Goal: Task Accomplishment & Management: Manage account settings

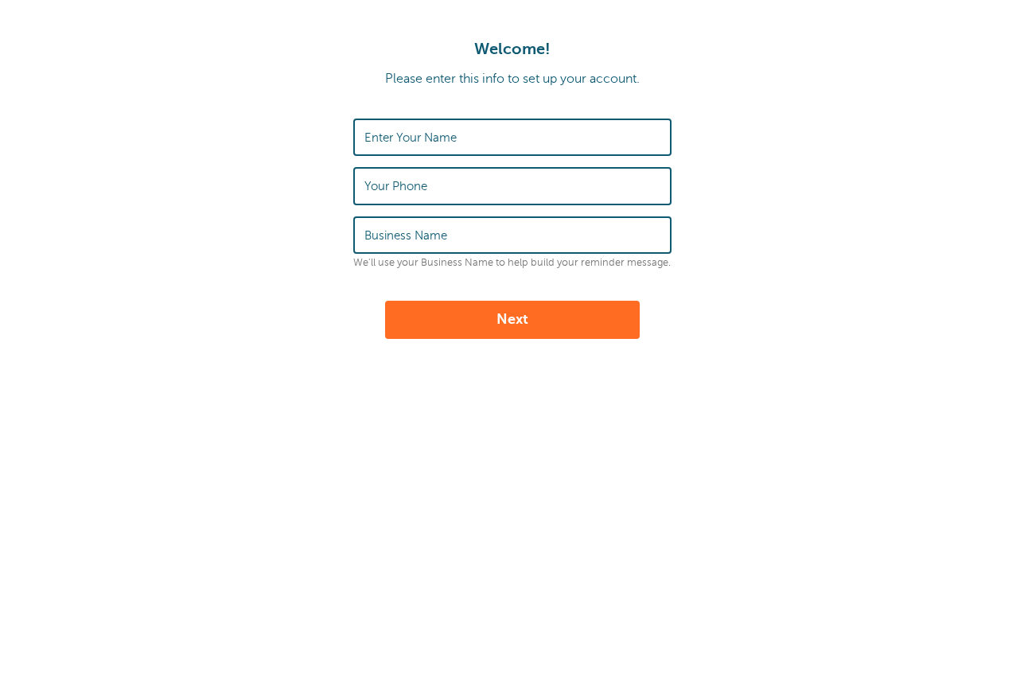
type input "[PERSON_NAME]"
click at [387, 189] on input "4842236644" at bounding box center [512, 186] width 296 height 34
click at [413, 185] on input "484-2236644" at bounding box center [512, 186] width 296 height 34
type input "484-223-6644"
click at [430, 242] on label "Business Name" at bounding box center [405, 235] width 83 height 14
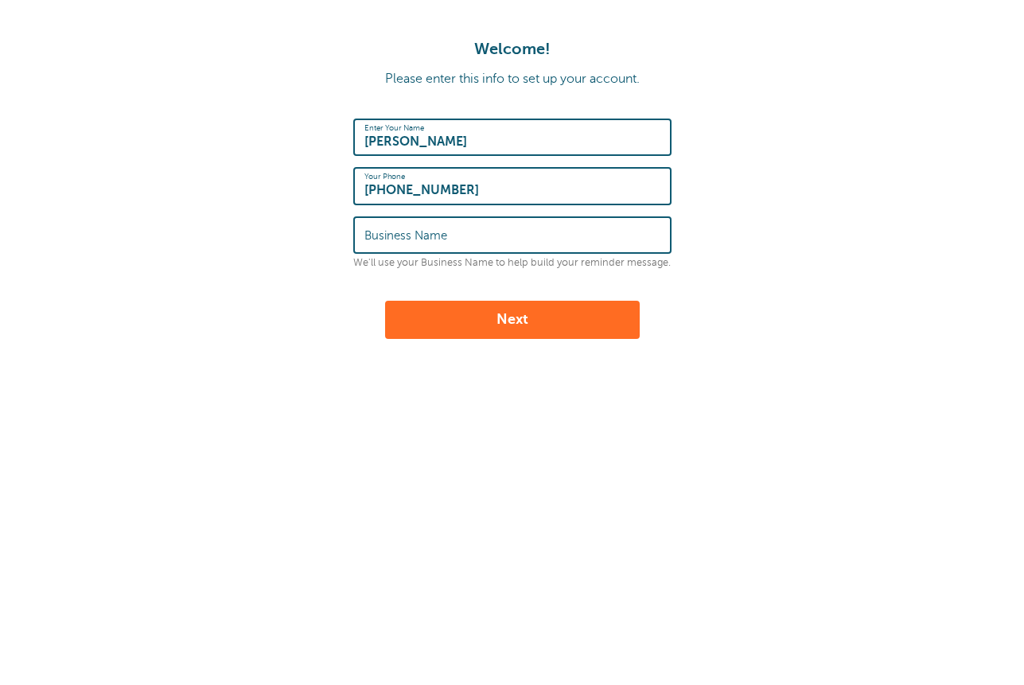
click at [430, 242] on input "Business Name" at bounding box center [512, 235] width 296 height 34
type input "DAILY DUSTERS"
click at [540, 312] on button "Next" at bounding box center [512, 320] width 255 height 38
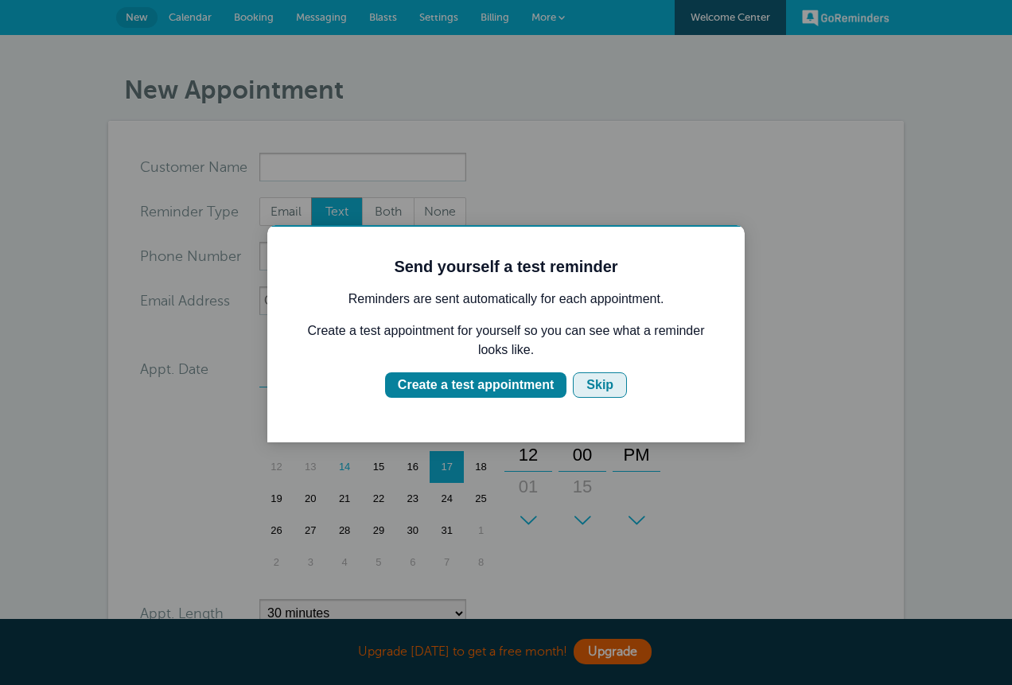
click at [598, 395] on div "Skip" at bounding box center [599, 385] width 27 height 19
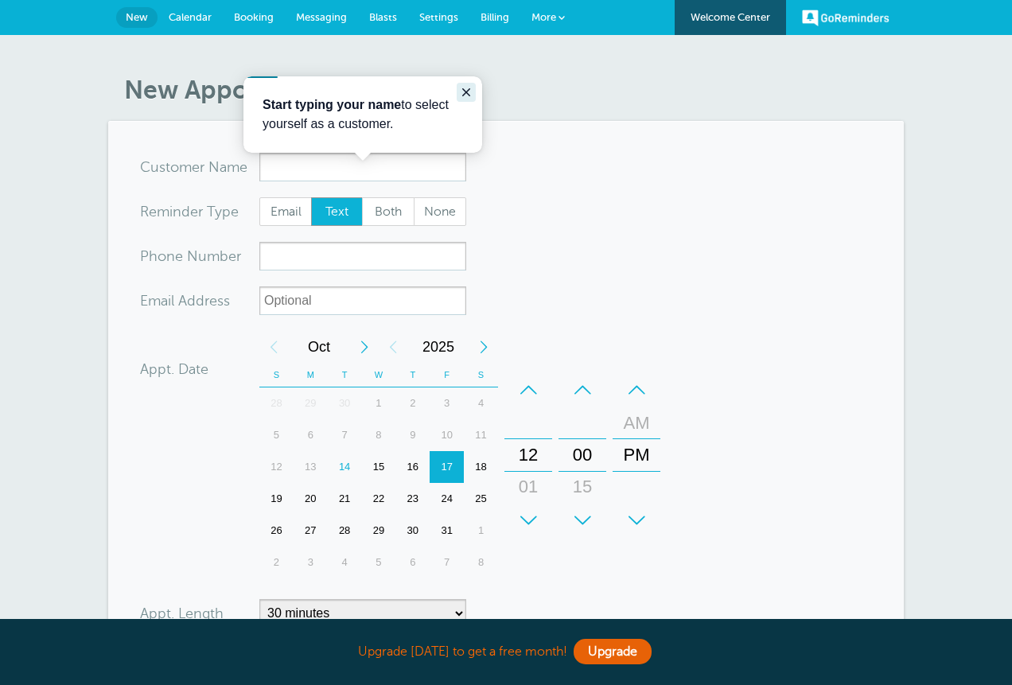
click at [460, 97] on icon "Close guide" at bounding box center [466, 92] width 13 height 13
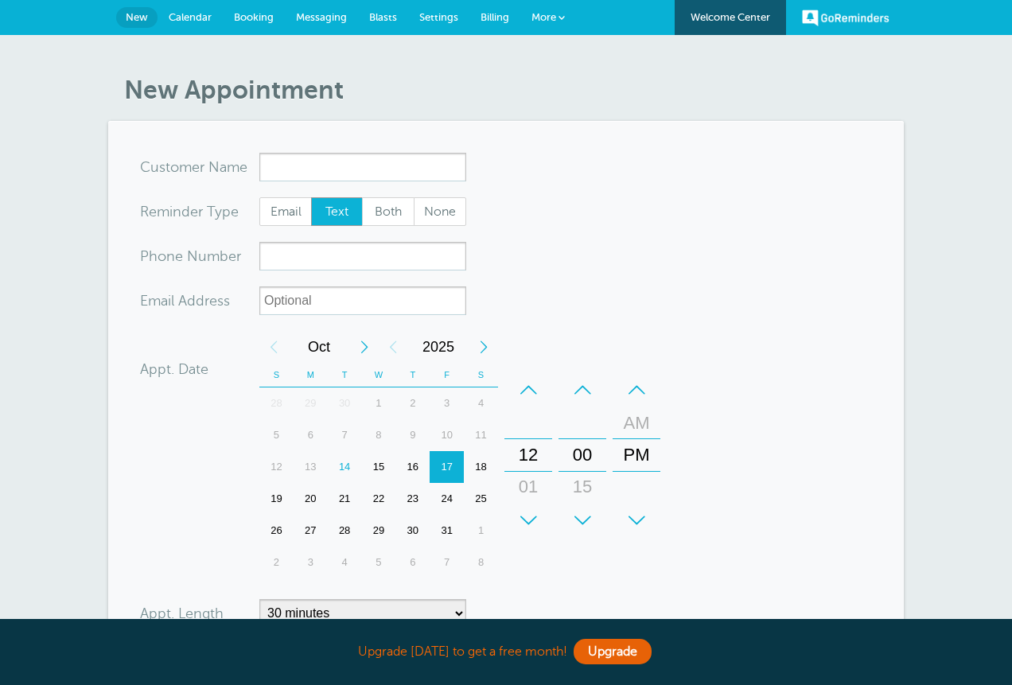
click at [178, 16] on span "Calendar" at bounding box center [190, 17] width 43 height 12
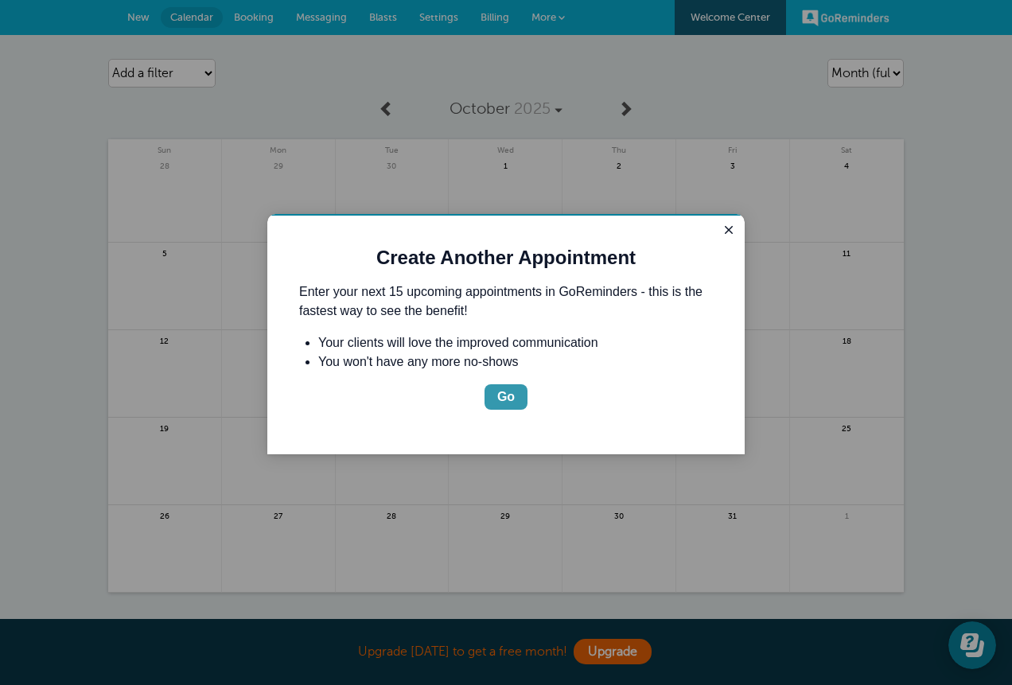
click at [511, 407] on div "Go" at bounding box center [506, 397] width 18 height 19
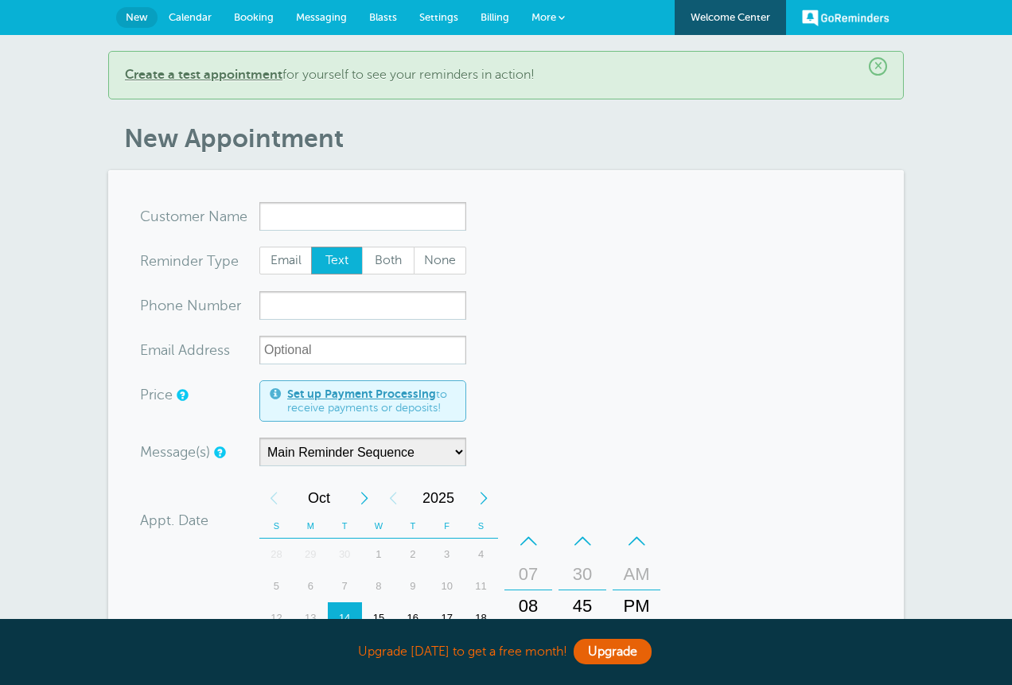
click at [242, 14] on span "Booking" at bounding box center [254, 17] width 40 height 12
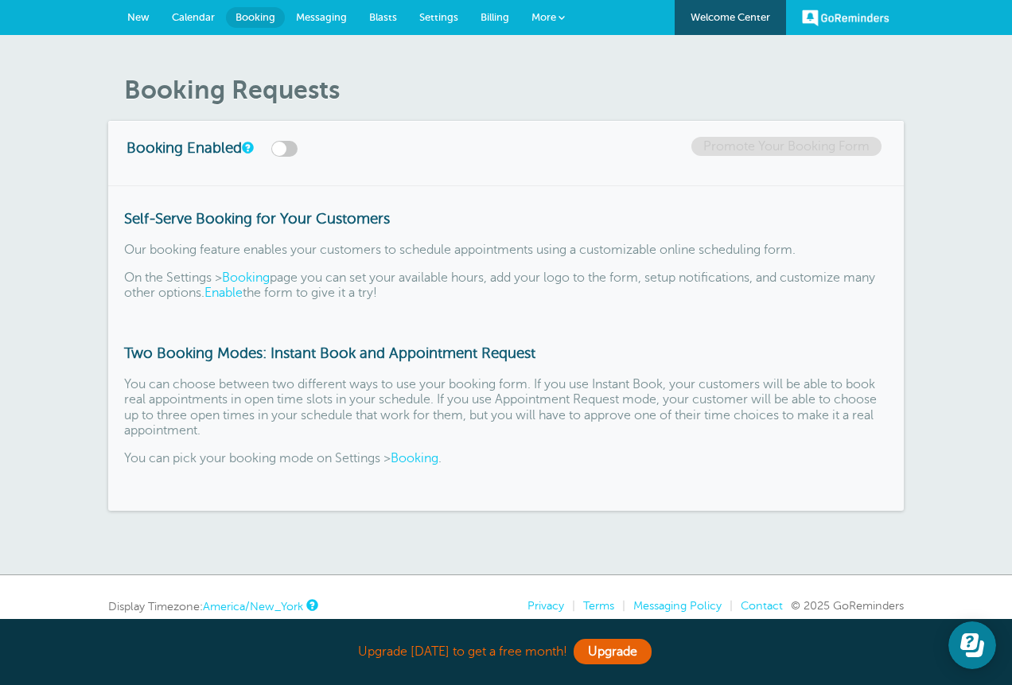
click at [298, 157] on label at bounding box center [284, 149] width 26 height 16
click at [0, 0] on input "checkbox" at bounding box center [0, 0] width 0 height 0
click at [298, 157] on label at bounding box center [284, 149] width 26 height 16
click at [0, 0] on input "checkbox" at bounding box center [0, 0] width 0 height 0
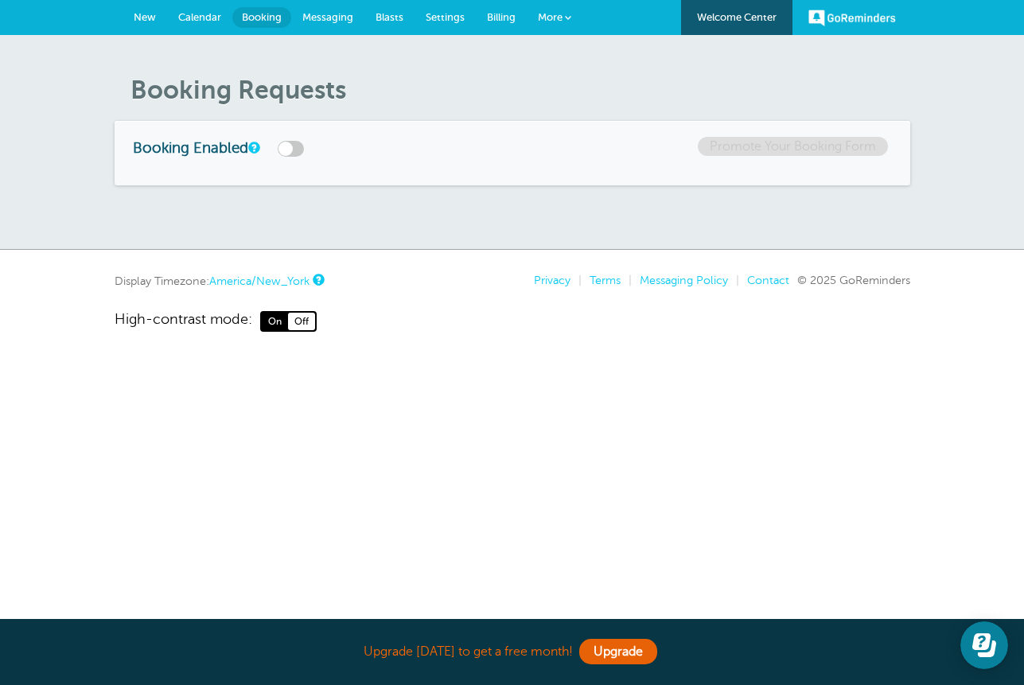
click at [314, 15] on span "Messaging" at bounding box center [327, 17] width 51 height 12
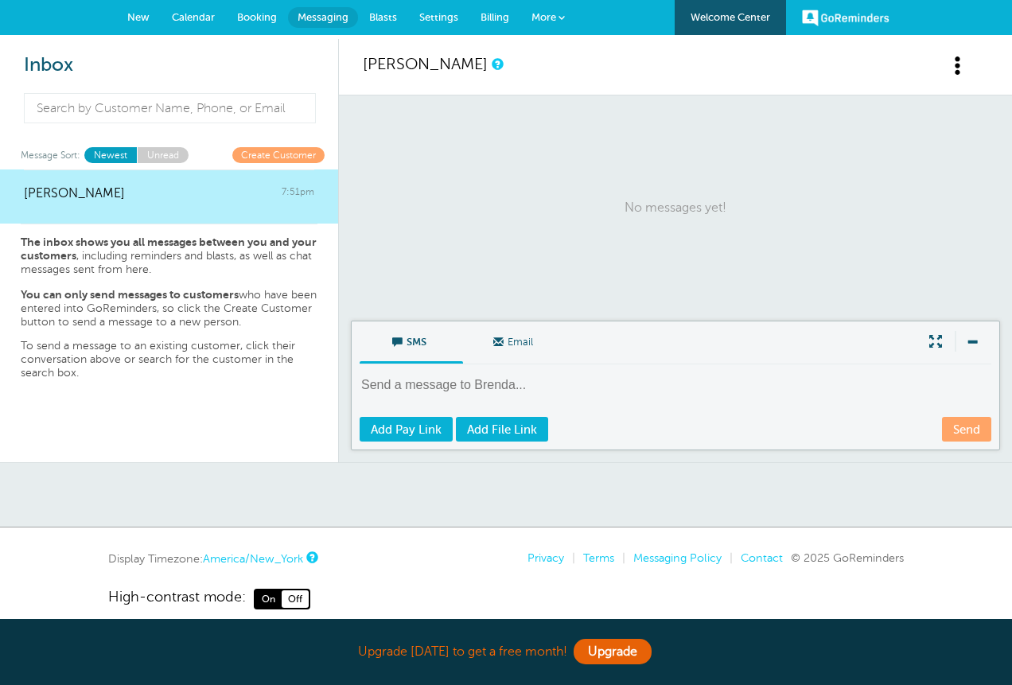
click at [376, 25] on link "Blasts" at bounding box center [383, 17] width 50 height 35
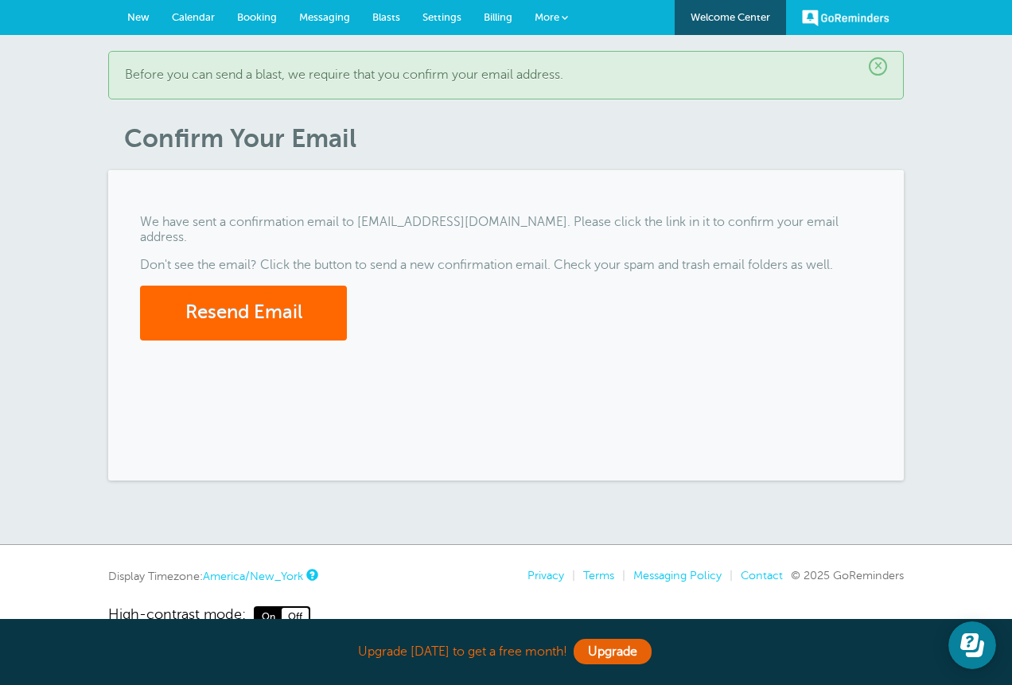
click at [437, 21] on span "Settings" at bounding box center [442, 17] width 39 height 12
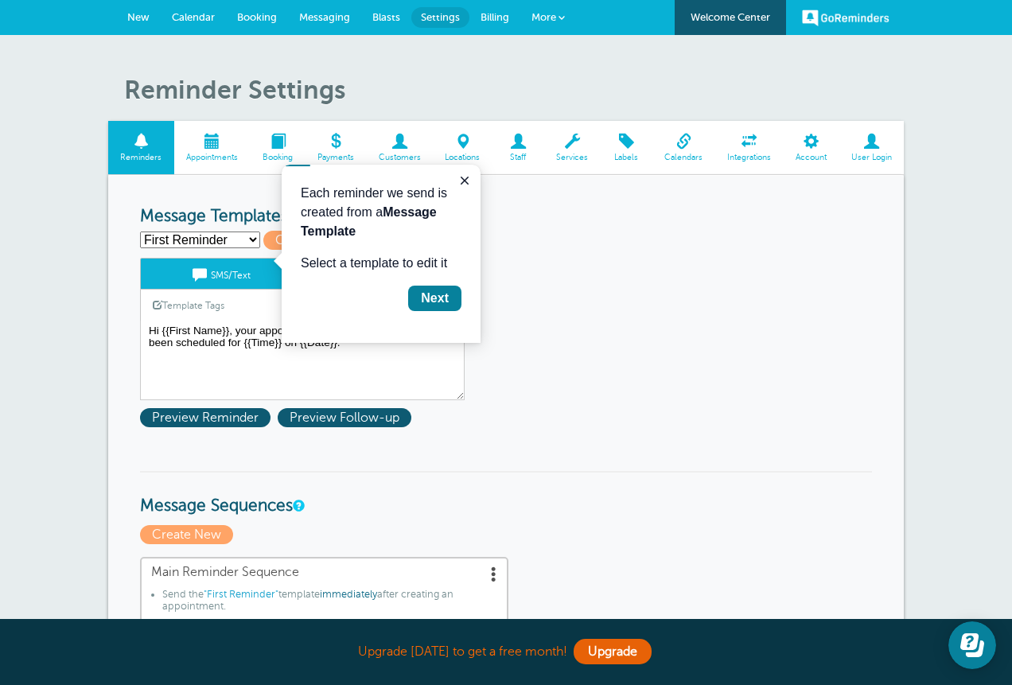
click at [563, 10] on link "More" at bounding box center [548, 18] width 56 height 36
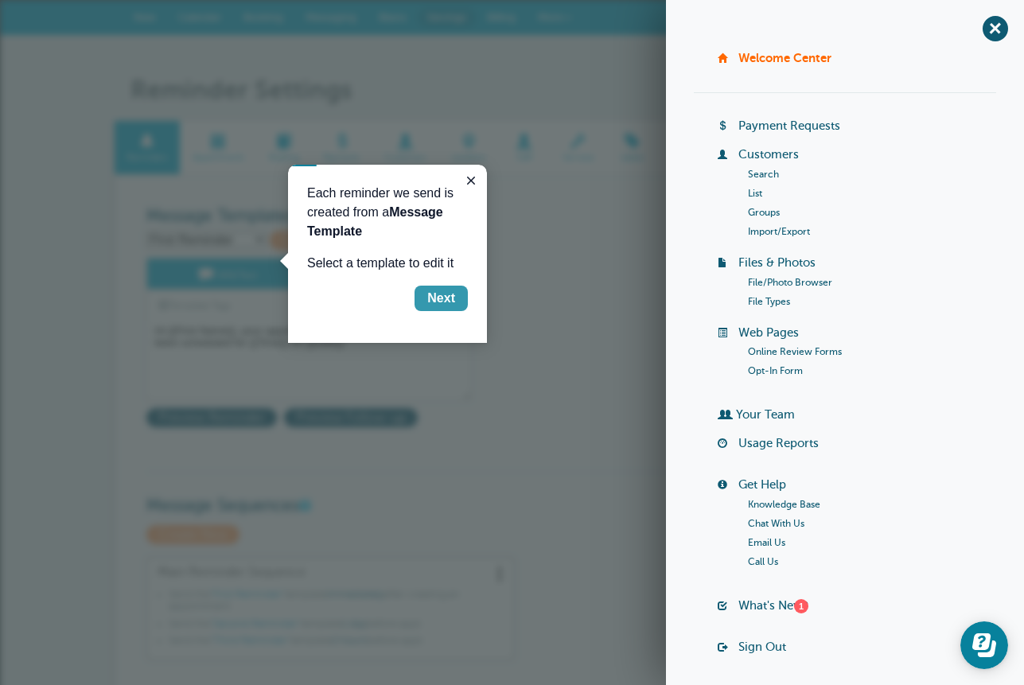
click at [461, 303] on button "Next" at bounding box center [441, 298] width 53 height 25
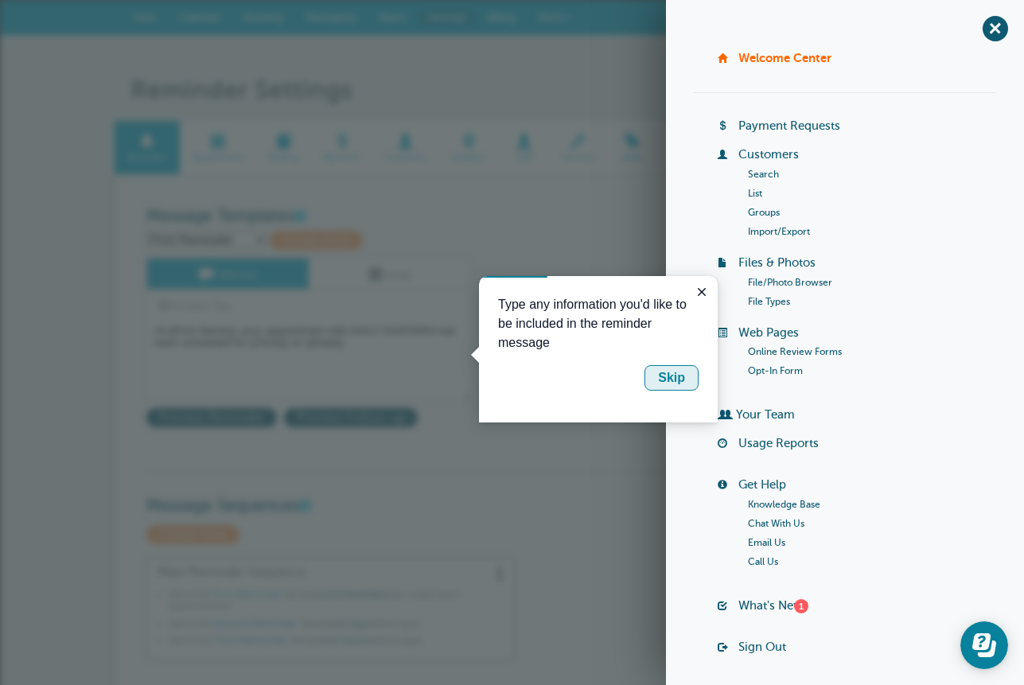
click at [676, 384] on div "Skip" at bounding box center [671, 377] width 27 height 19
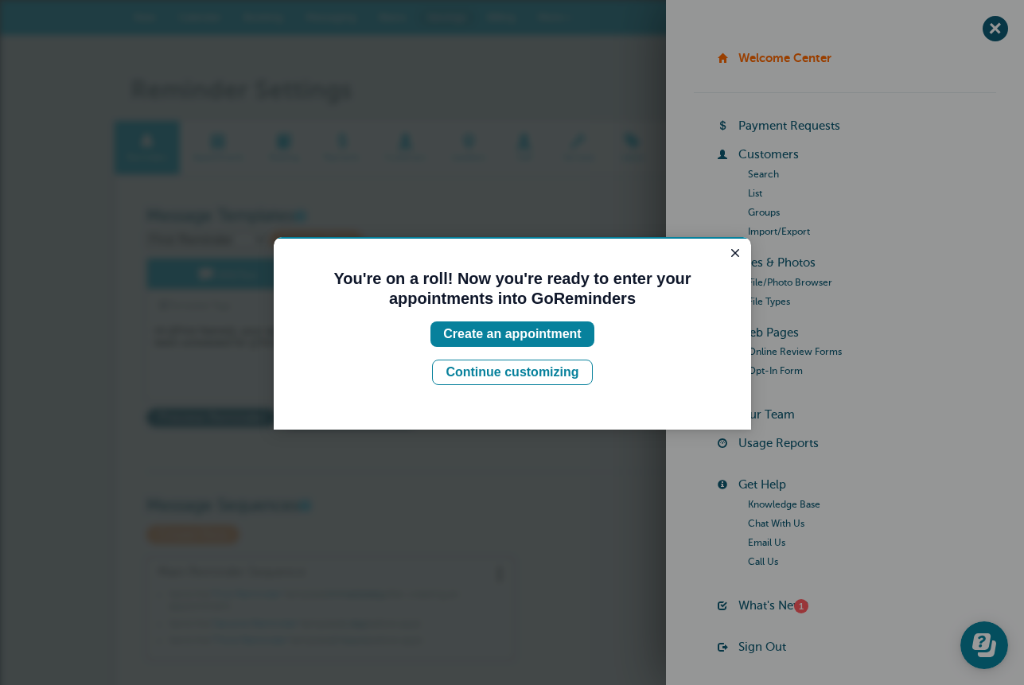
click at [739, 263] on button "Close guide" at bounding box center [735, 252] width 19 height 19
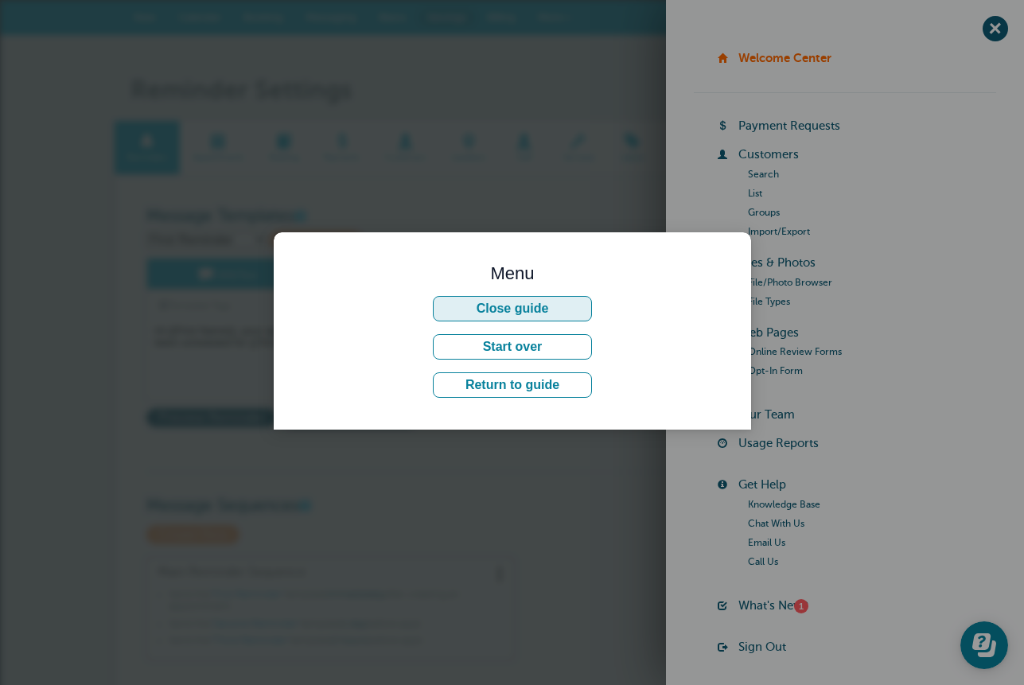
click at [513, 310] on button "Close guide" at bounding box center [512, 308] width 159 height 25
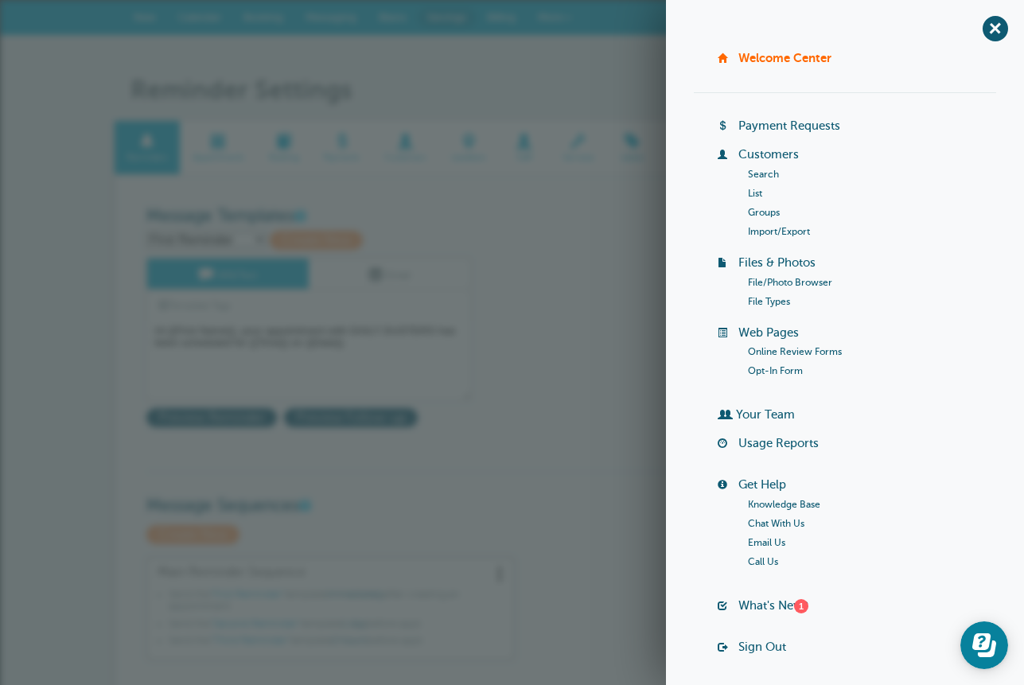
click at [981, 30] on span "+" at bounding box center [995, 28] width 36 height 36
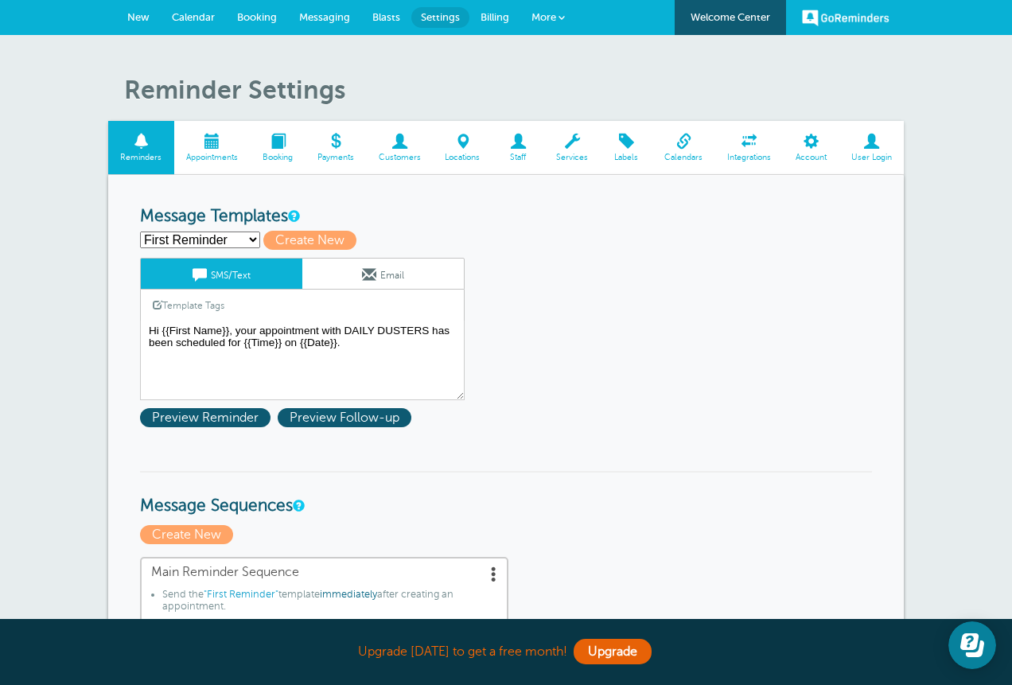
click at [224, 149] on span at bounding box center [212, 141] width 76 height 15
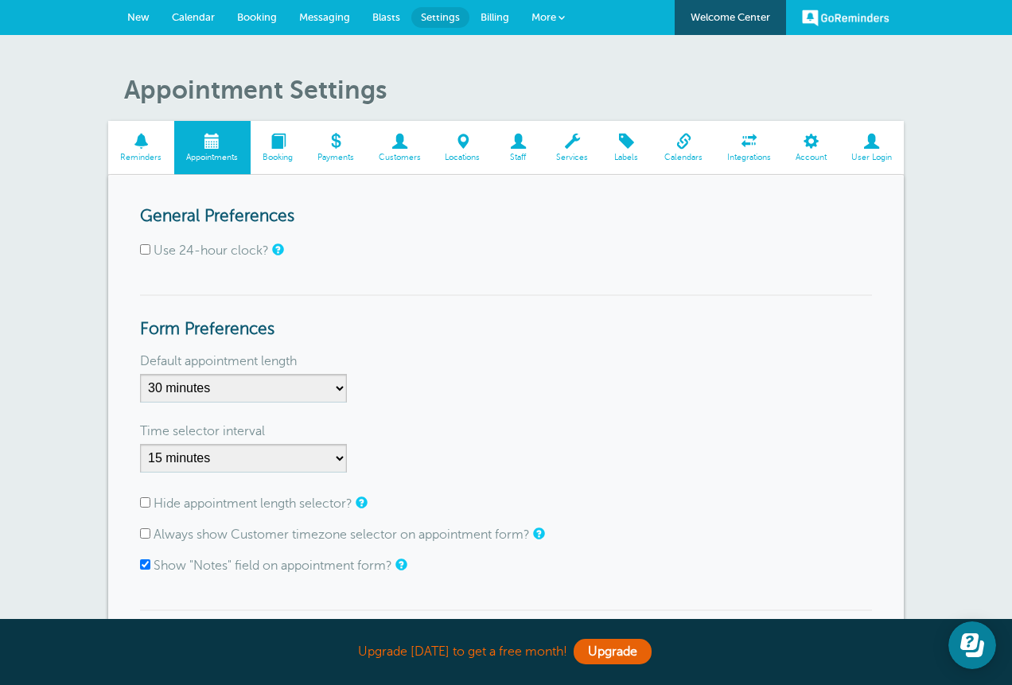
click at [559, 149] on span at bounding box center [572, 141] width 56 height 15
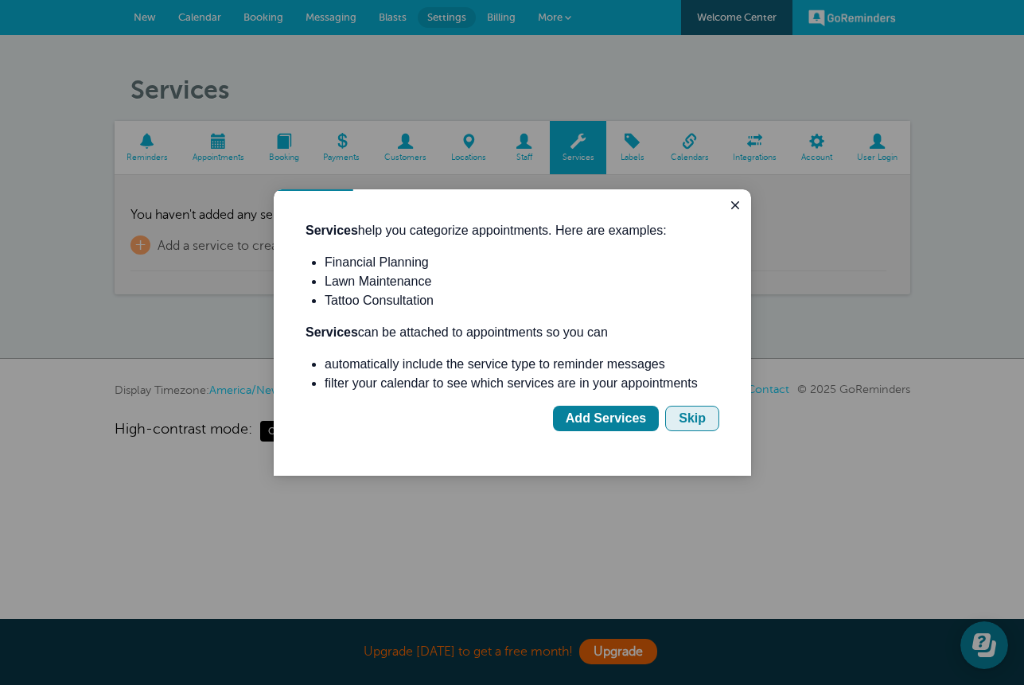
click at [688, 426] on div "Skip" at bounding box center [692, 418] width 27 height 19
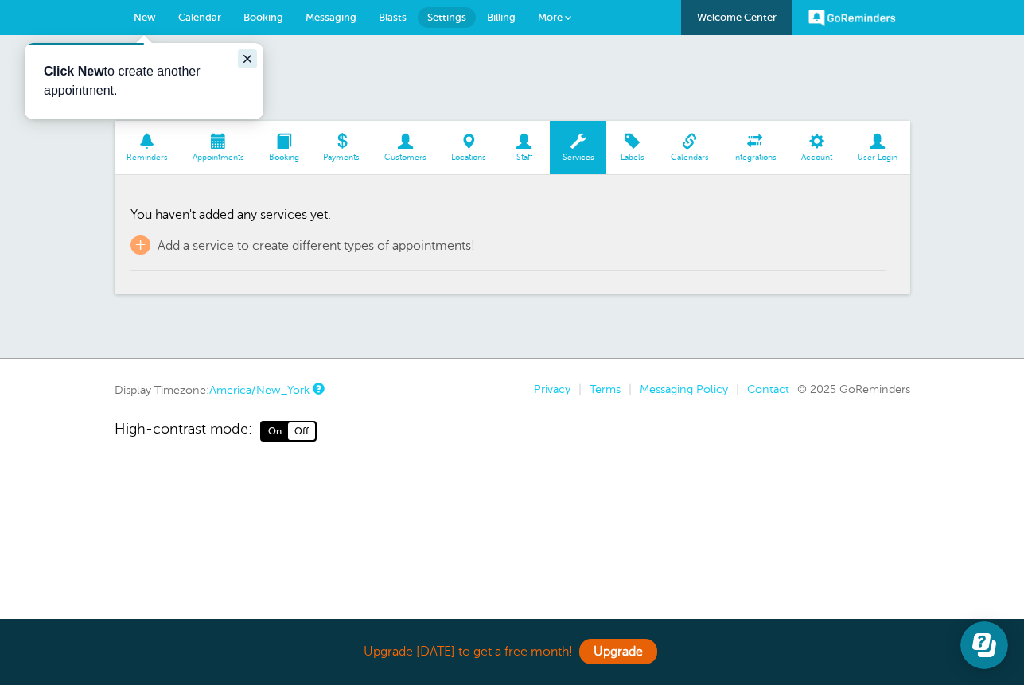
click at [254, 60] on button "Close guide" at bounding box center [247, 58] width 19 height 19
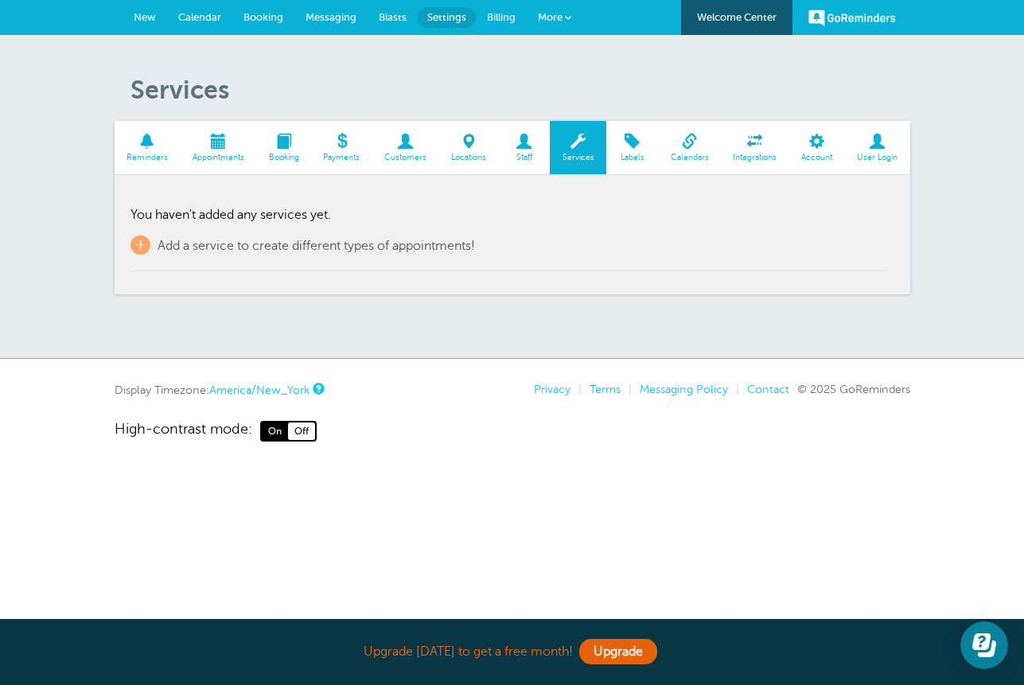
click at [677, 223] on p "You haven't added any services yet." at bounding box center [509, 215] width 756 height 15
click at [682, 147] on span at bounding box center [689, 141] width 63 height 15
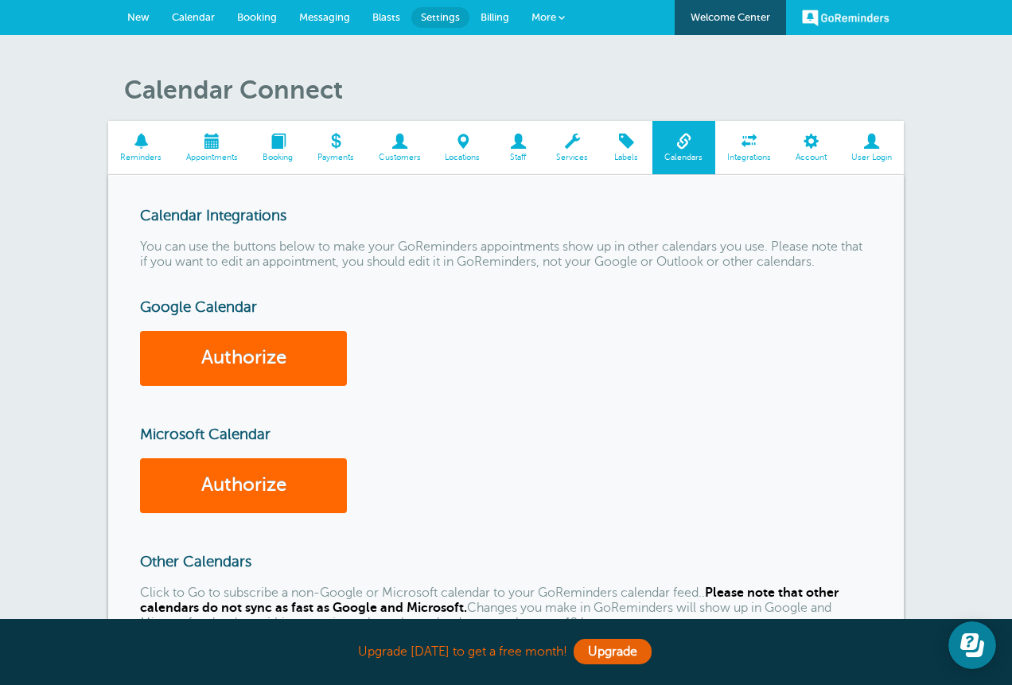
click at [1011, 430] on div "Calendar Connect Reminders Appointments Booking Payments Customers Locations St…" at bounding box center [506, 598] width 1012 height 1126
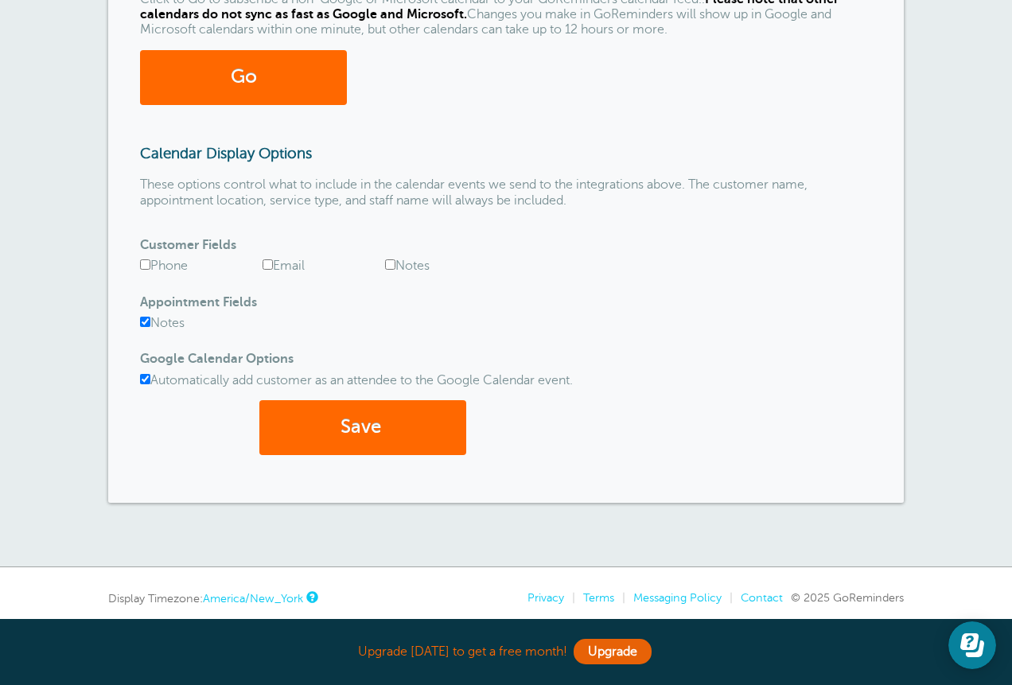
scroll to position [599, 0]
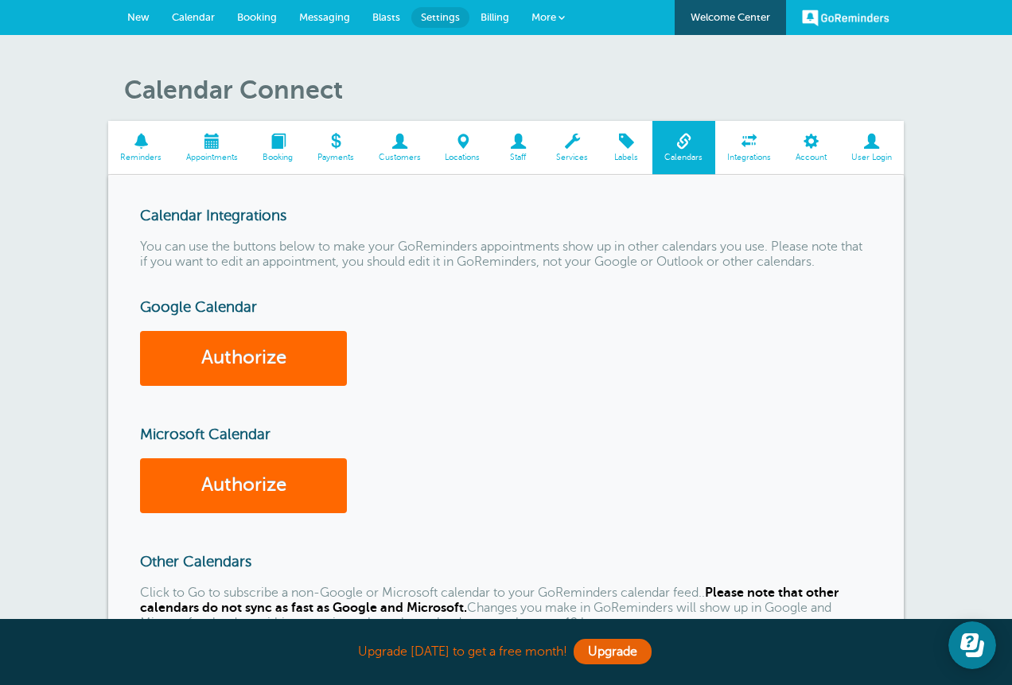
click at [340, 149] on span at bounding box center [335, 141] width 61 height 15
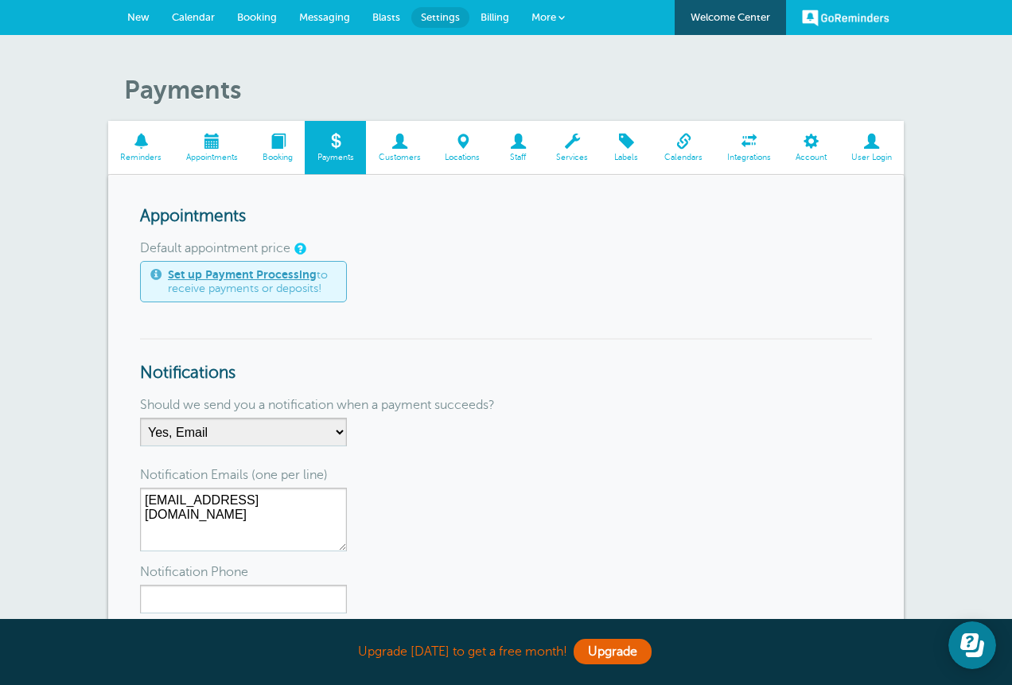
click at [390, 162] on span "Customers" at bounding box center [399, 158] width 51 height 10
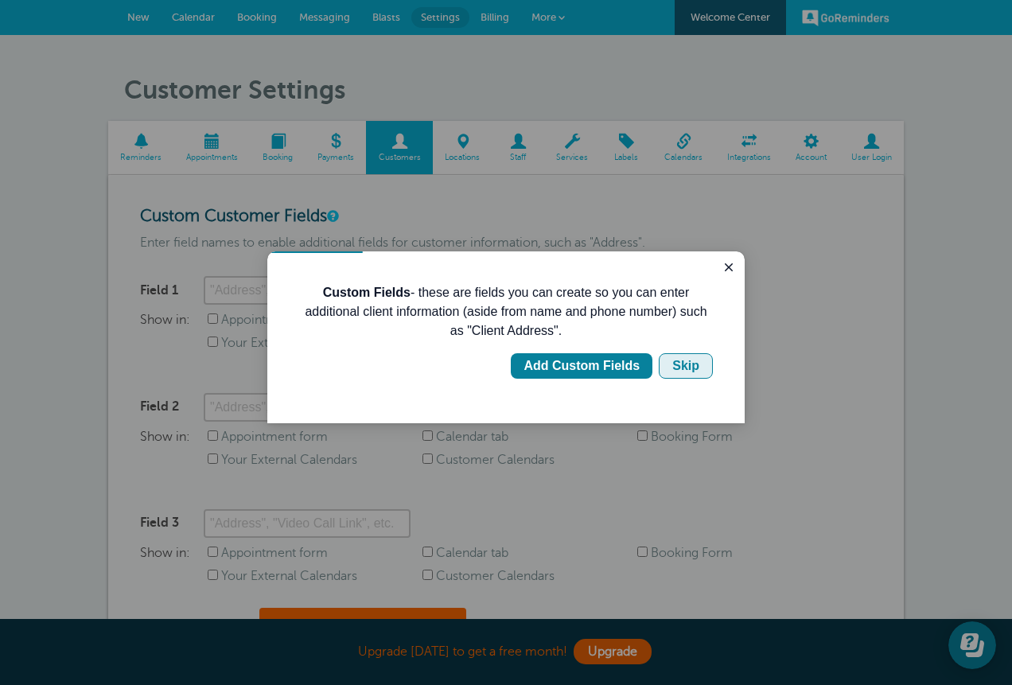
click at [691, 372] on div "Skip" at bounding box center [685, 365] width 27 height 19
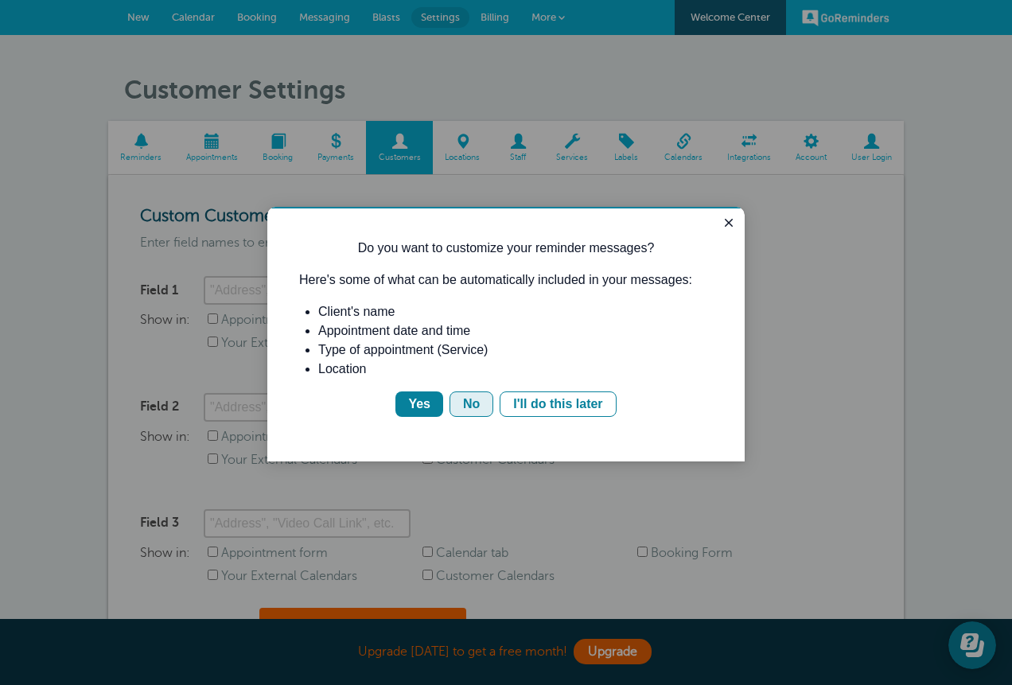
click at [473, 414] on div "No" at bounding box center [471, 404] width 17 height 19
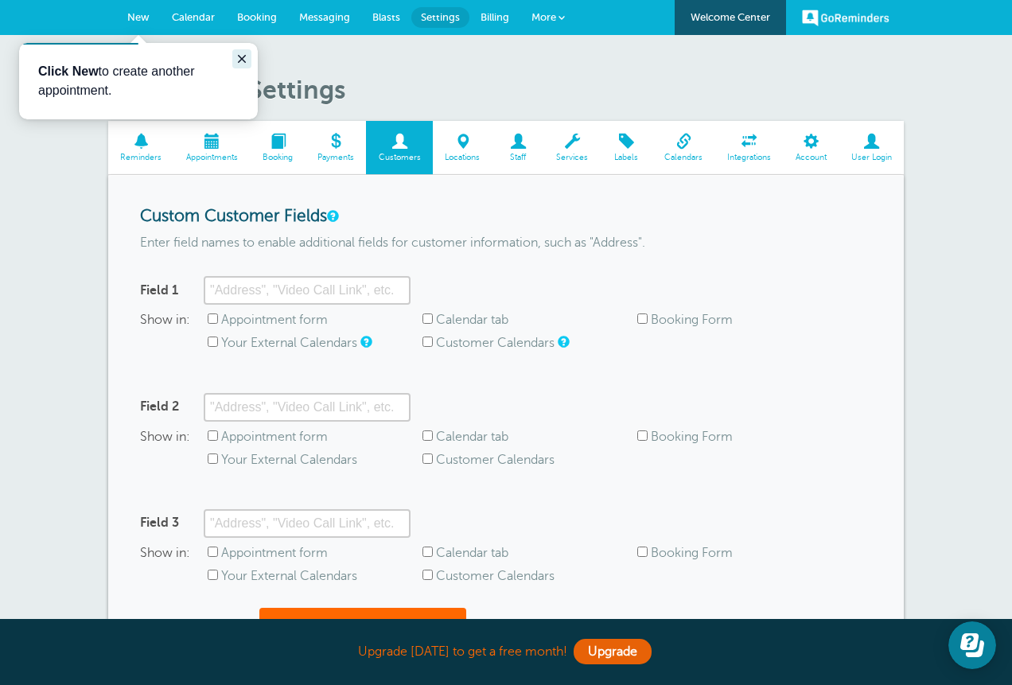
click at [243, 62] on icon "Close guide" at bounding box center [242, 59] width 13 height 13
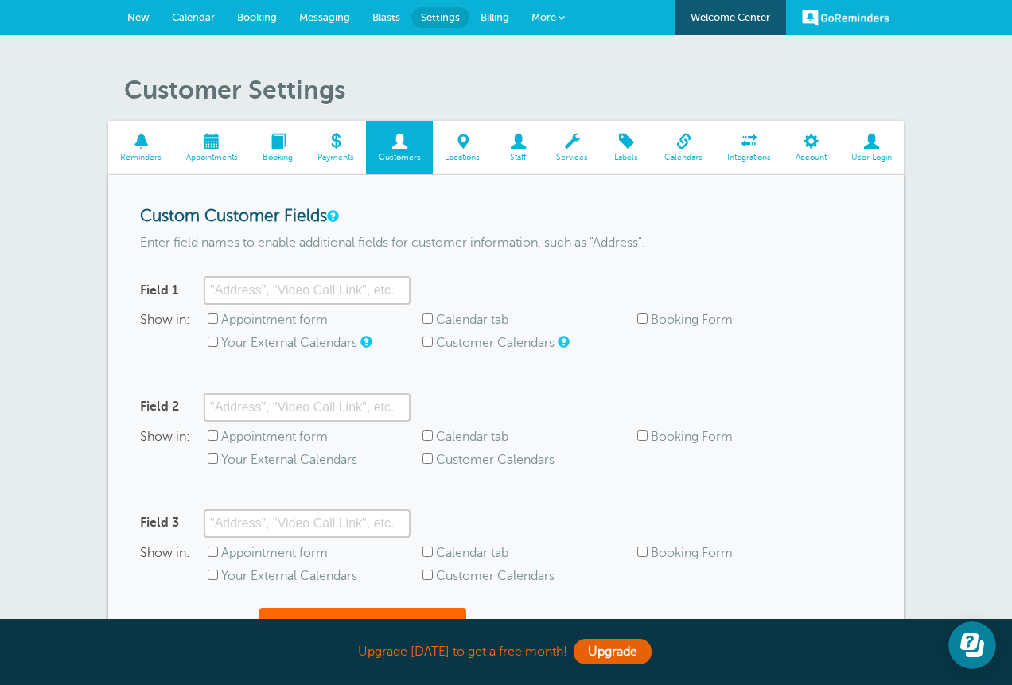
click at [1009, 501] on div "Customer Settings Reminders Appointments Booking Payments Customers Locations S…" at bounding box center [506, 405] width 1012 height 740
click at [310, 305] on input "Field 1" at bounding box center [307, 290] width 207 height 29
click at [213, 324] on input "Appointment form" at bounding box center [213, 319] width 10 height 10
checkbox input "true"
click at [333, 149] on span at bounding box center [335, 141] width 61 height 15
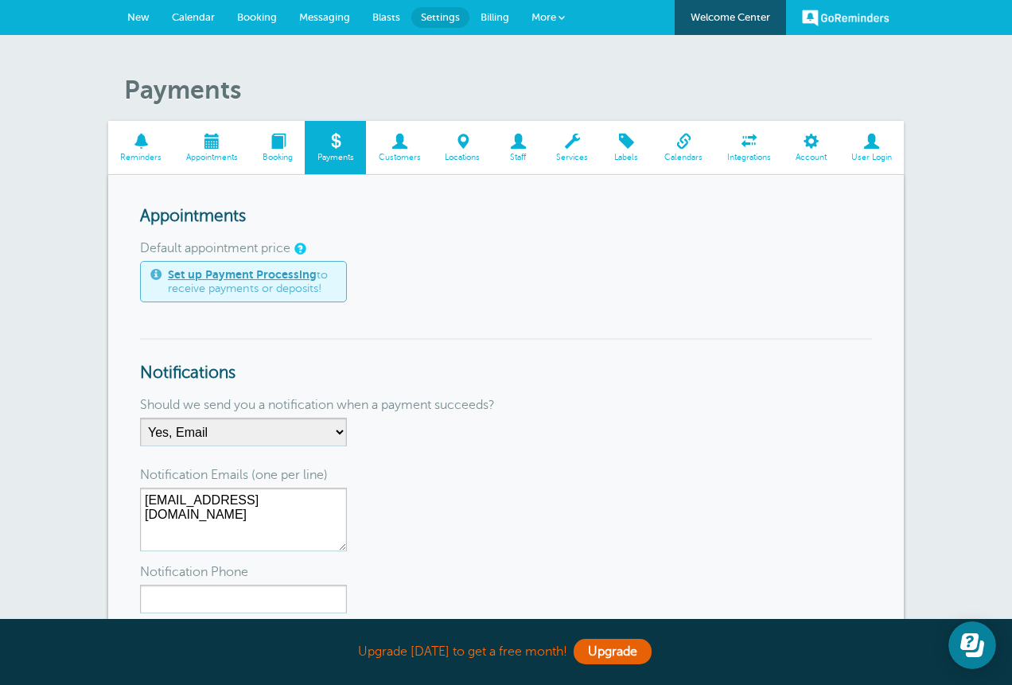
click at [200, 281] on link "Set up Payment Processing" at bounding box center [242, 274] width 149 height 13
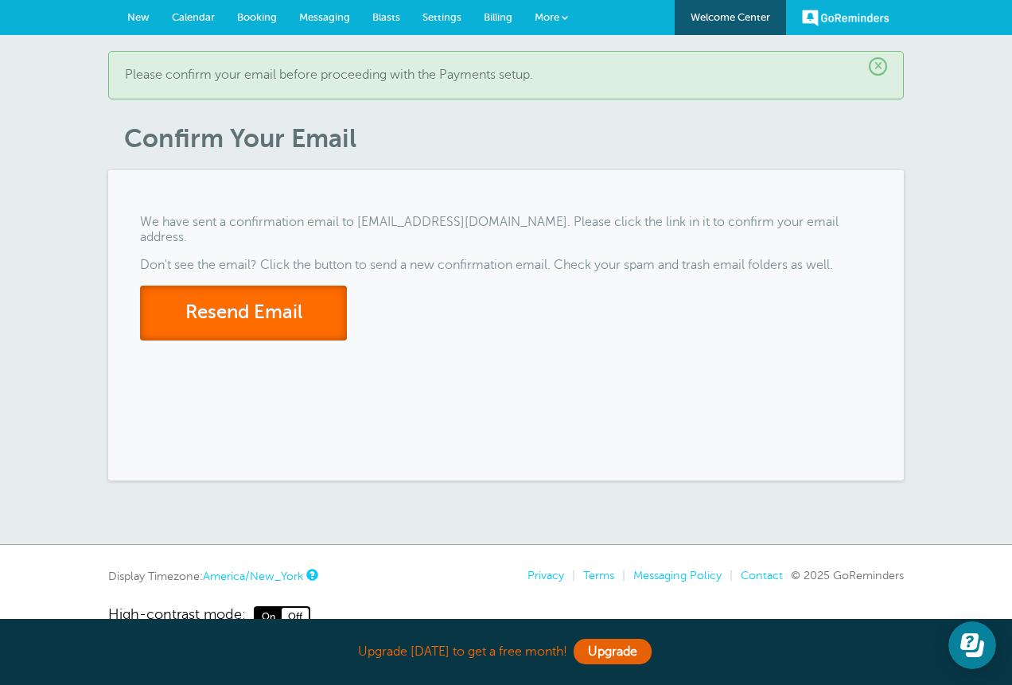
click at [216, 341] on button "Resend Email" at bounding box center [243, 313] width 207 height 55
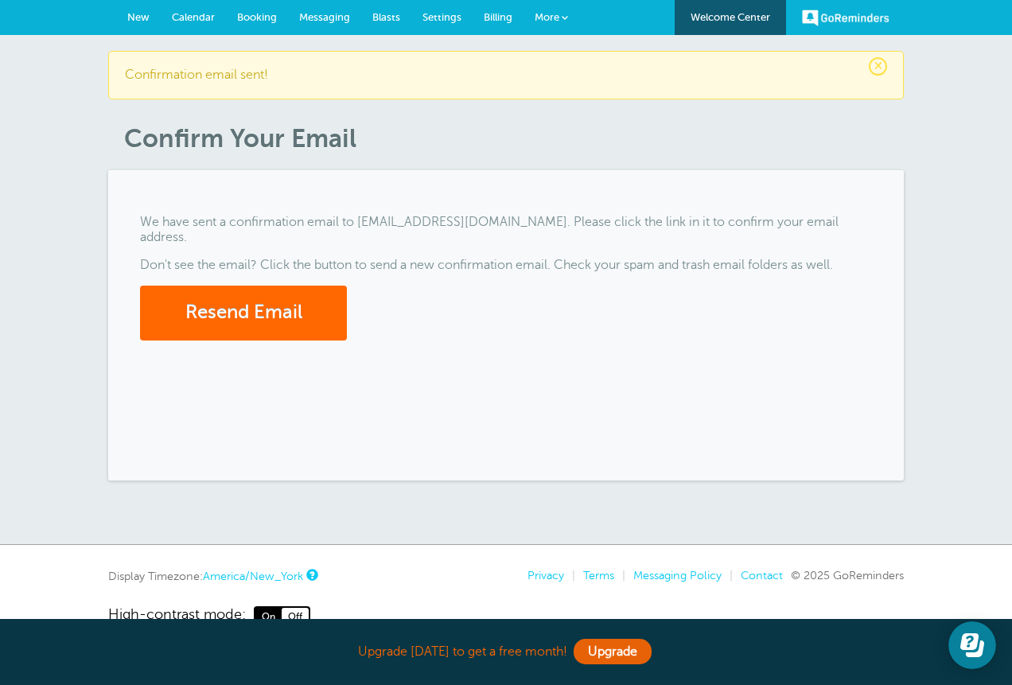
click at [434, 18] on span "Settings" at bounding box center [442, 17] width 39 height 12
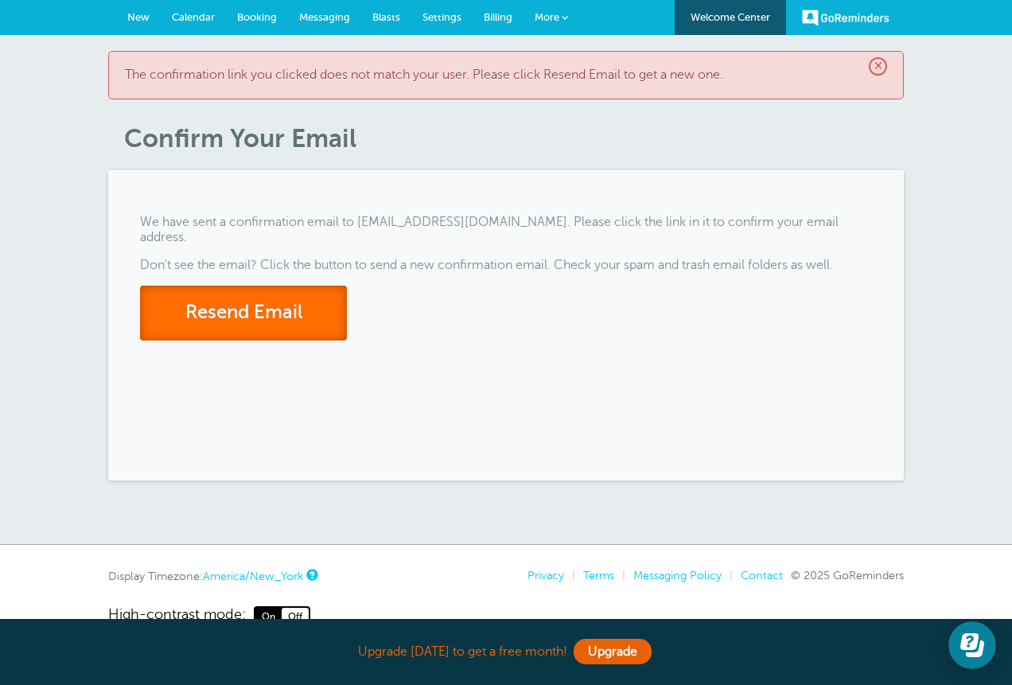
click at [253, 341] on button "Resend Email" at bounding box center [243, 313] width 207 height 55
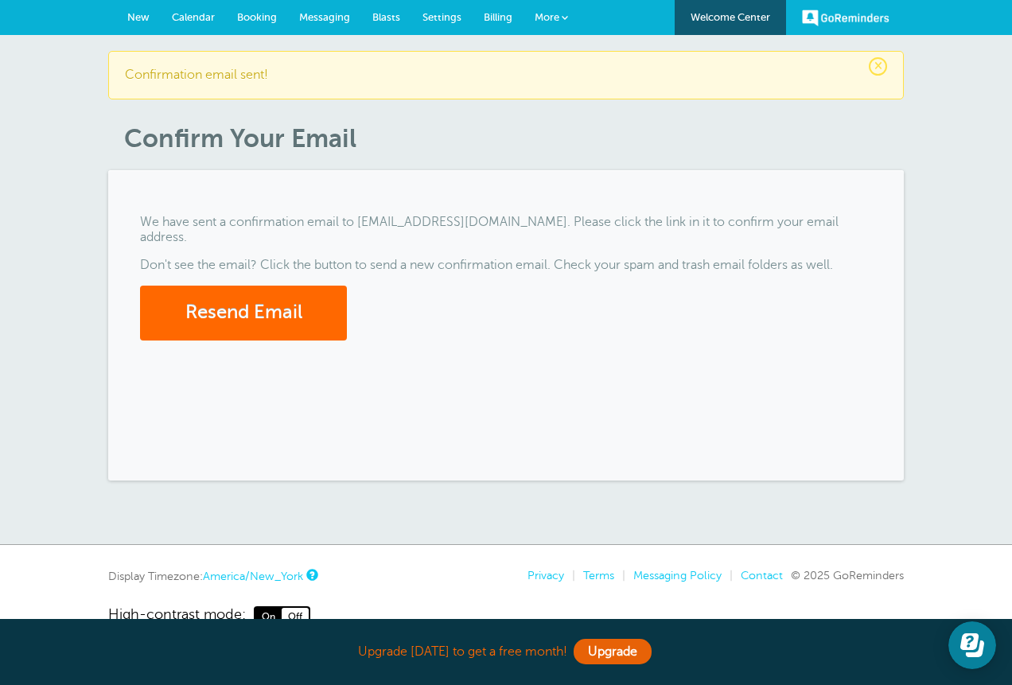
click at [436, 17] on span "Settings" at bounding box center [442, 17] width 39 height 12
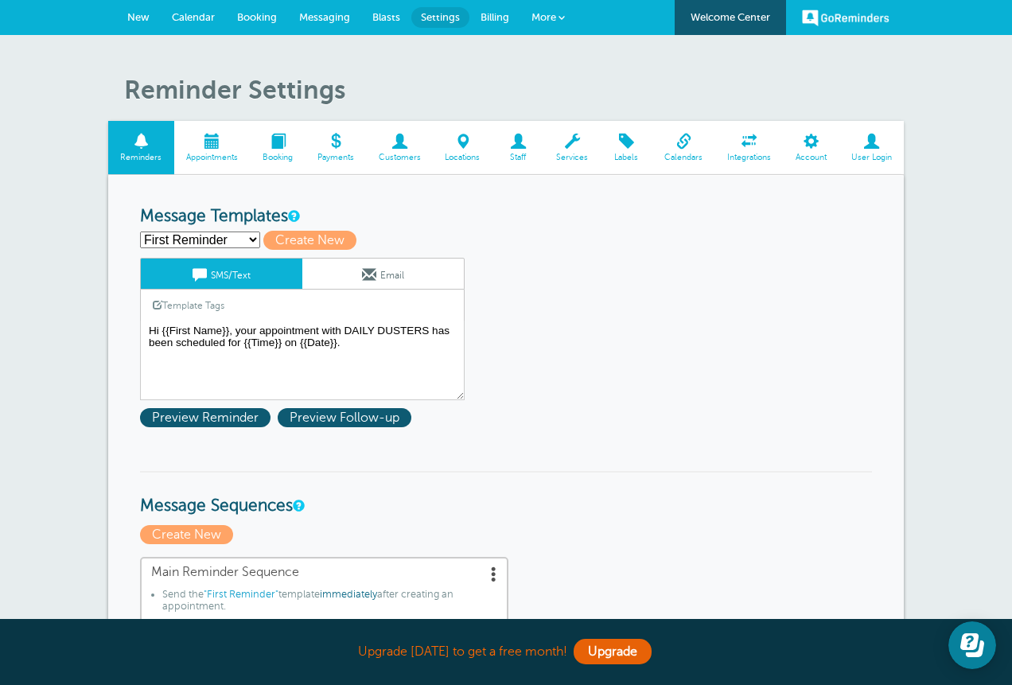
click at [330, 146] on span at bounding box center [335, 141] width 61 height 15
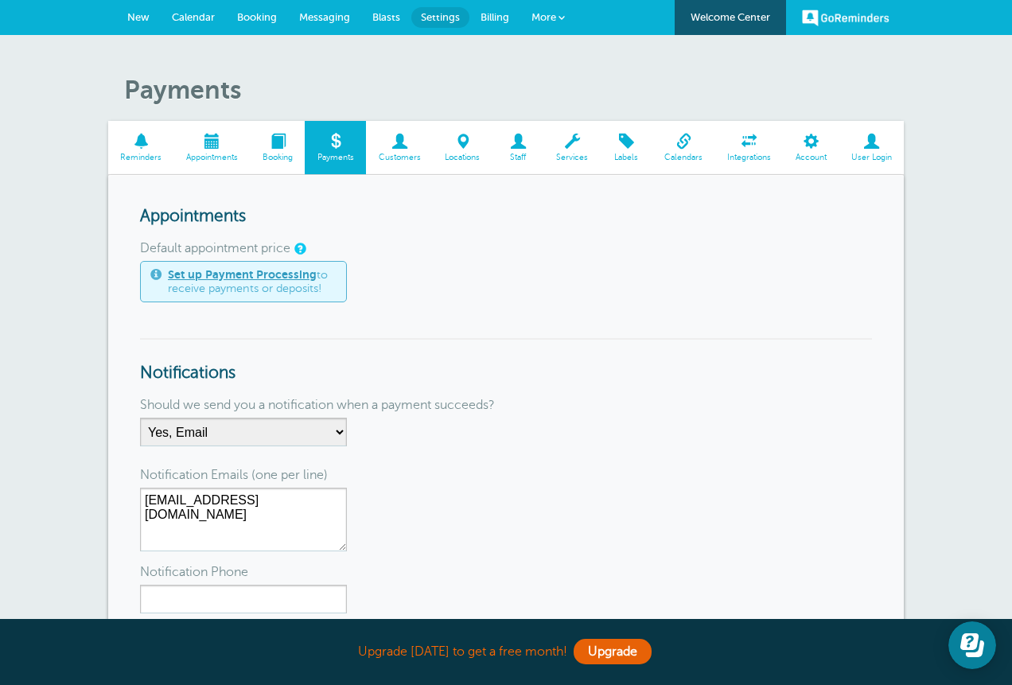
click at [202, 281] on link "Set up Payment Processing" at bounding box center [242, 274] width 149 height 13
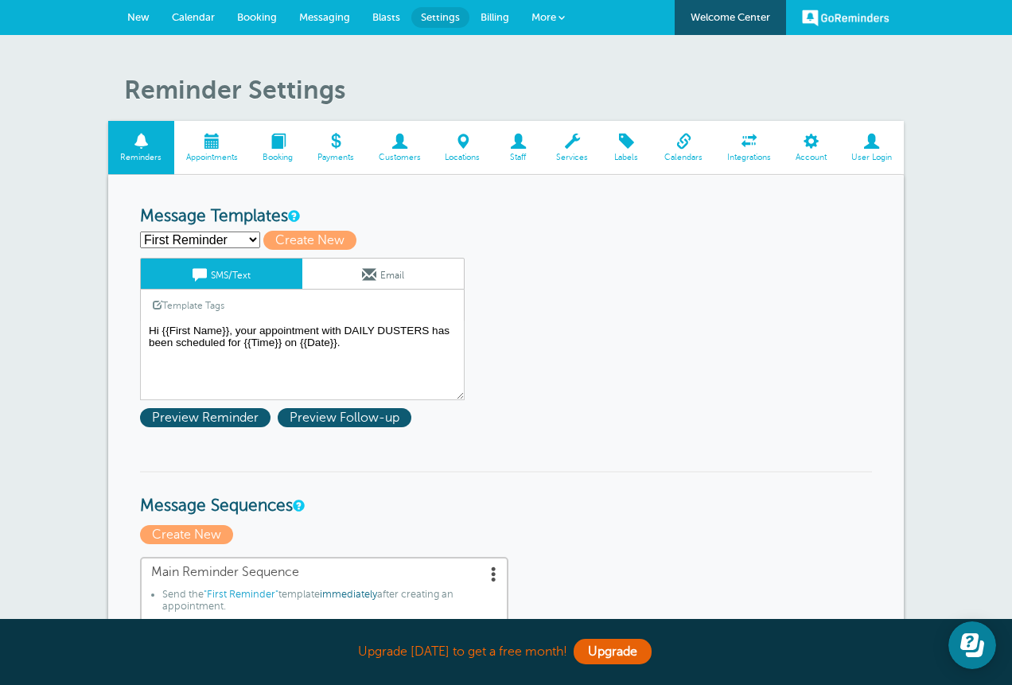
click at [269, 143] on span at bounding box center [278, 141] width 55 height 15
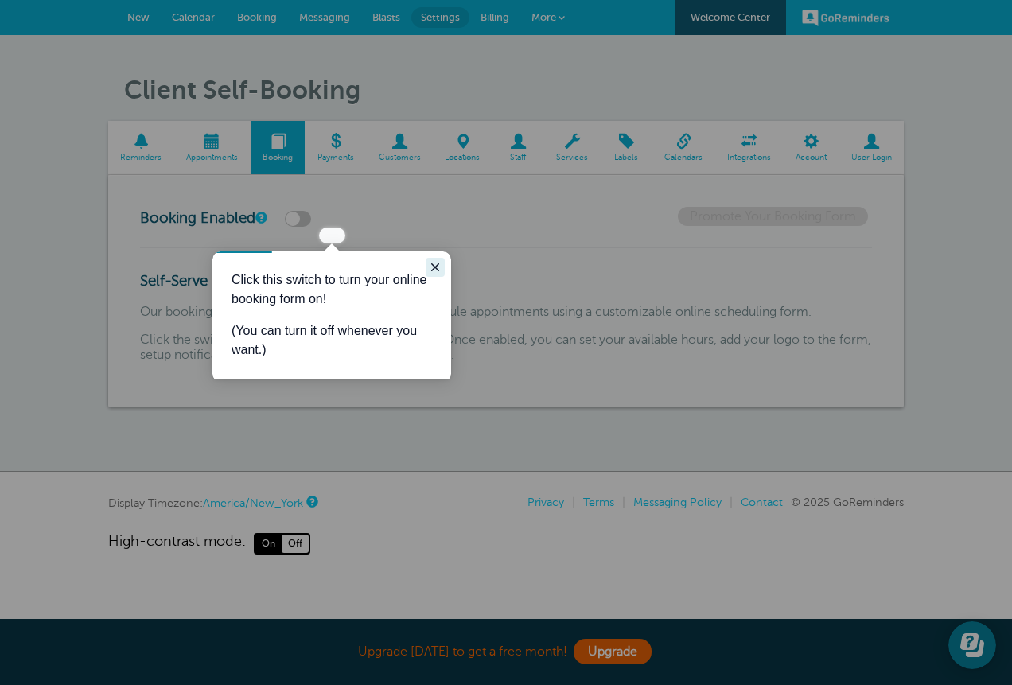
click at [427, 263] on button "Close guide" at bounding box center [435, 267] width 19 height 19
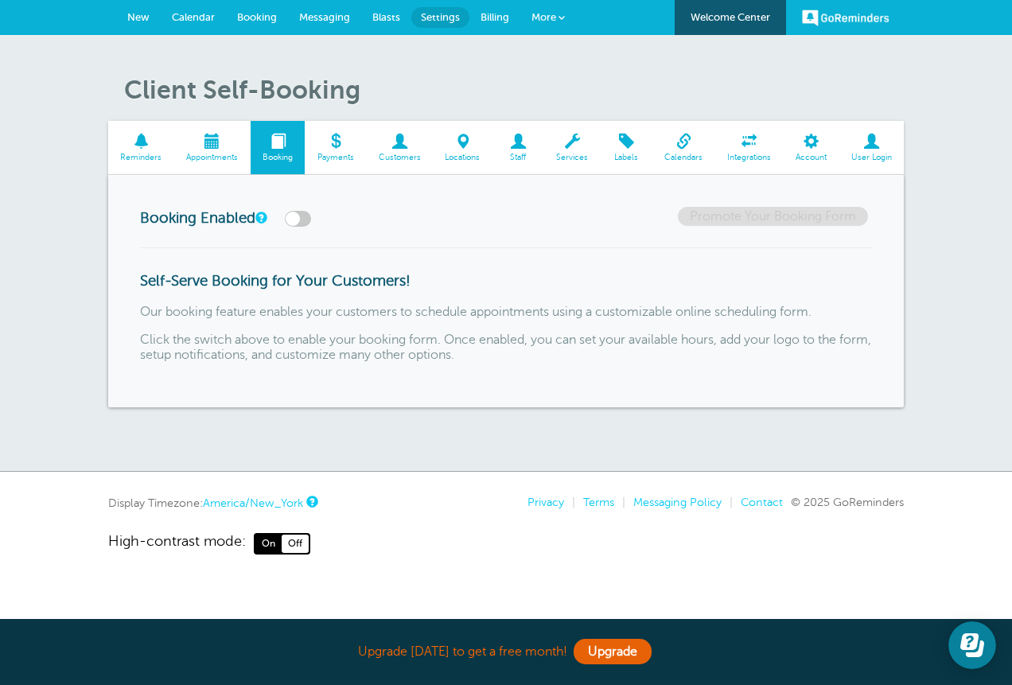
click at [219, 149] on span at bounding box center [212, 141] width 76 height 15
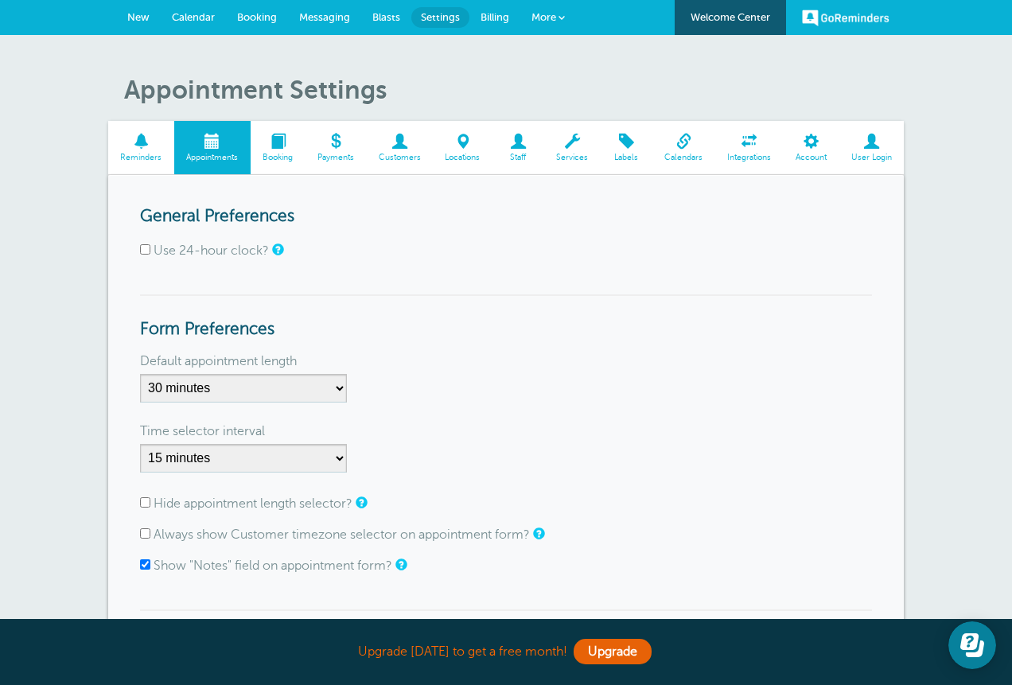
click at [512, 149] on span at bounding box center [519, 141] width 52 height 15
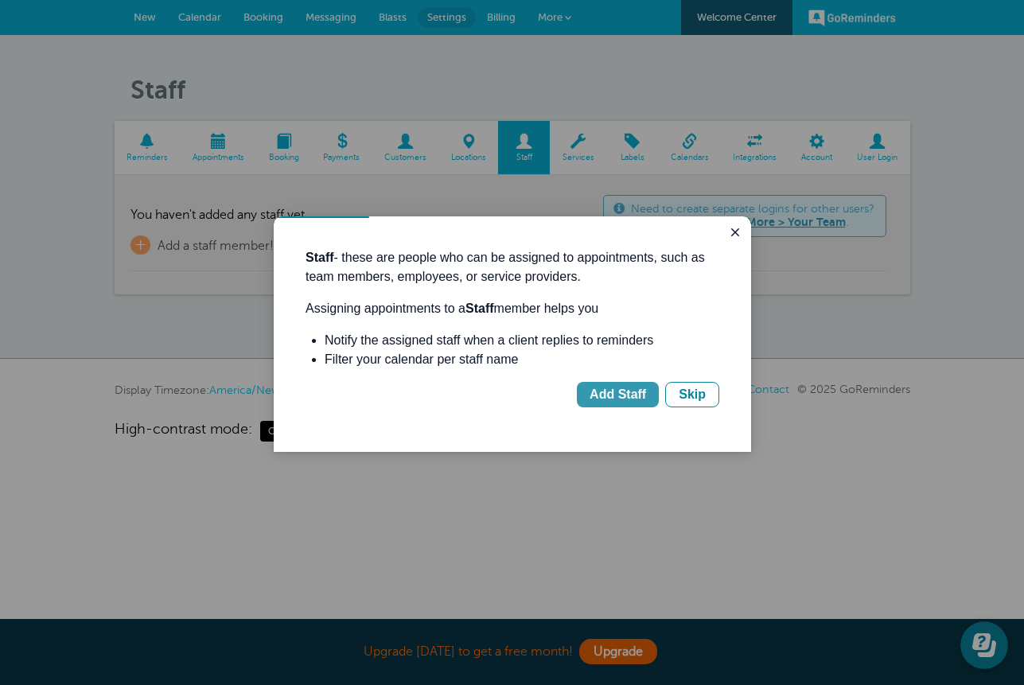
click at [614, 397] on div "Add Staff" at bounding box center [618, 394] width 56 height 19
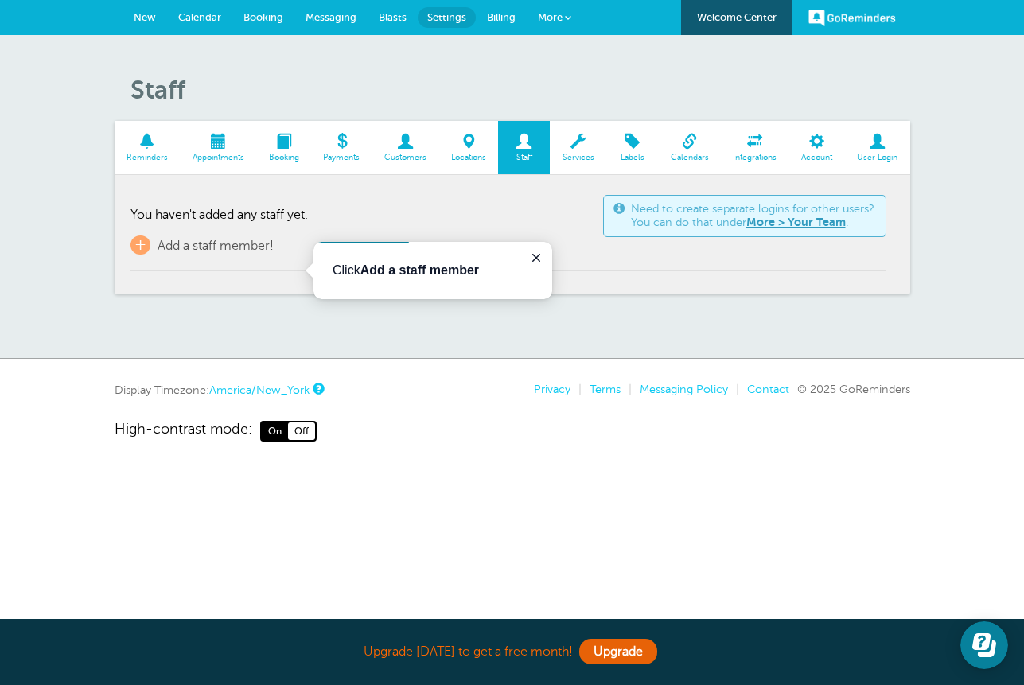
click at [355, 270] on p "Click Add a staff member" at bounding box center [433, 270] width 201 height 19
click at [530, 261] on icon "Close guide" at bounding box center [536, 257] width 13 height 13
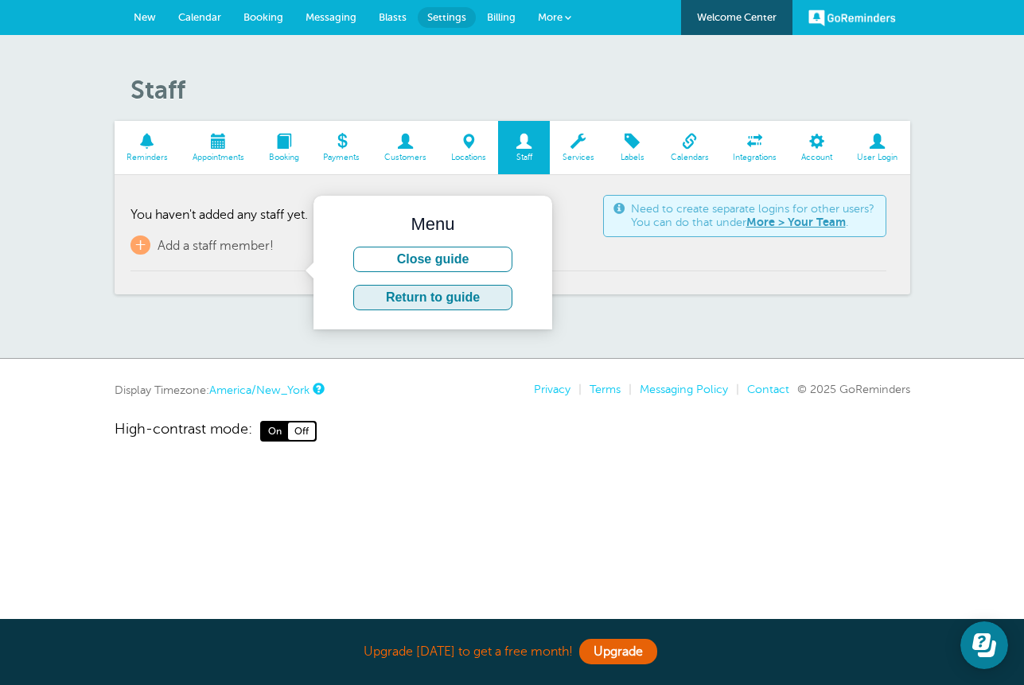
click at [407, 309] on button "Return to guide" at bounding box center [432, 297] width 159 height 25
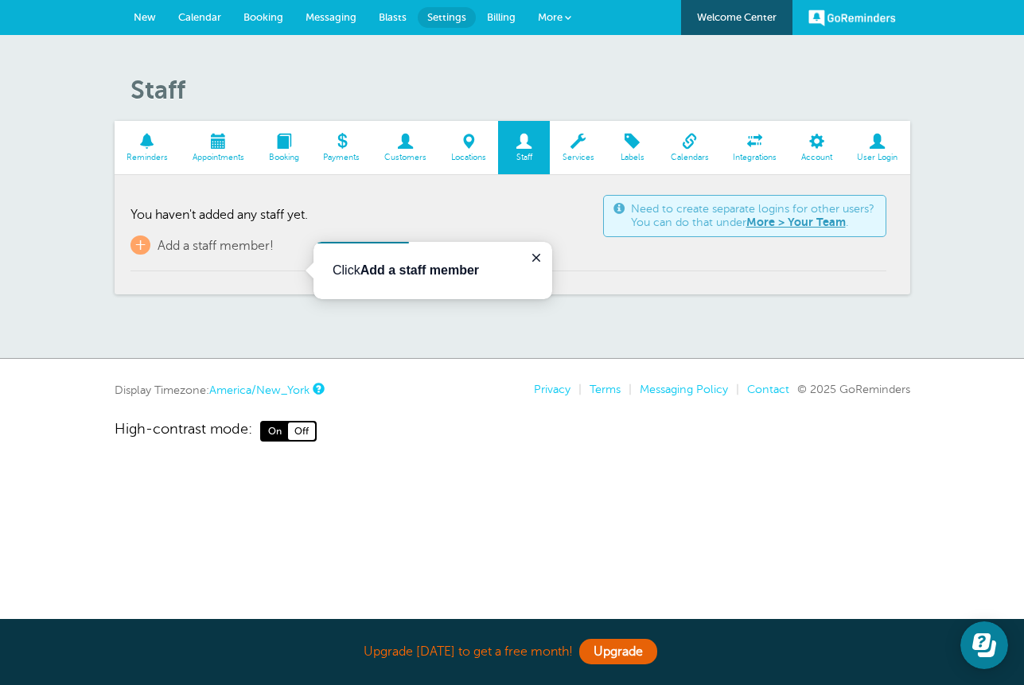
click at [540, 264] on button "Close guide" at bounding box center [536, 257] width 19 height 19
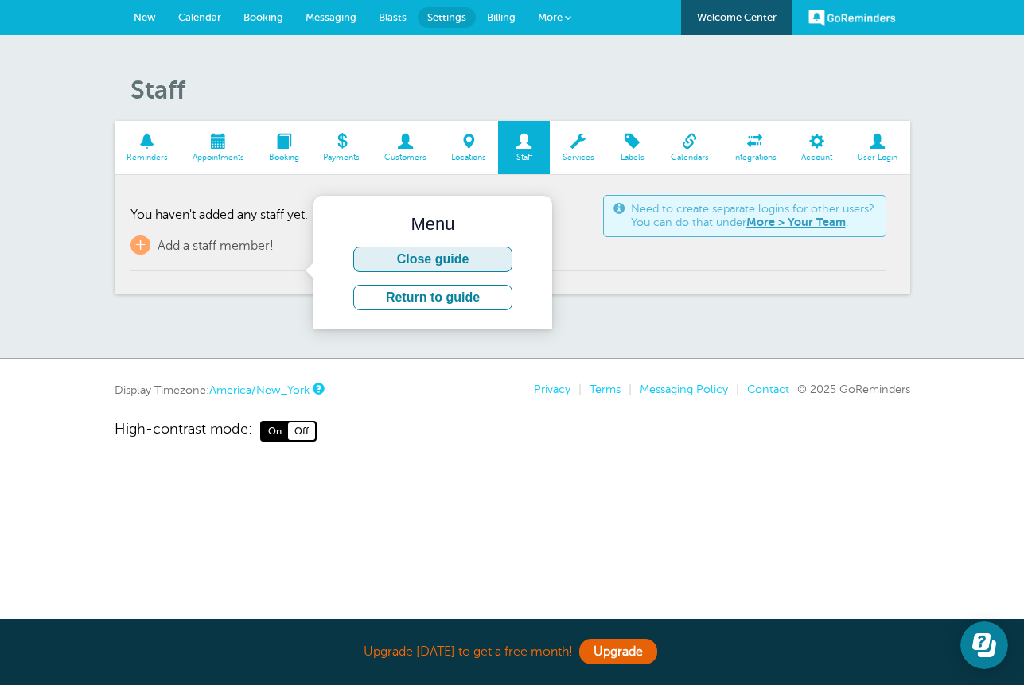
click at [417, 255] on button "Close guide" at bounding box center [432, 259] width 159 height 25
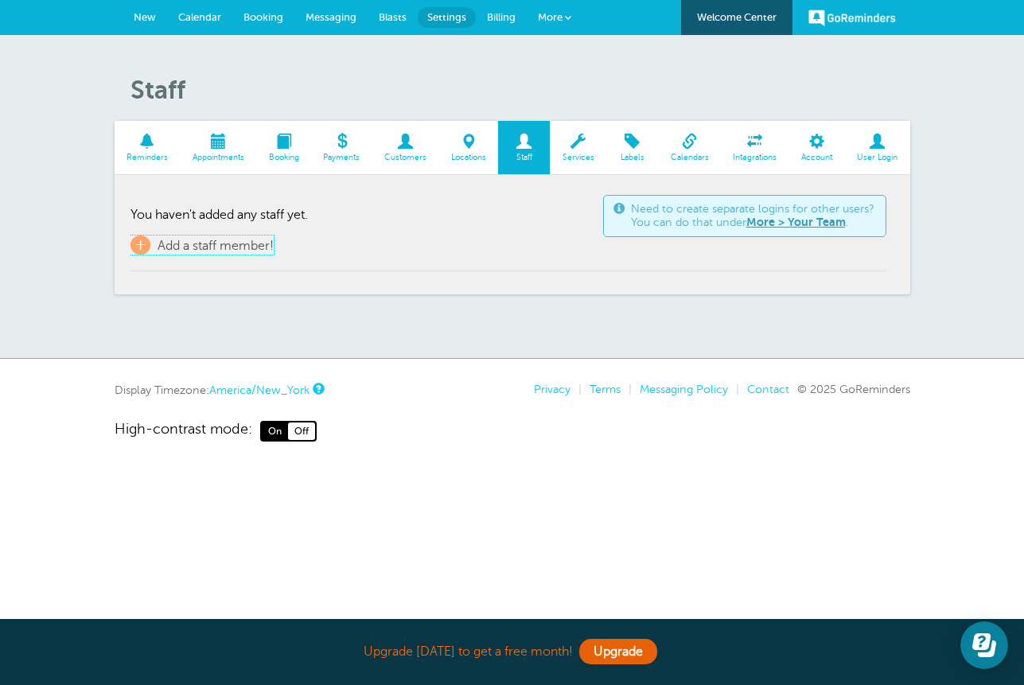
click at [154, 255] on link "+ Add a staff member!" at bounding box center [202, 245] width 143 height 19
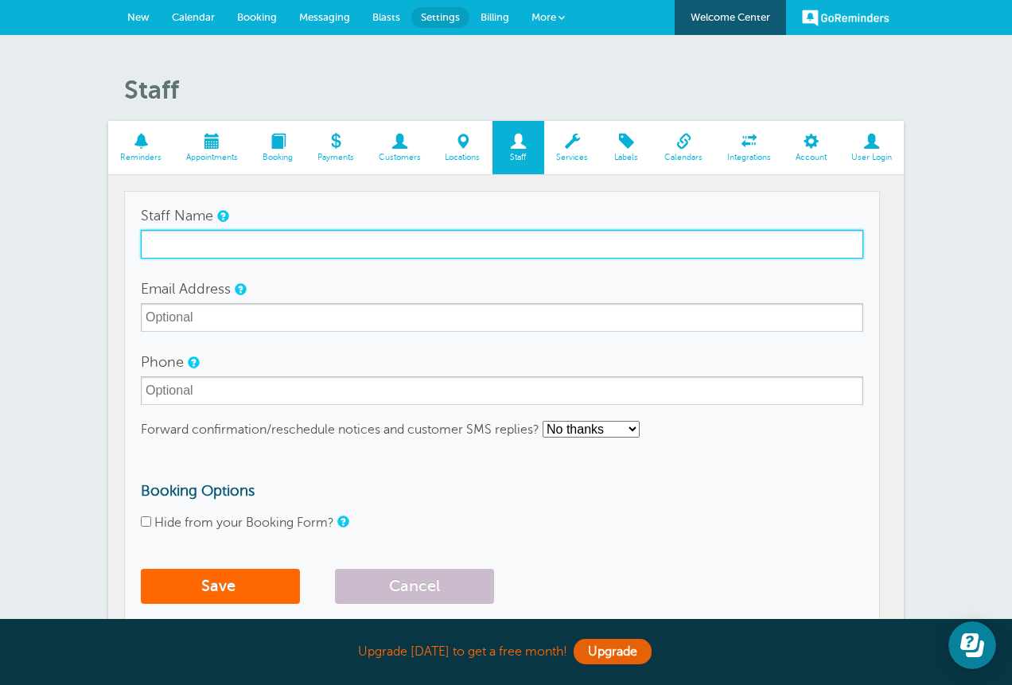
click at [225, 259] on input "Staff Name" at bounding box center [502, 244] width 723 height 29
type input "Brenda Pollinger"
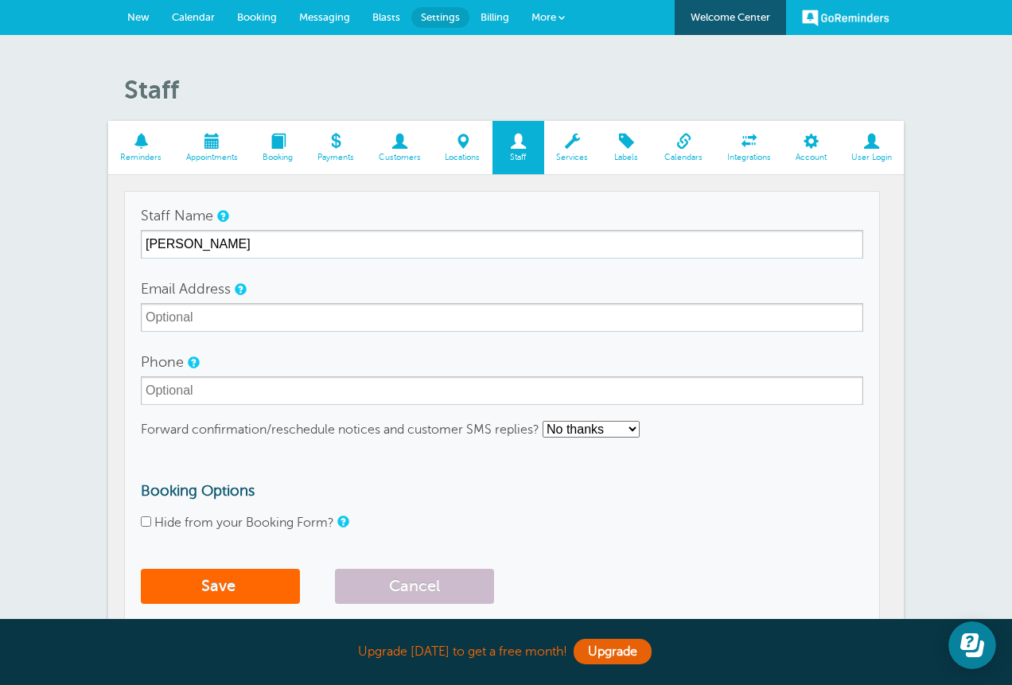
click at [293, 332] on input "Email Address" at bounding box center [502, 317] width 723 height 29
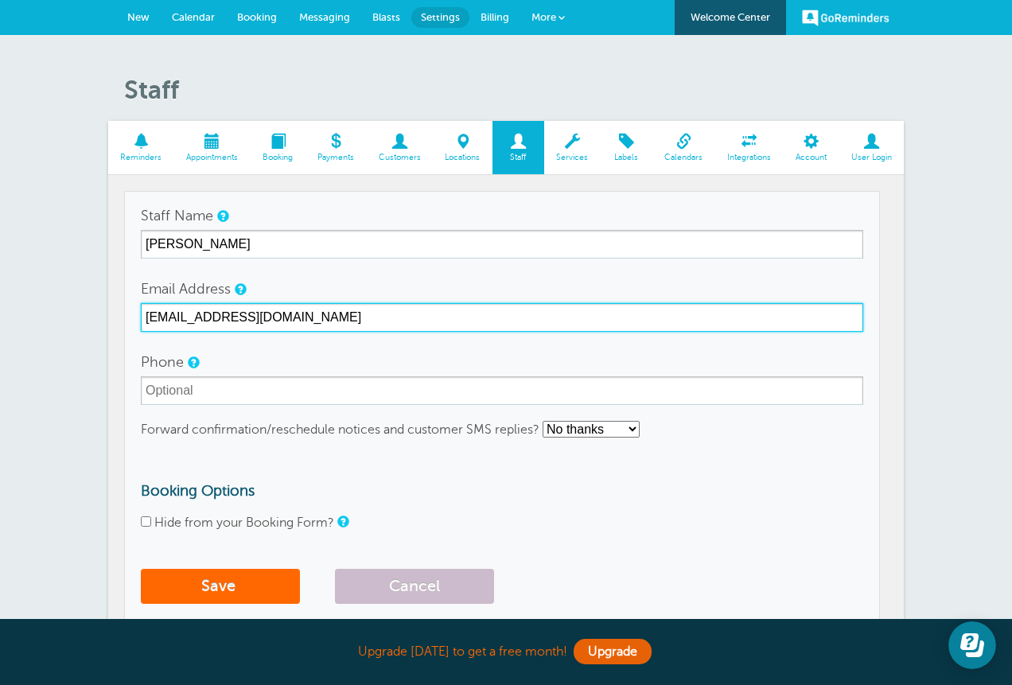
type input "smilingbee24@gmail.com"
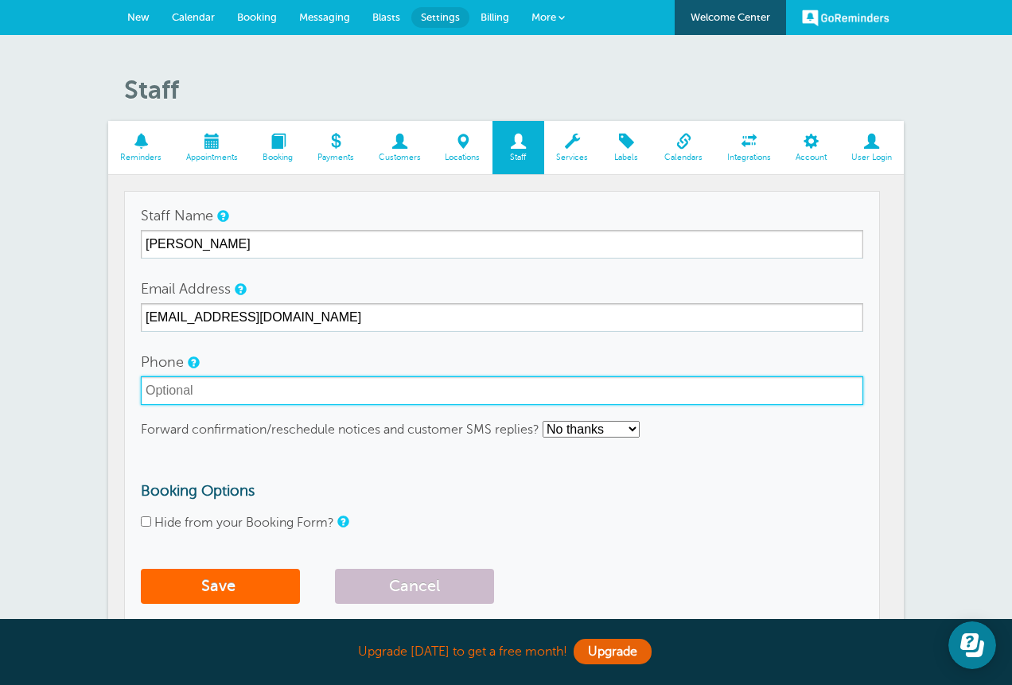
click at [286, 405] on input "Phone" at bounding box center [502, 390] width 723 height 29
type input "484-223-6644"
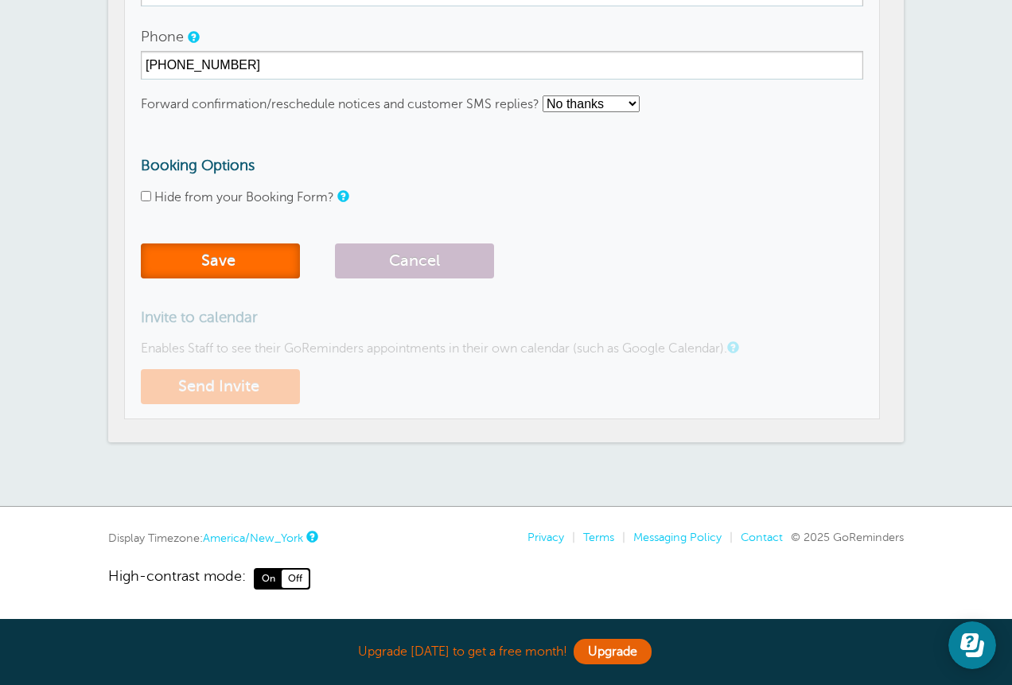
click at [212, 243] on button "Save" at bounding box center [220, 260] width 159 height 35
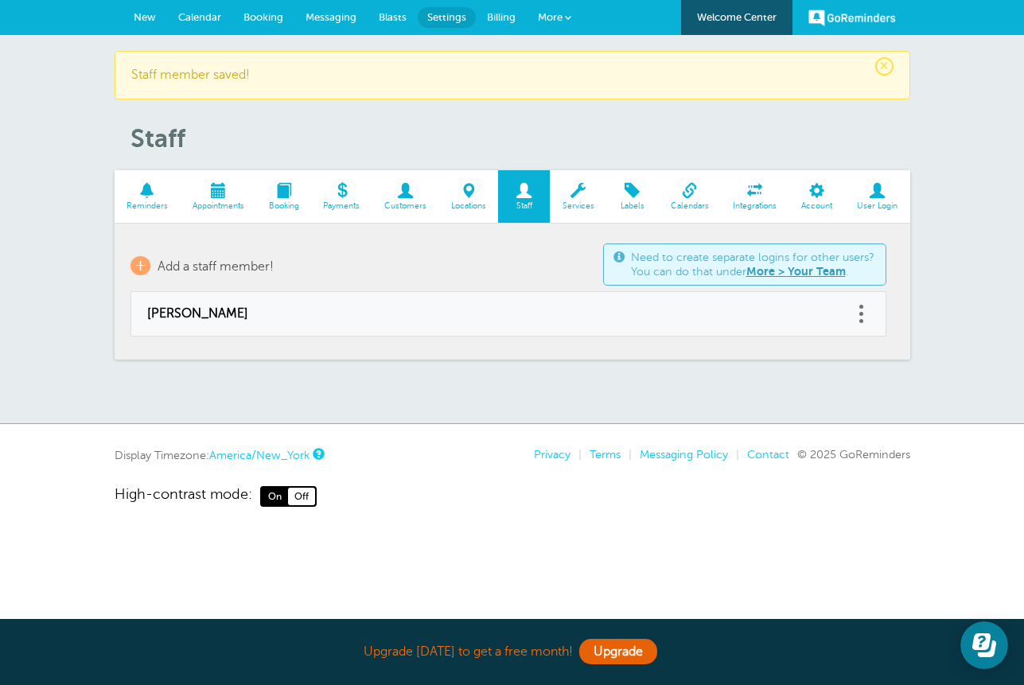
click at [687, 198] on span at bounding box center [689, 190] width 63 height 15
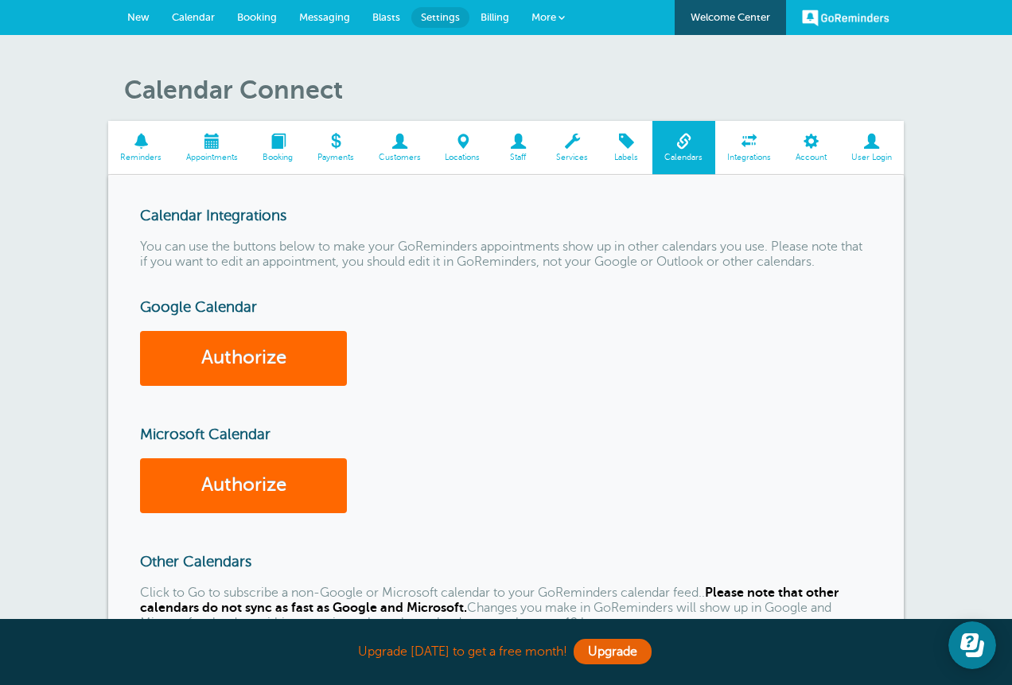
click at [754, 149] on span at bounding box center [749, 141] width 68 height 15
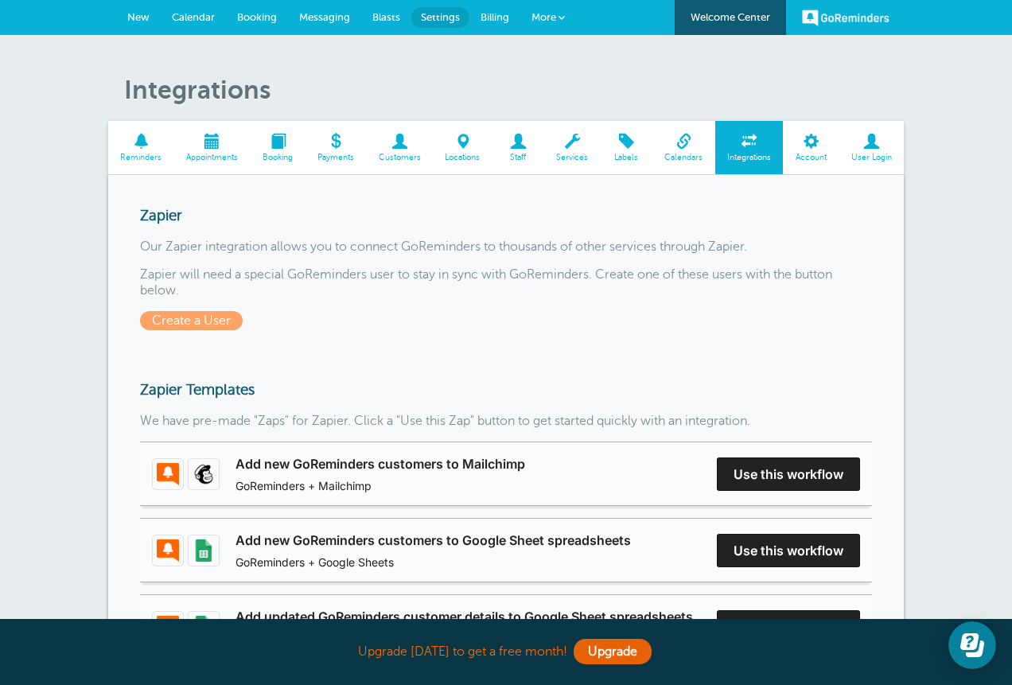
click at [142, 149] on span at bounding box center [141, 141] width 66 height 15
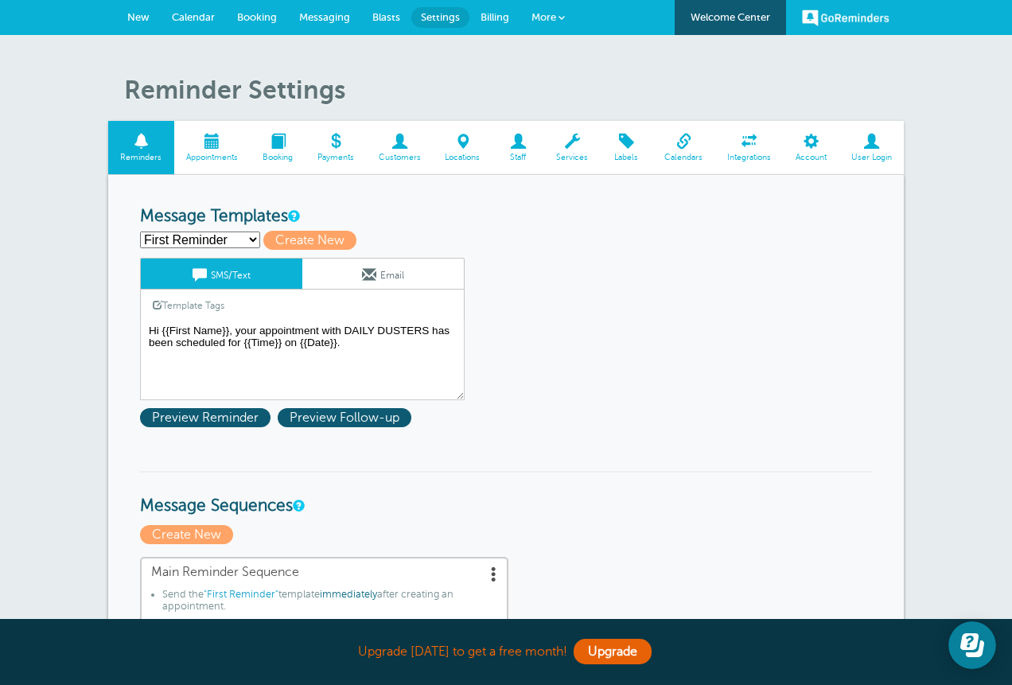
click at [259, 248] on select "First Reminder Second Reminder Third Reminder Create new..." at bounding box center [200, 240] width 120 height 17
click at [206, 162] on span "Appointments" at bounding box center [212, 158] width 60 height 10
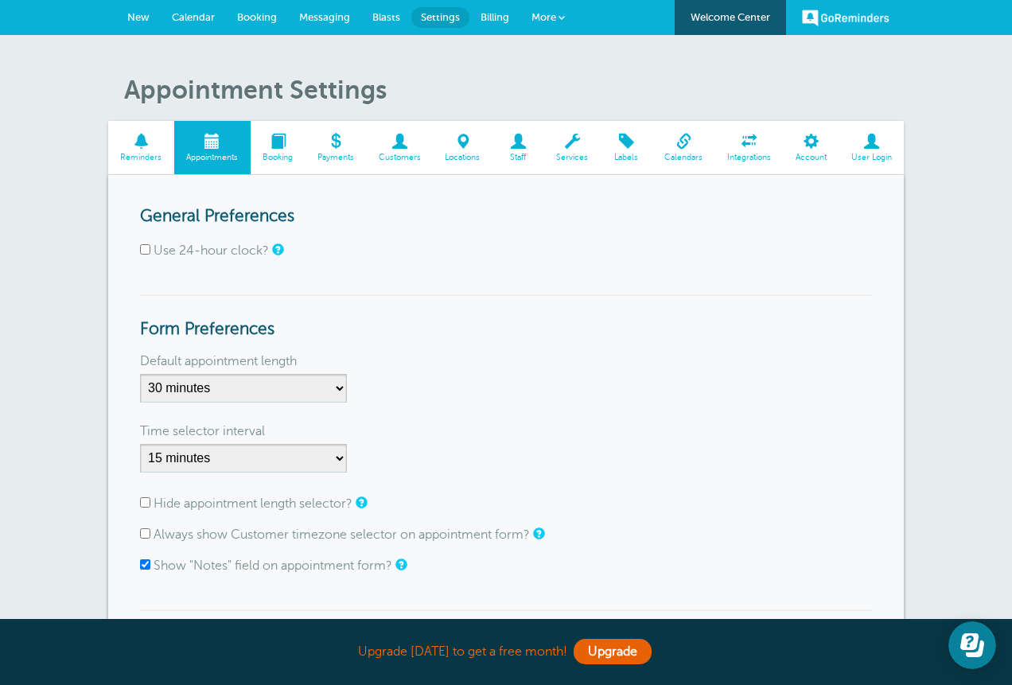
click at [1011, 508] on div "Appointment Settings Reminders Appointments Booking Payments Customers Location…" at bounding box center [506, 499] width 1012 height 929
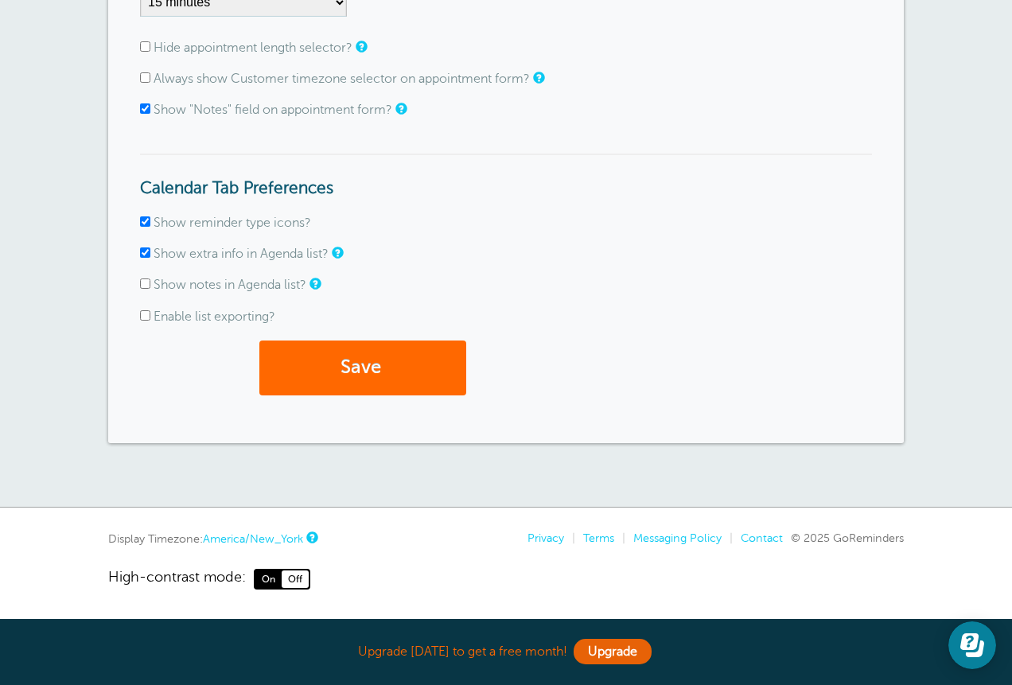
click at [146, 279] on input "Show notes in Agenda list?" at bounding box center [145, 284] width 10 height 10
checkbox input "true"
click at [409, 367] on button "Save" at bounding box center [362, 368] width 207 height 55
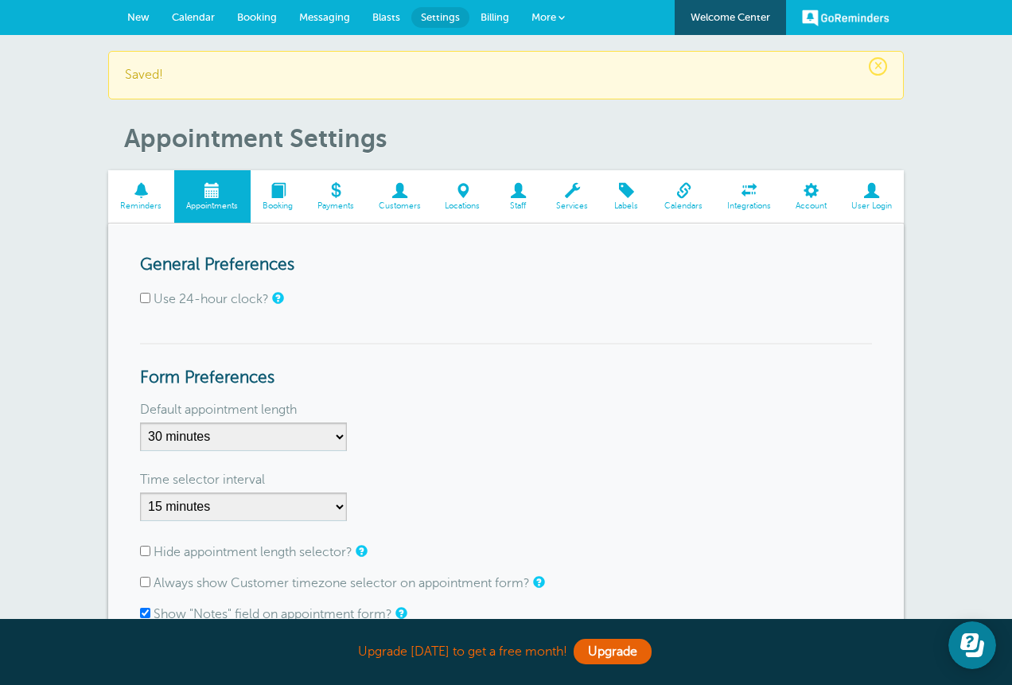
click at [1007, 468] on div "× Saved! Appointment Settings Reminders Appointments Booking Payments Customers…" at bounding box center [506, 523] width 1012 height 977
click at [407, 198] on span at bounding box center [399, 190] width 67 height 15
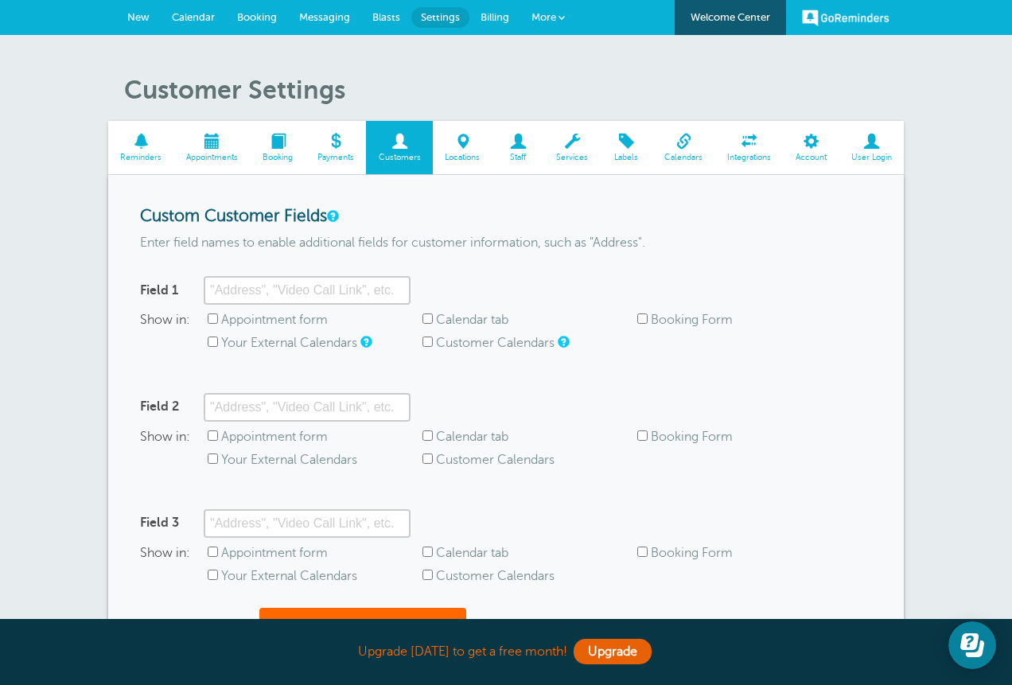
click at [208, 324] on input "Appointment form" at bounding box center [213, 319] width 10 height 10
checkbox input "true"
click at [243, 305] on input "Field 1" at bounding box center [307, 290] width 207 height 29
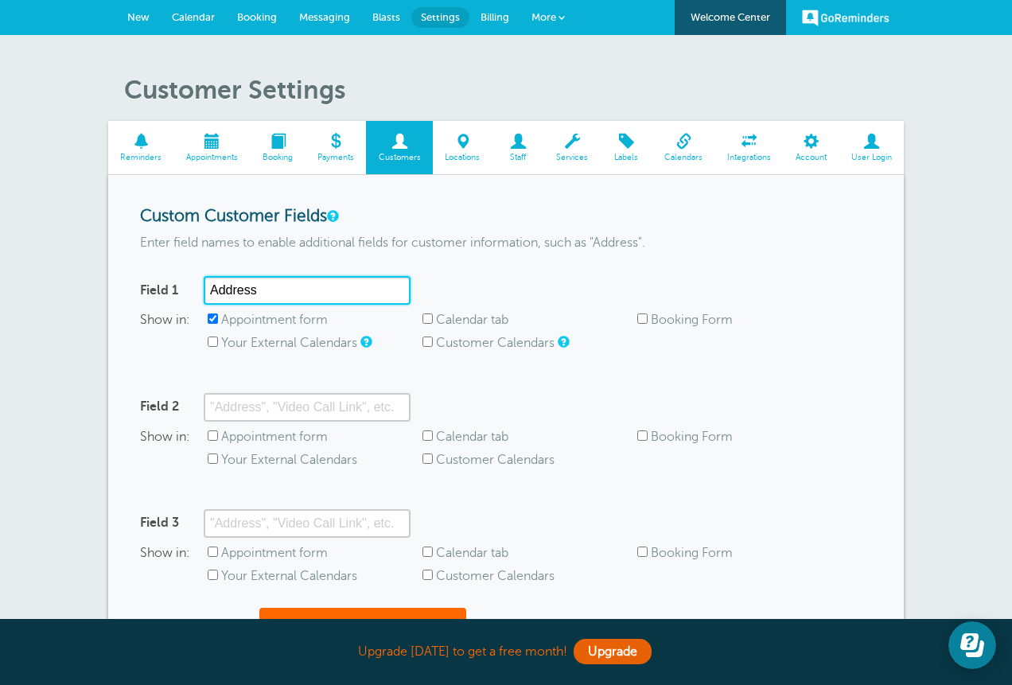
type input "Address"
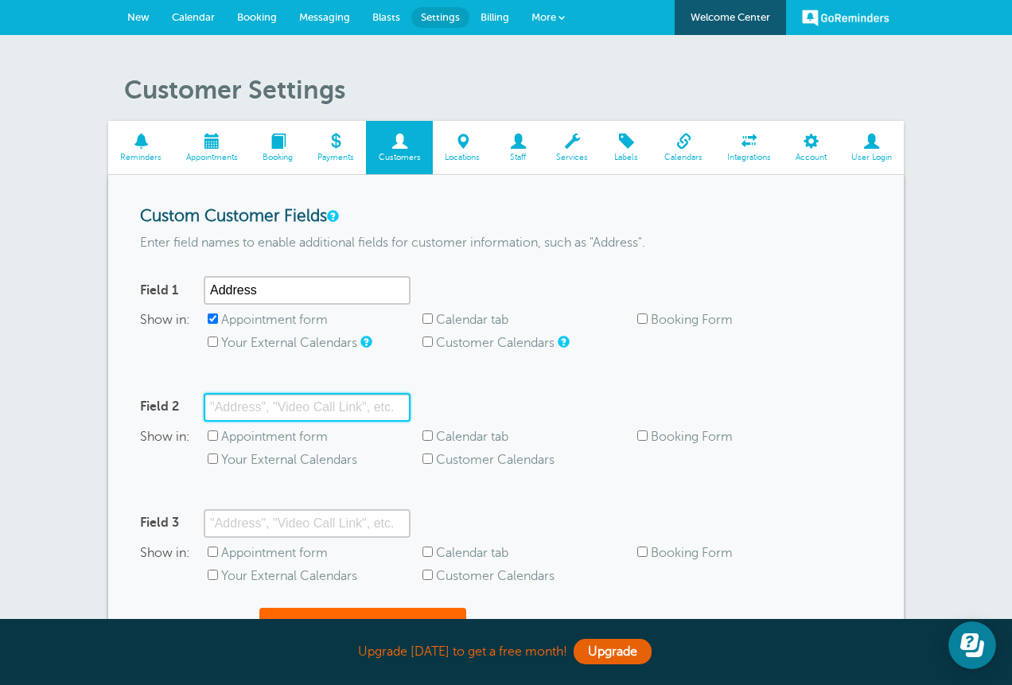
click at [231, 422] on input "Field 2" at bounding box center [307, 407] width 207 height 29
drag, startPoint x: 1013, startPoint y: 437, endPoint x: 997, endPoint y: 524, distance: 89.0
click at [1001, 525] on div "Customer Settings Reminders Appointments Booking Payments Customers Locations S…" at bounding box center [506, 405] width 1012 height 740
click at [420, 328] on span "Appointment form" at bounding box center [315, 320] width 215 height 15
click at [427, 328] on span "Calendar tab" at bounding box center [530, 320] width 215 height 15
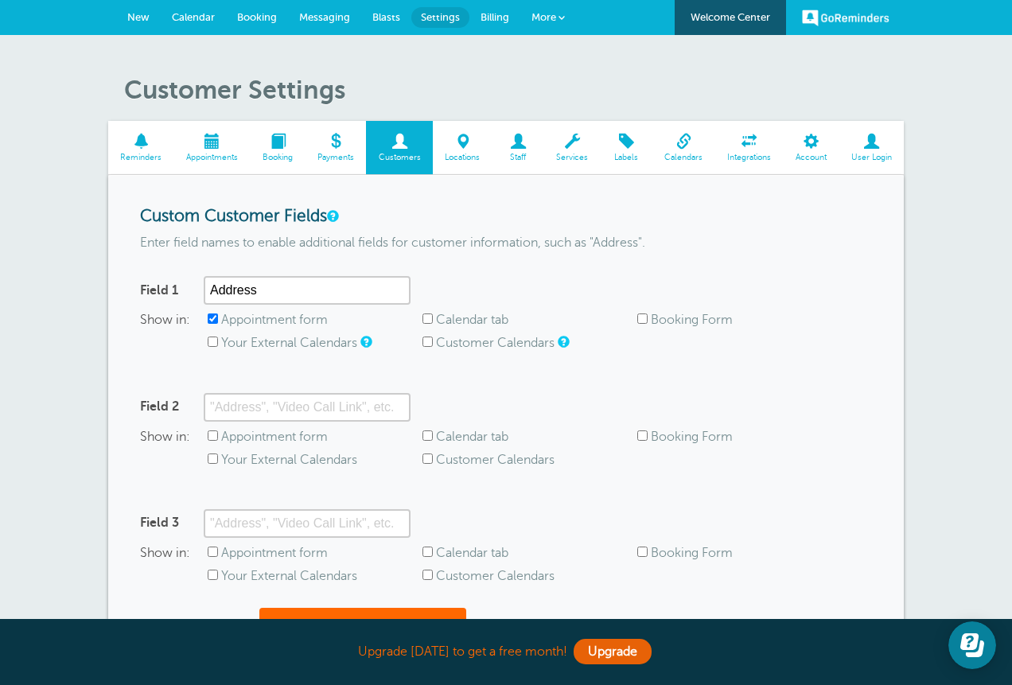
click at [426, 324] on input "Calendar tab" at bounding box center [428, 319] width 10 height 10
checkbox input "true"
click at [1011, 503] on div "Customer Settings Reminders Appointments Booking Payments Customers Locations S…" at bounding box center [506, 405] width 1012 height 740
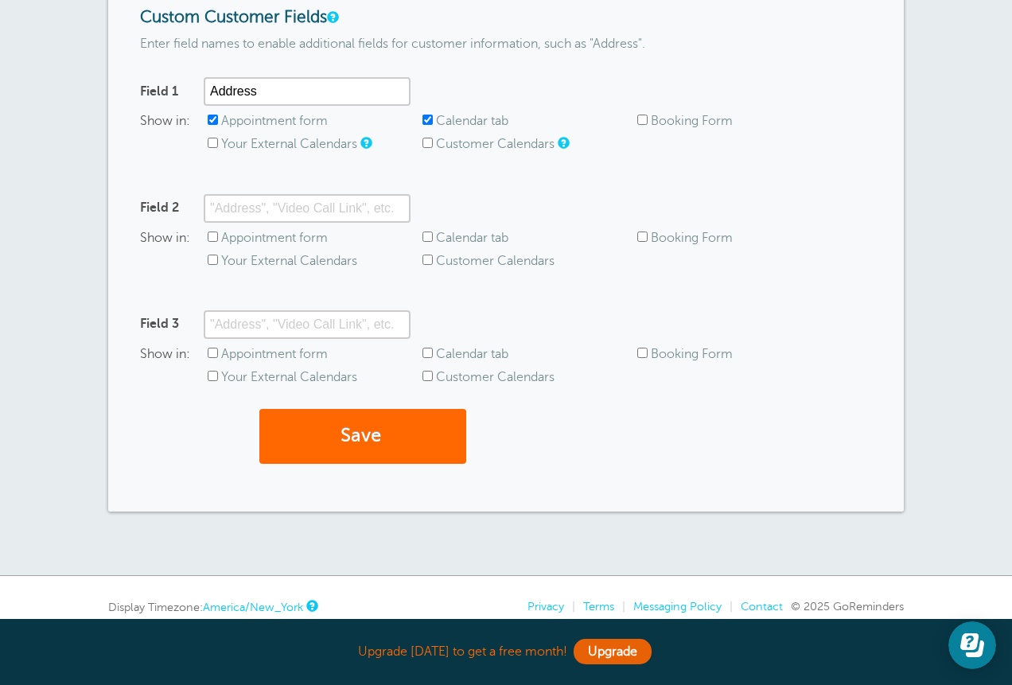
scroll to position [197, 0]
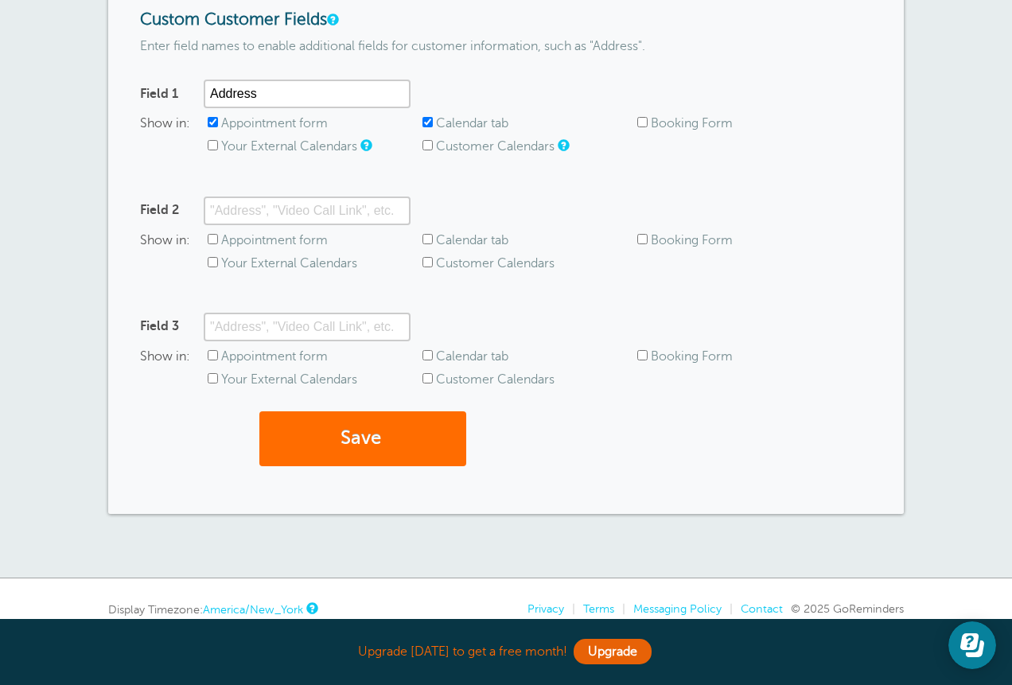
click at [353, 466] on button "Save" at bounding box center [362, 438] width 207 height 55
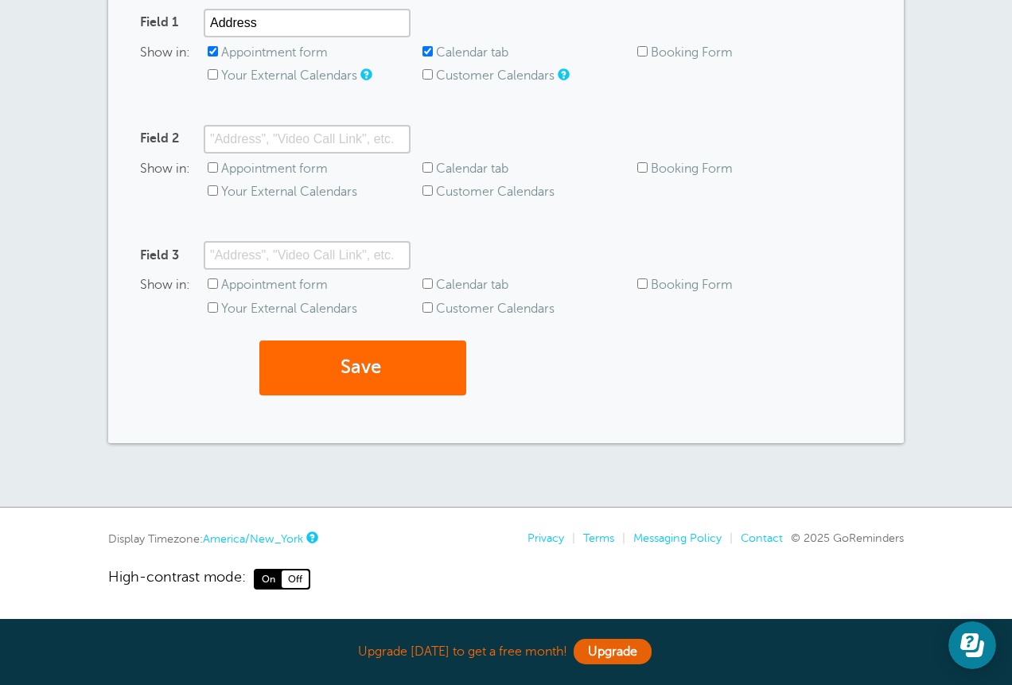
scroll to position [485, 0]
click at [214, 162] on span "Appointment form" at bounding box center [315, 169] width 215 height 15
click at [423, 162] on input "Calendar tab" at bounding box center [428, 167] width 10 height 10
checkbox input "true"
click at [209, 162] on span "Appointment form" at bounding box center [315, 169] width 215 height 15
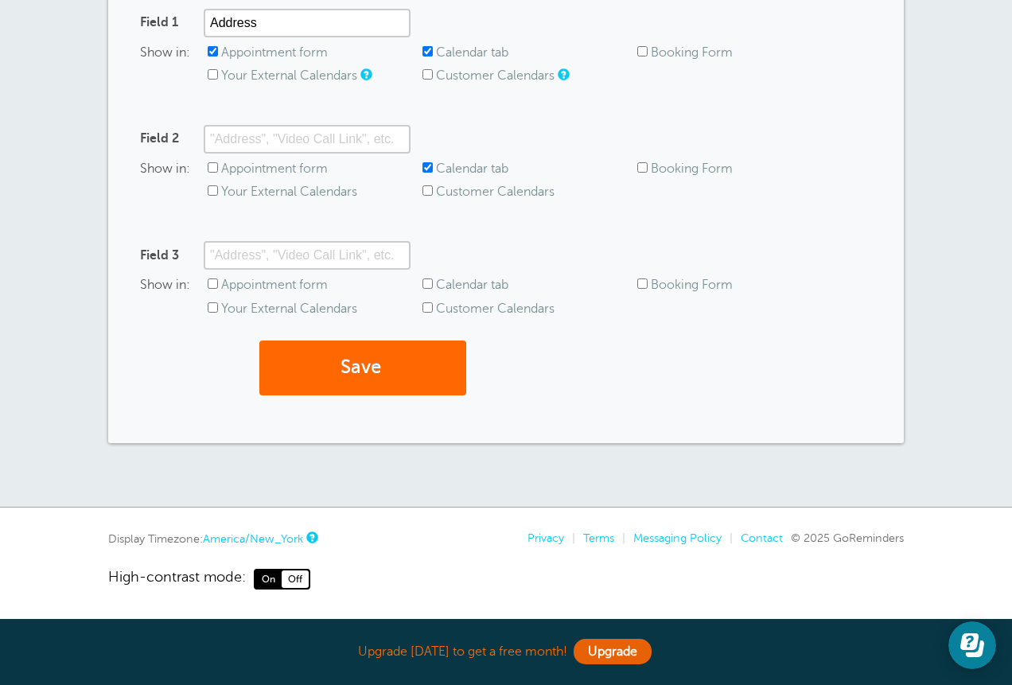
click at [220, 162] on span "Appointment form" at bounding box center [315, 169] width 215 height 15
click at [212, 162] on input "Appointment form" at bounding box center [213, 167] width 10 height 10
checkbox input "true"
click at [429, 162] on input "Calendar tab" at bounding box center [428, 167] width 10 height 10
checkbox input "false"
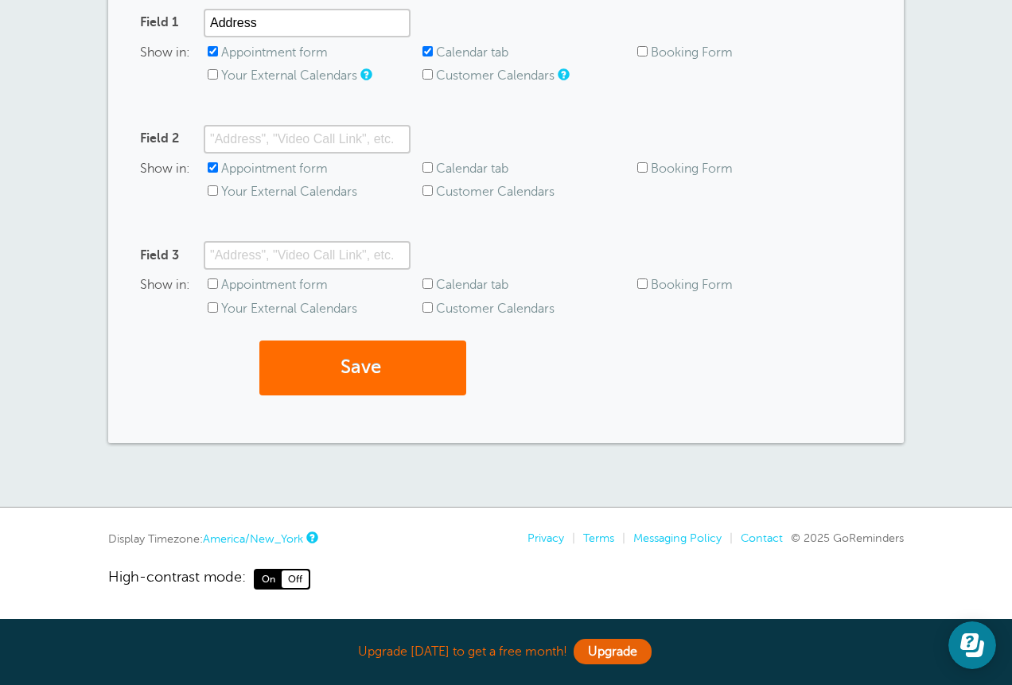
click at [360, 364] on button "Save" at bounding box center [362, 368] width 207 height 55
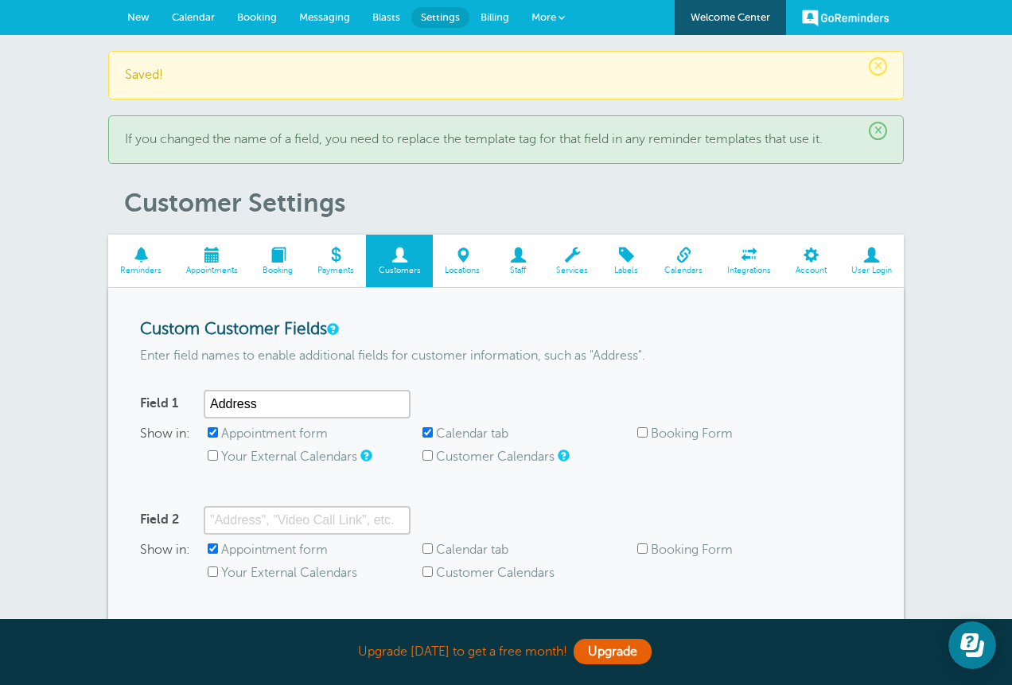
click at [467, 263] on span at bounding box center [463, 254] width 60 height 15
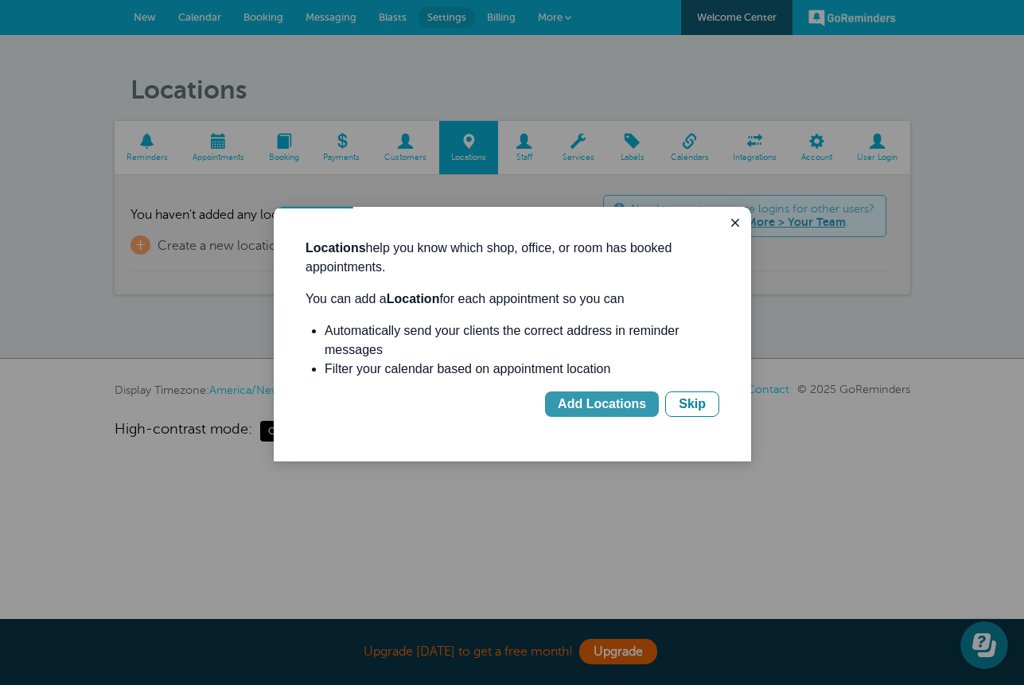
click at [589, 414] on div "Add Locations" at bounding box center [602, 404] width 88 height 19
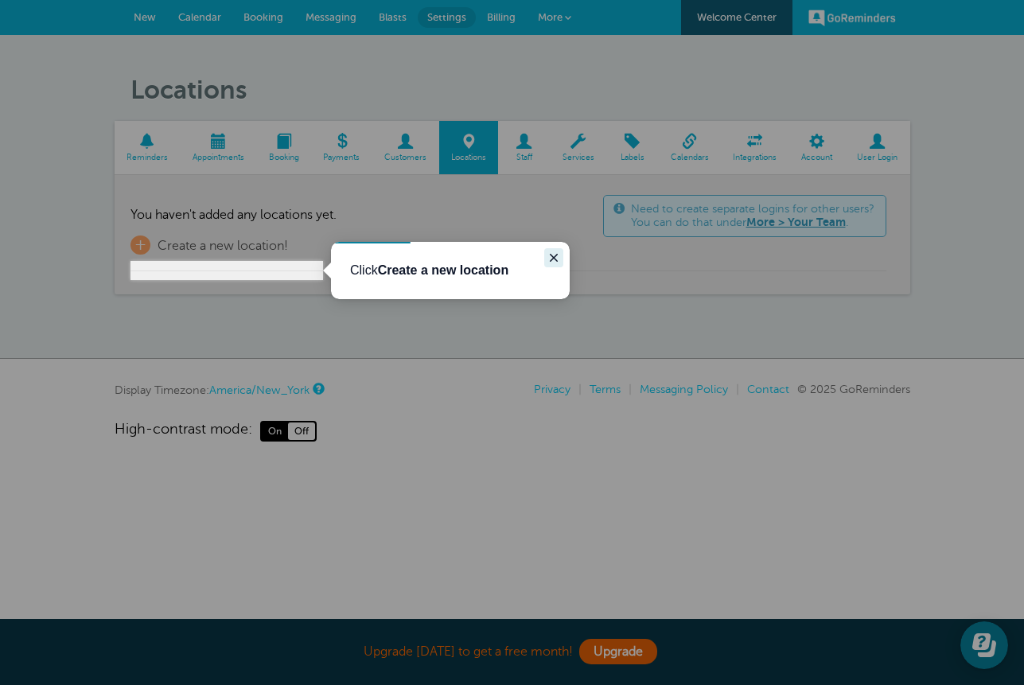
click at [544, 263] on button "Close guide" at bounding box center [553, 257] width 19 height 19
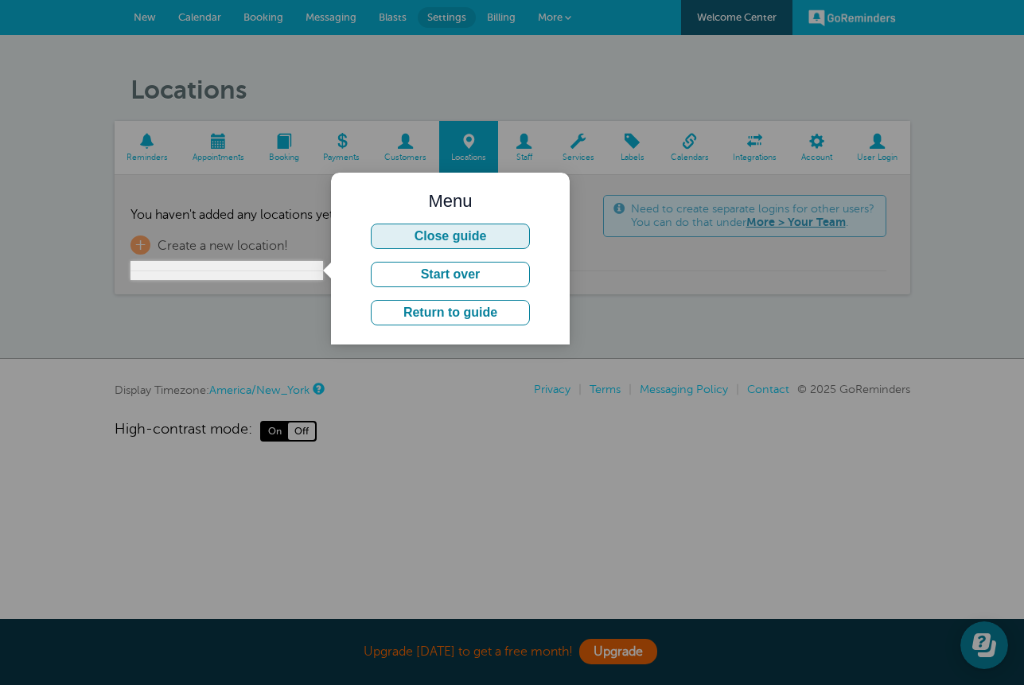
click at [445, 240] on button "Close guide" at bounding box center [450, 236] width 159 height 25
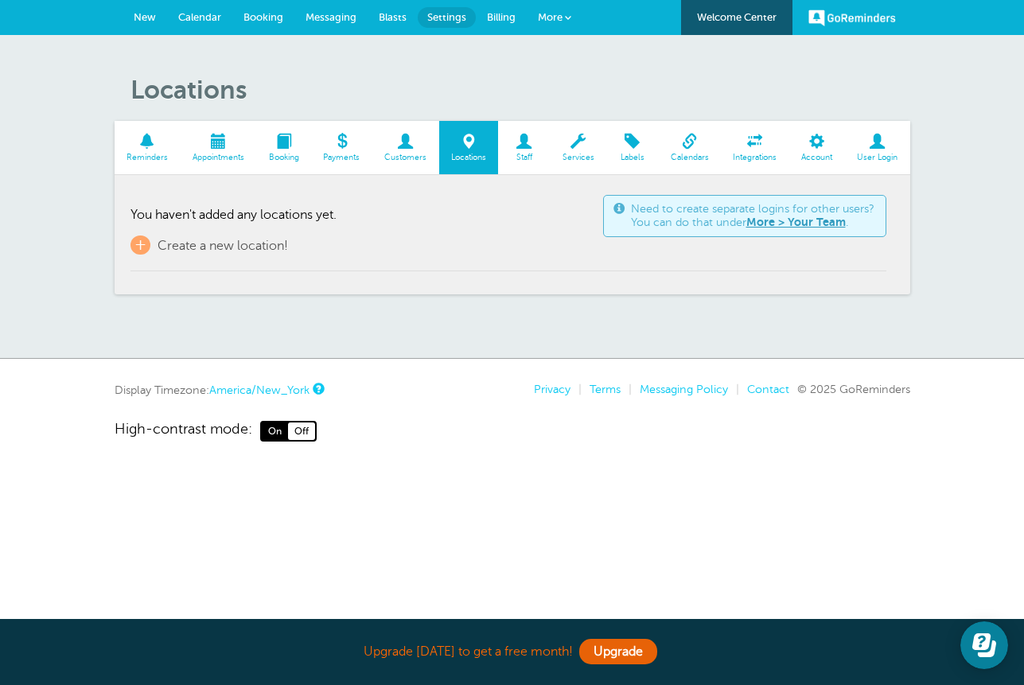
click at [530, 149] on span at bounding box center [524, 141] width 52 height 15
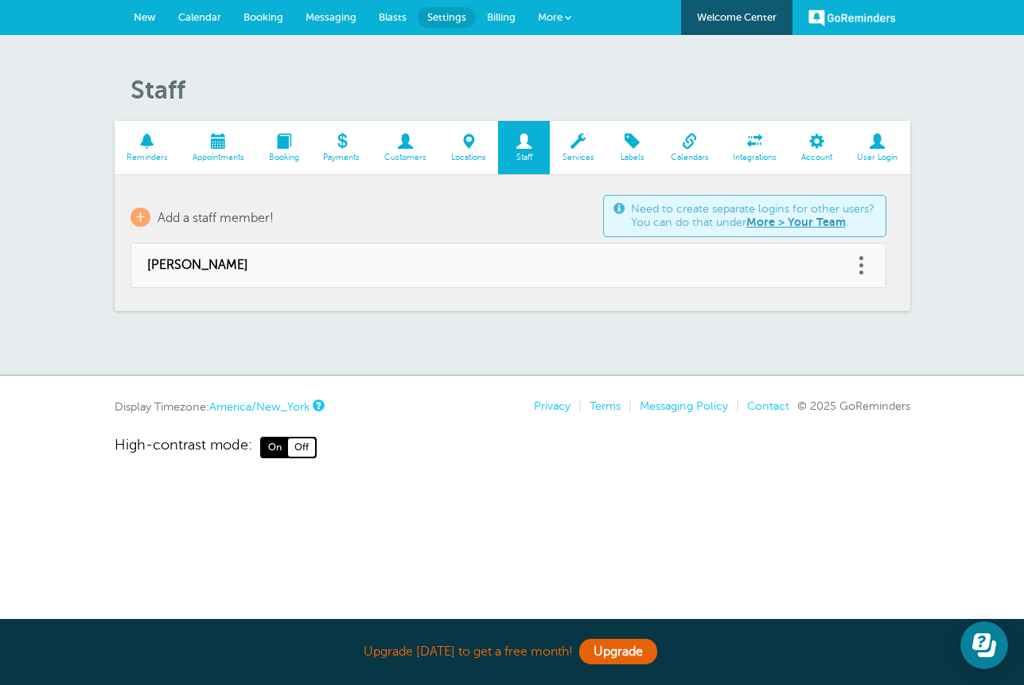
click at [621, 162] on link "Labels" at bounding box center [632, 147] width 52 height 53
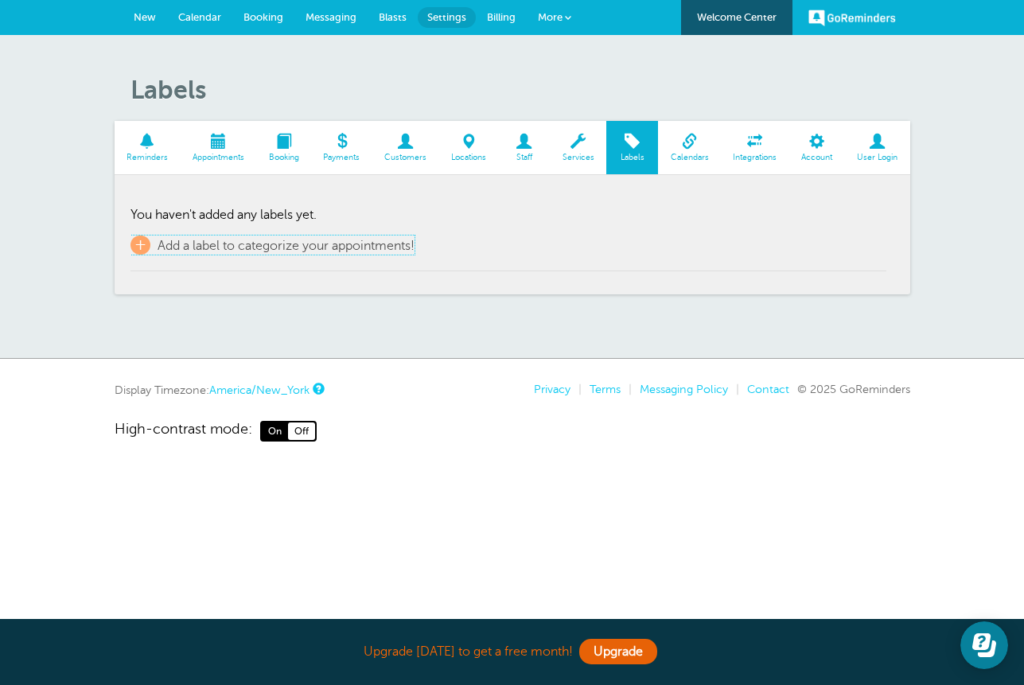
click at [171, 253] on span "Add a label to categorize your appointments!" at bounding box center [286, 246] width 257 height 14
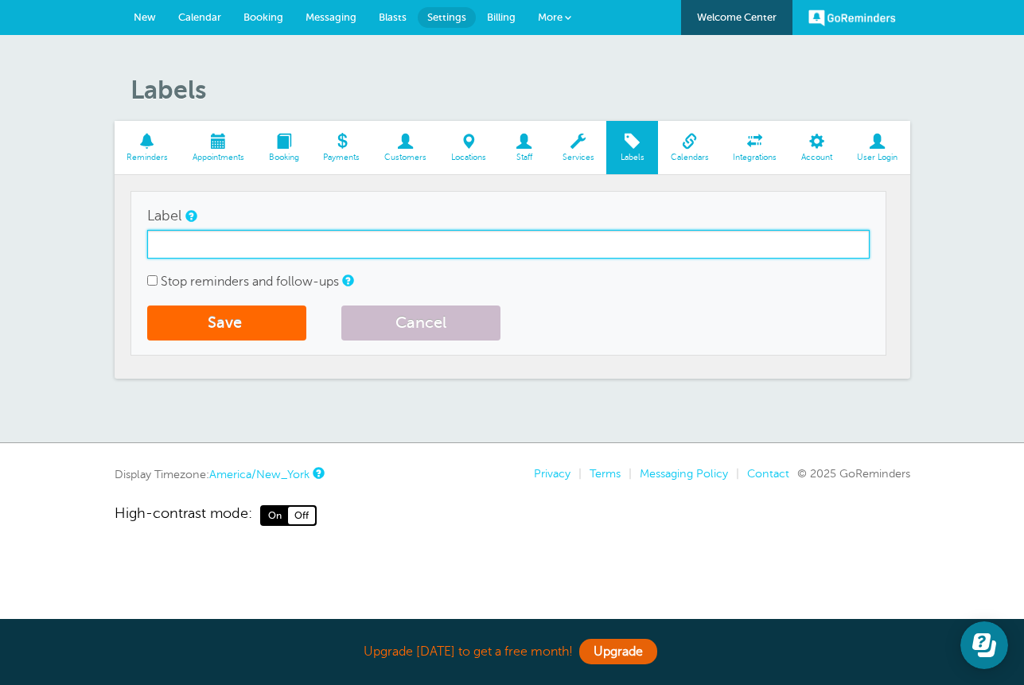
click at [201, 252] on input "Label" at bounding box center [508, 244] width 723 height 29
type input "W"
click at [166, 259] on input "1 Time" at bounding box center [508, 244] width 723 height 29
type input "One Time"
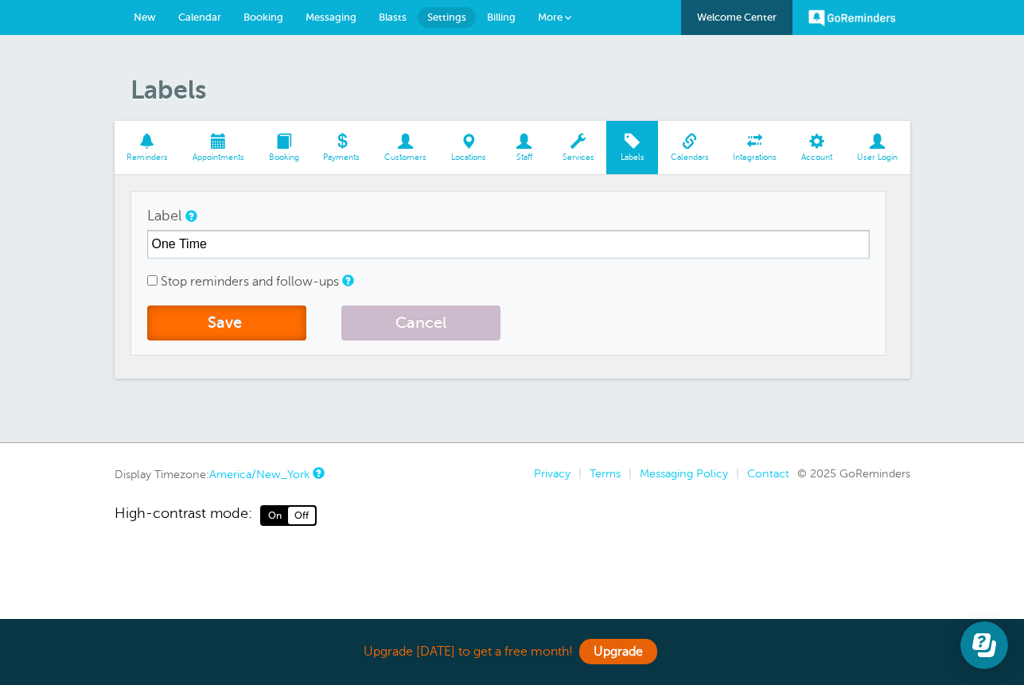
click at [232, 338] on button "Save" at bounding box center [226, 323] width 159 height 35
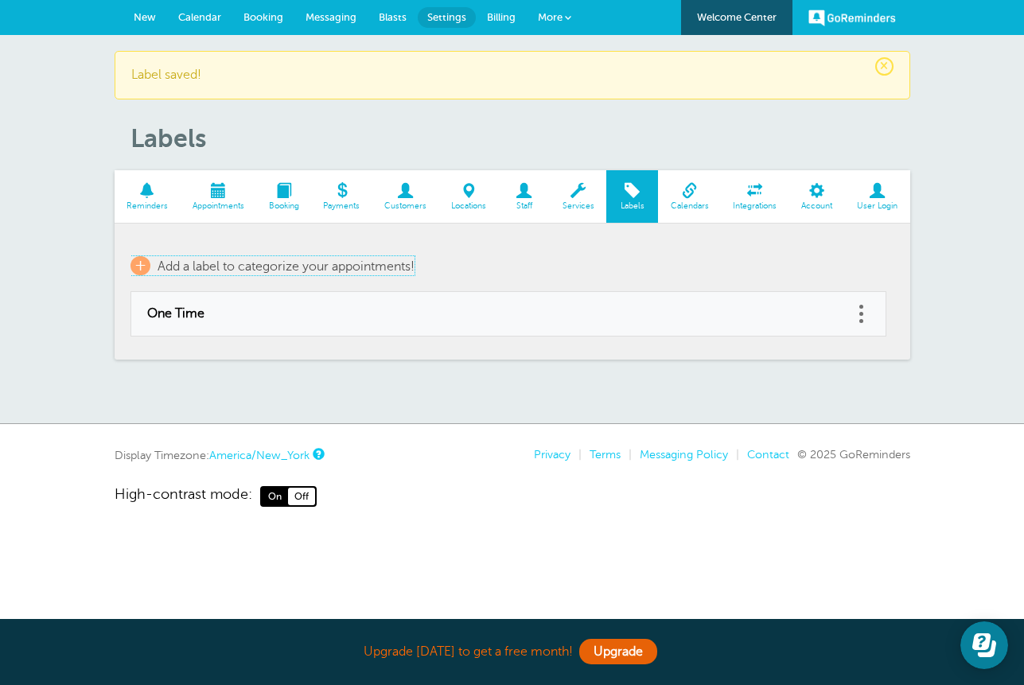
click at [161, 274] on span "Add a label to categorize your appointments!" at bounding box center [286, 266] width 257 height 14
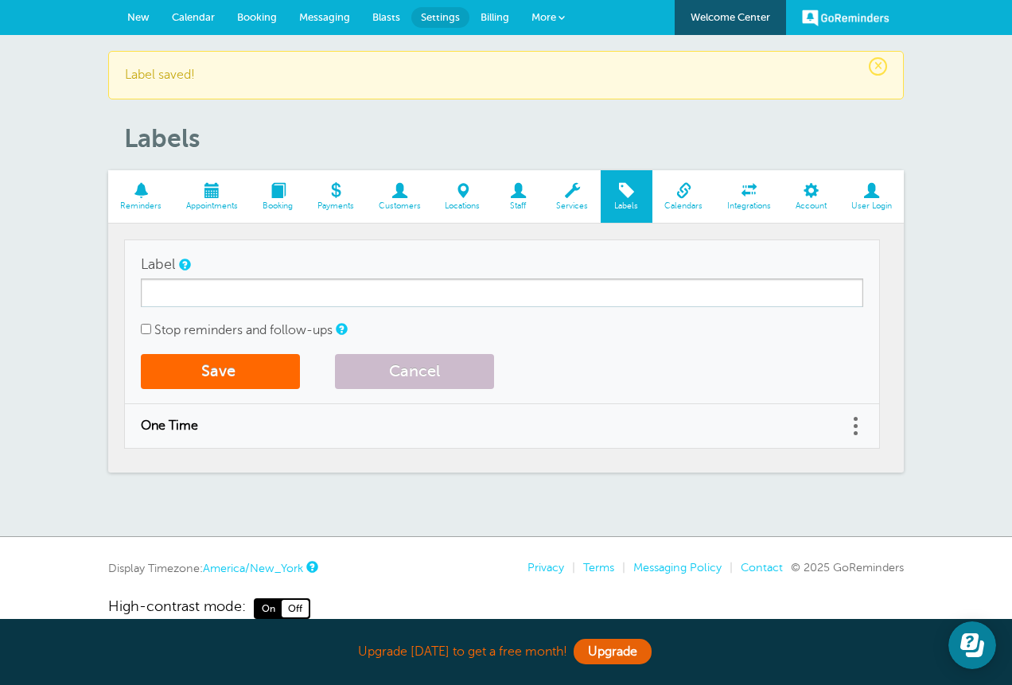
click at [204, 306] on input "Label" at bounding box center [502, 293] width 723 height 29
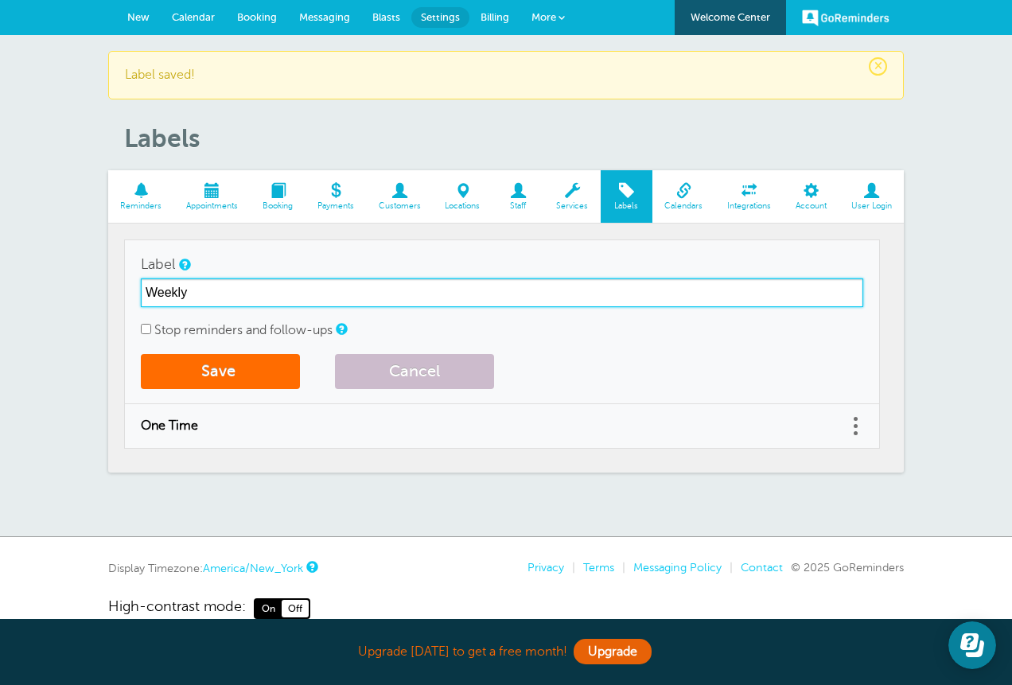
type input "Weekly"
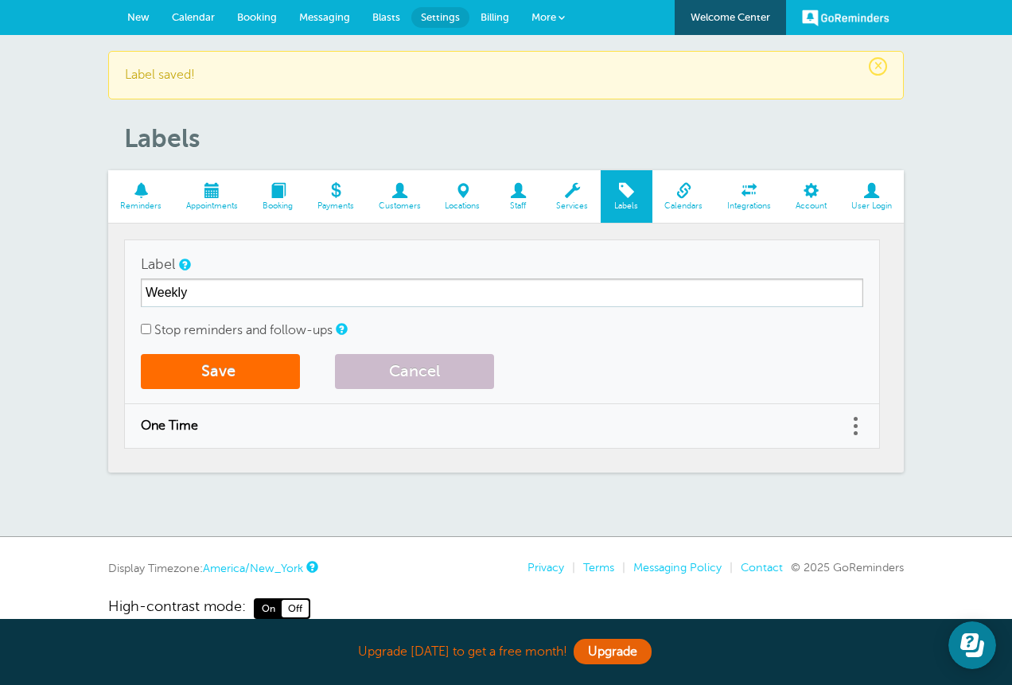
click at [216, 389] on button "Save" at bounding box center [220, 371] width 159 height 35
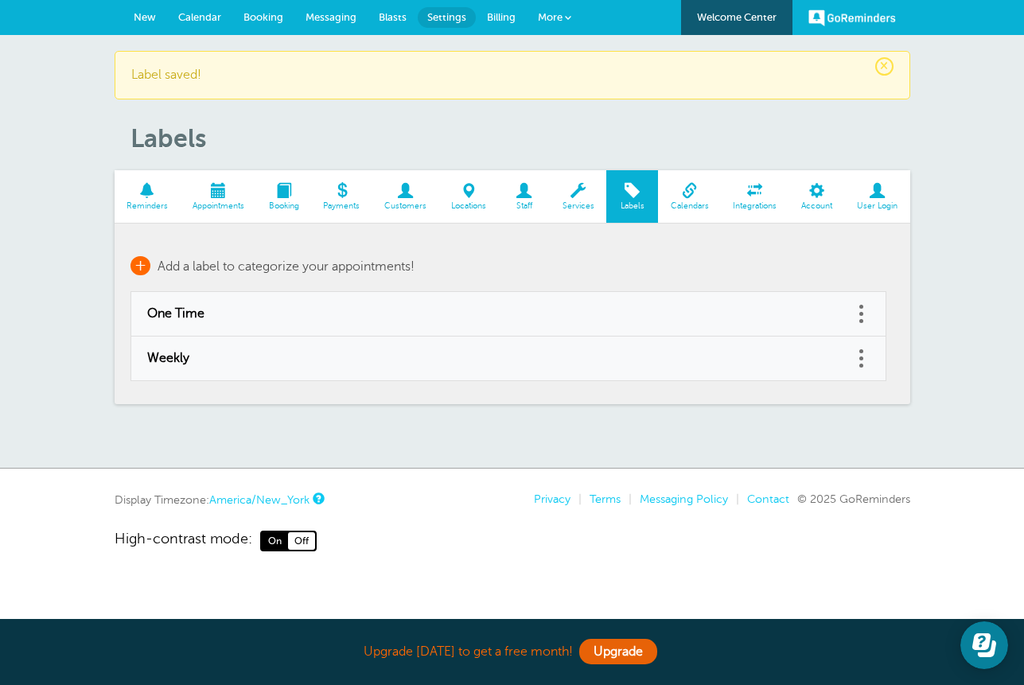
click at [182, 271] on td "+ Add a label to categorize your appointments!" at bounding box center [509, 266] width 756 height 53
click at [210, 274] on span "Add a label to categorize your appointments!" at bounding box center [286, 266] width 257 height 14
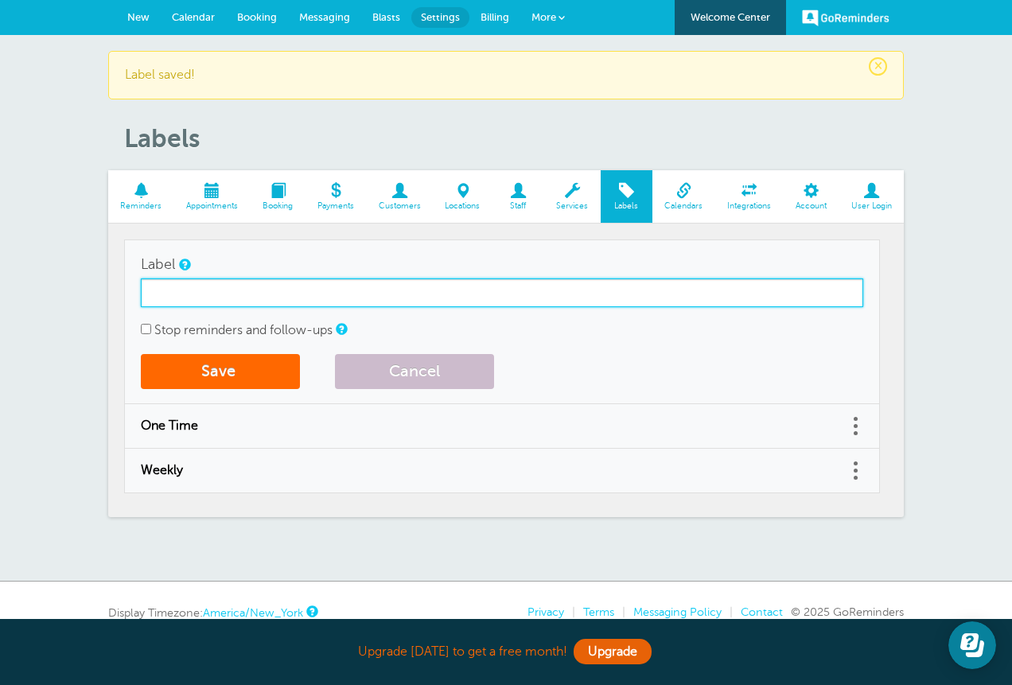
click at [213, 307] on input "Label" at bounding box center [502, 293] width 723 height 29
type input "Bi-Weekly"
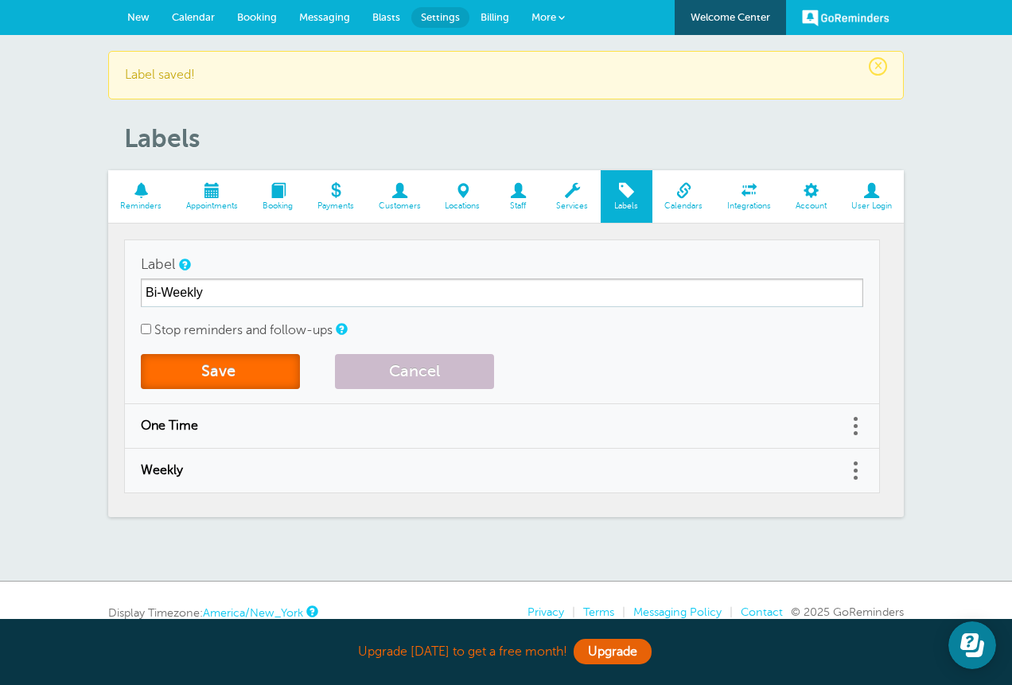
click at [247, 388] on button "Save" at bounding box center [220, 371] width 159 height 35
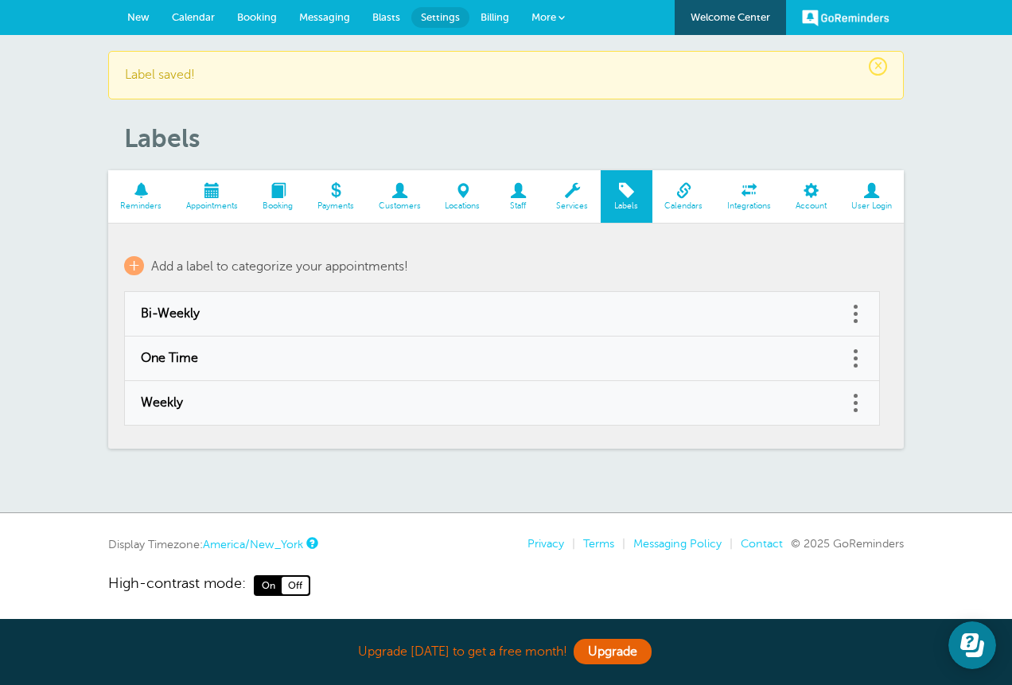
click at [186, 274] on span "Add a label to categorize your appointments!" at bounding box center [279, 266] width 257 height 14
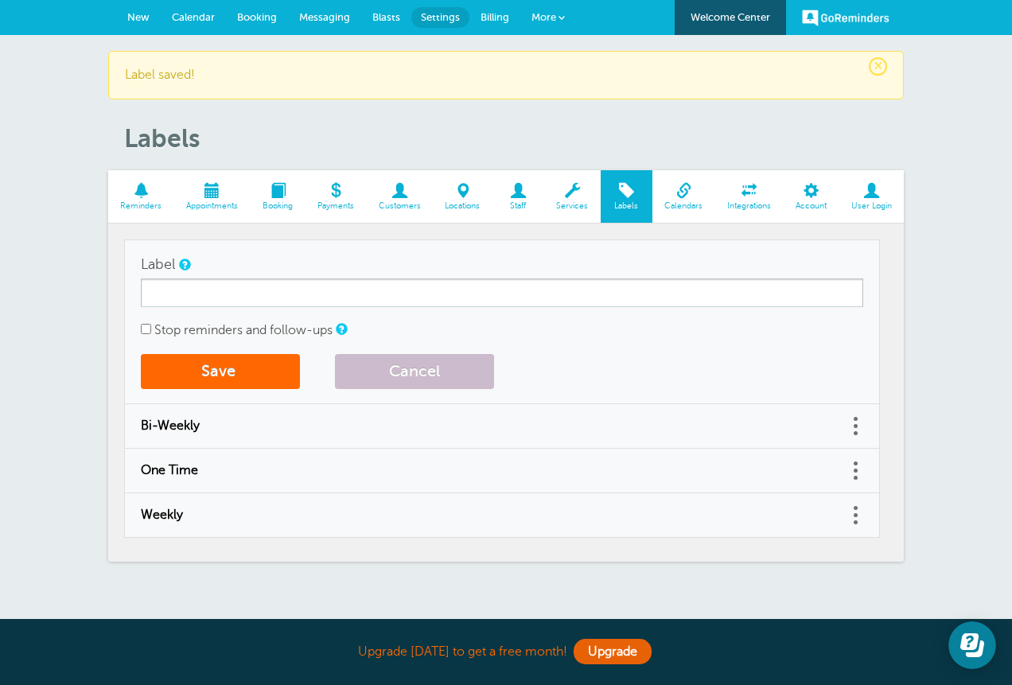
click at [255, 307] on input "Label" at bounding box center [502, 293] width 723 height 29
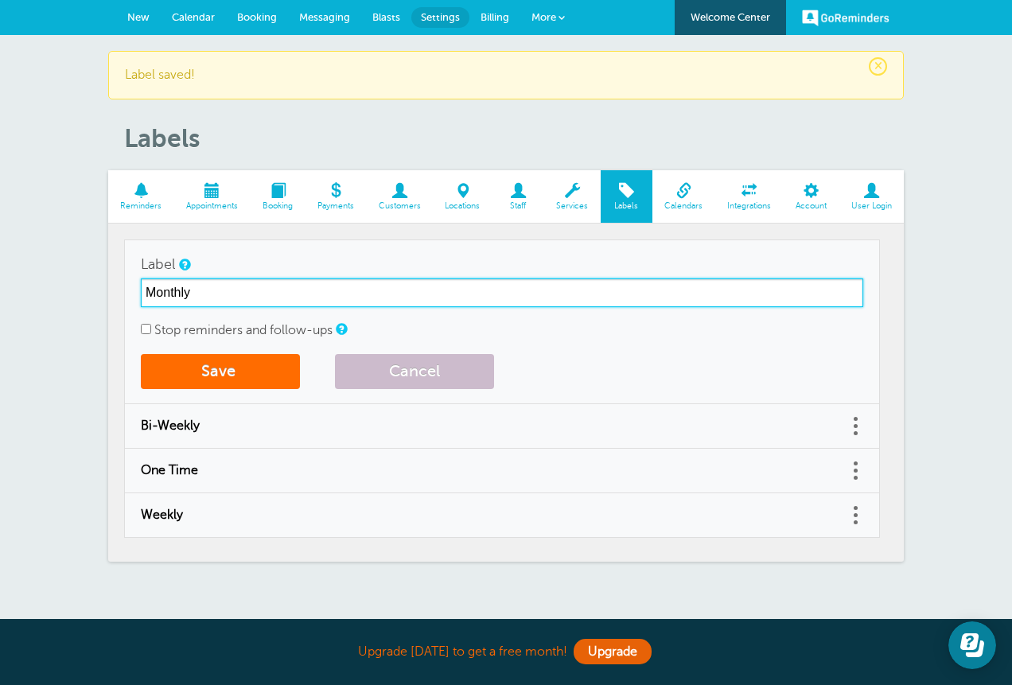
type input "Monthly"
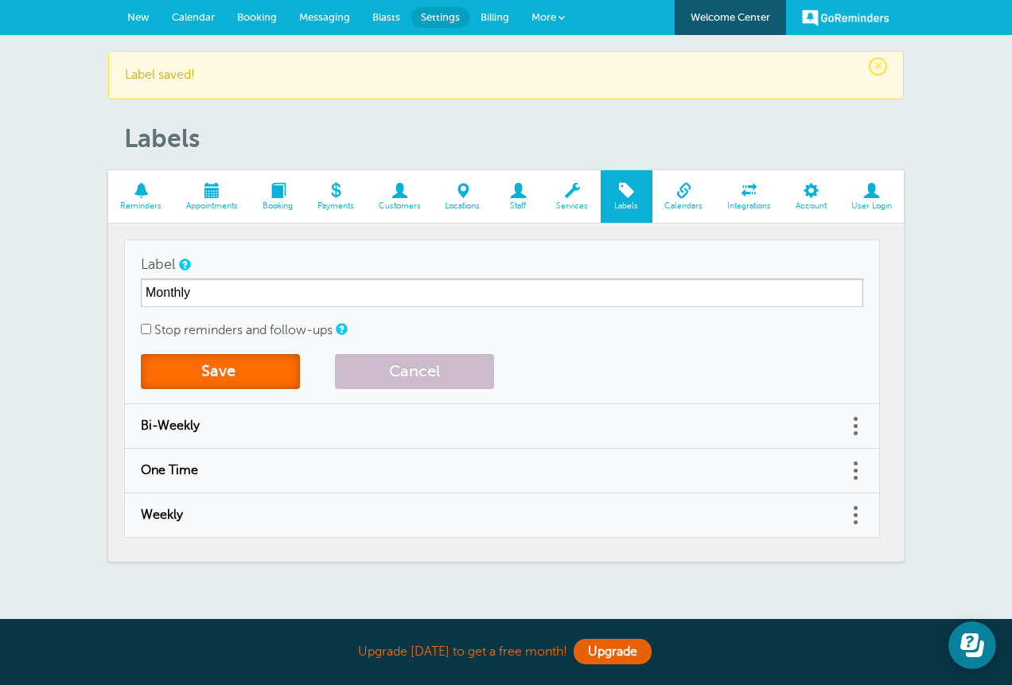
click at [213, 389] on button "Save" at bounding box center [220, 371] width 159 height 35
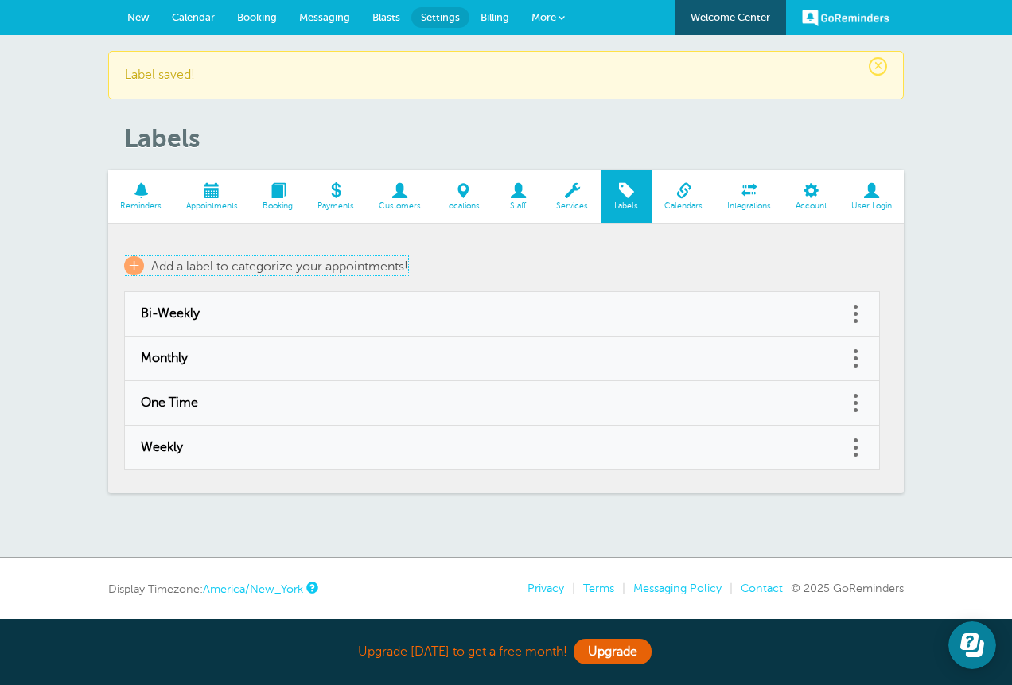
click at [193, 274] on span "Add a label to categorize your appointments!" at bounding box center [279, 266] width 257 height 14
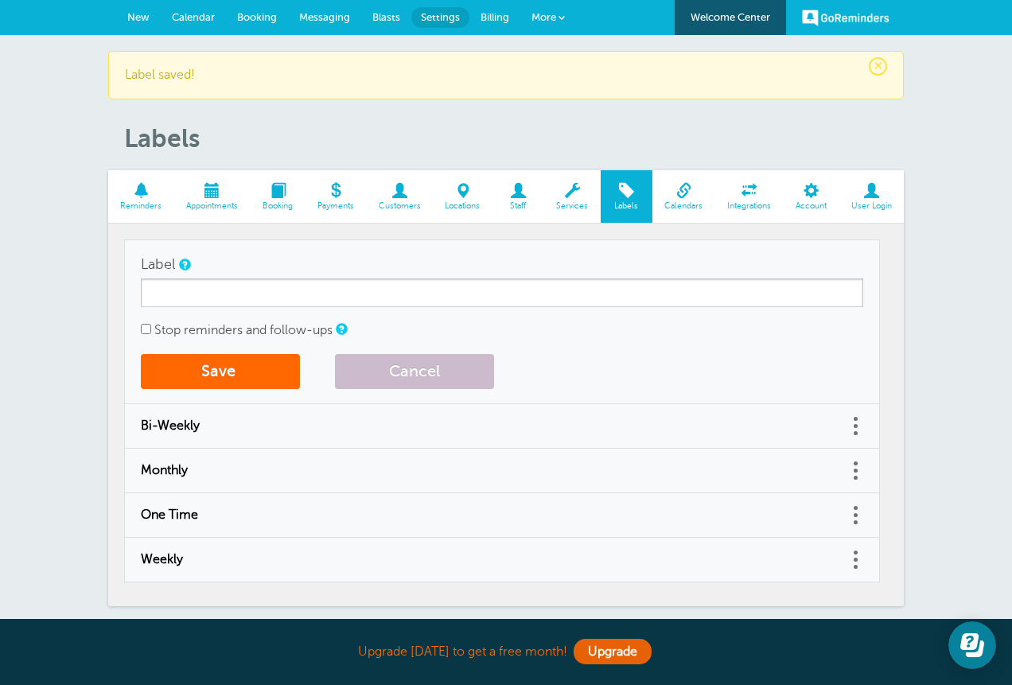
click at [219, 304] on input "Label" at bounding box center [502, 293] width 723 height 29
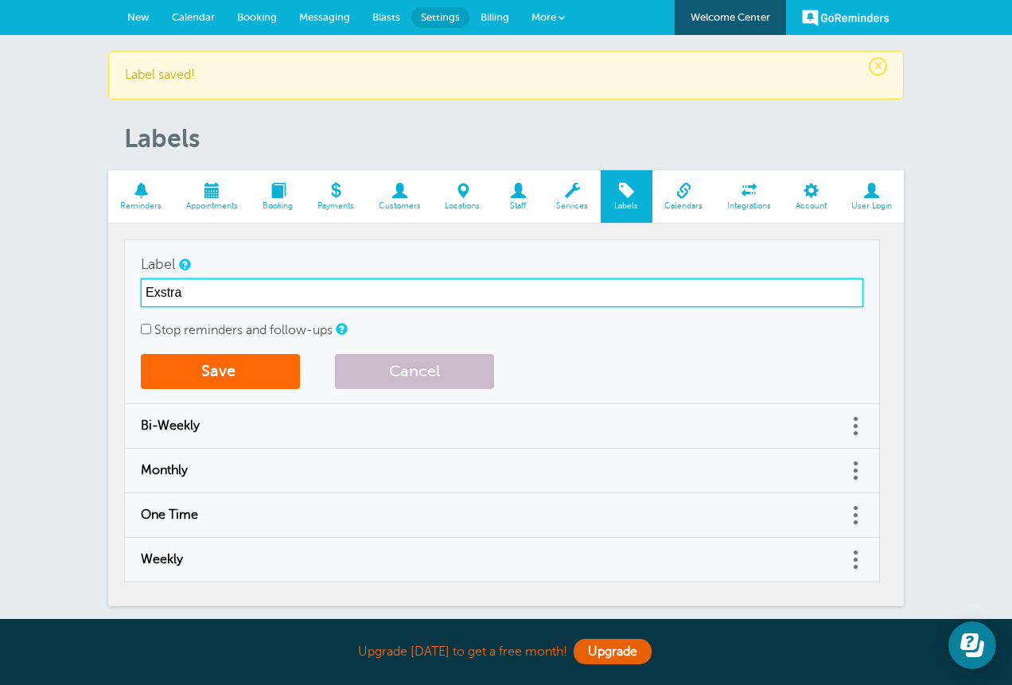
click at [162, 304] on input "Exstra" at bounding box center [502, 293] width 723 height 29
type input "Extra"
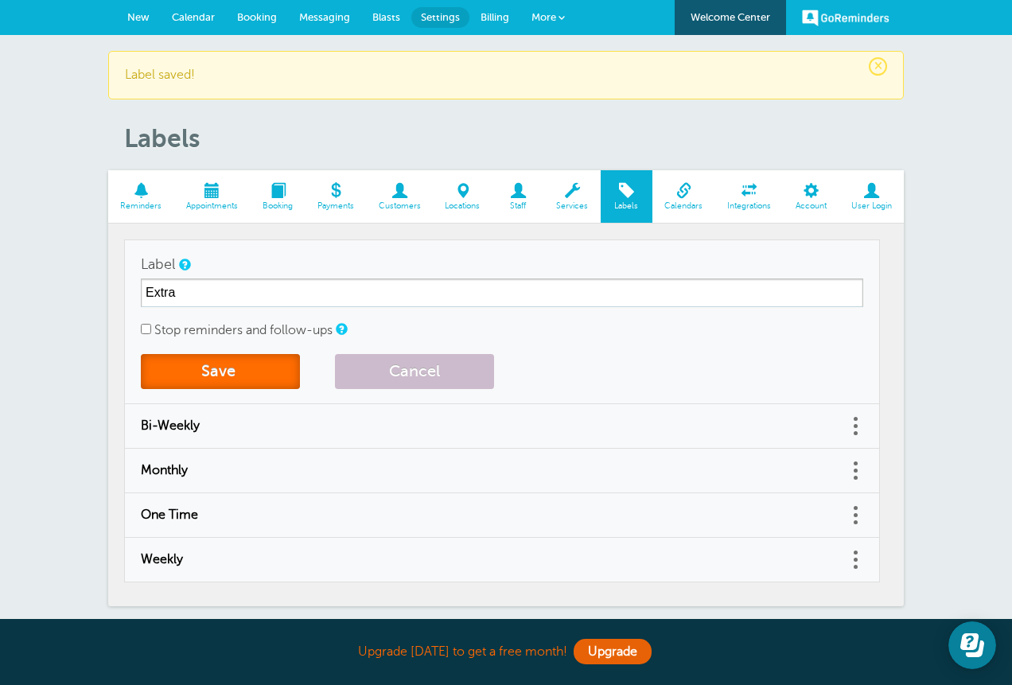
click at [228, 389] on button "Save" at bounding box center [220, 371] width 159 height 35
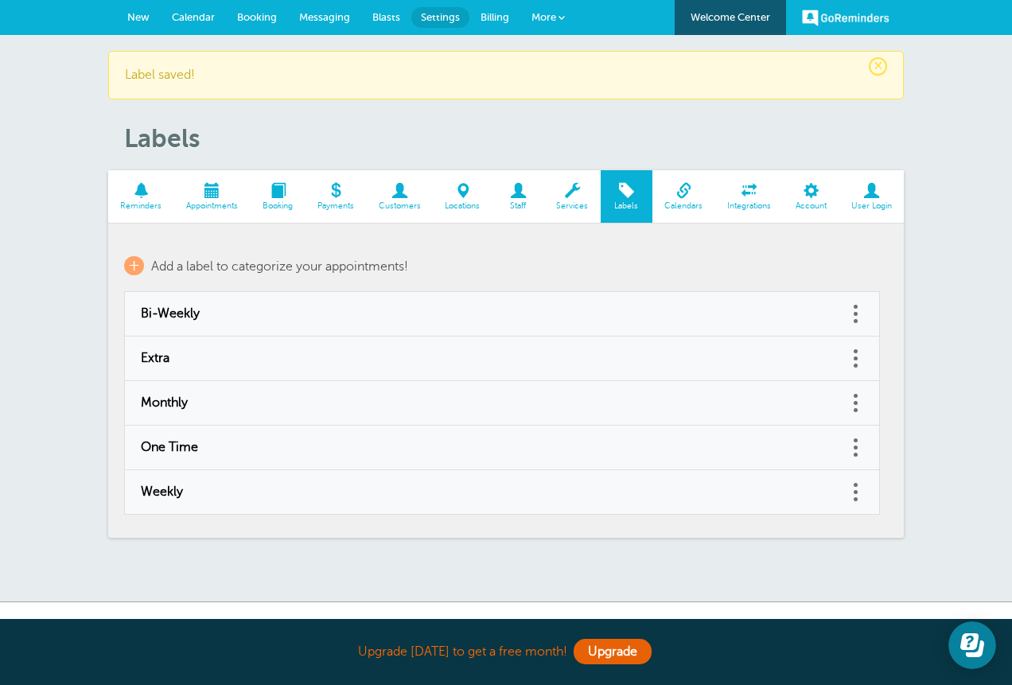
click at [669, 198] on span at bounding box center [684, 190] width 63 height 15
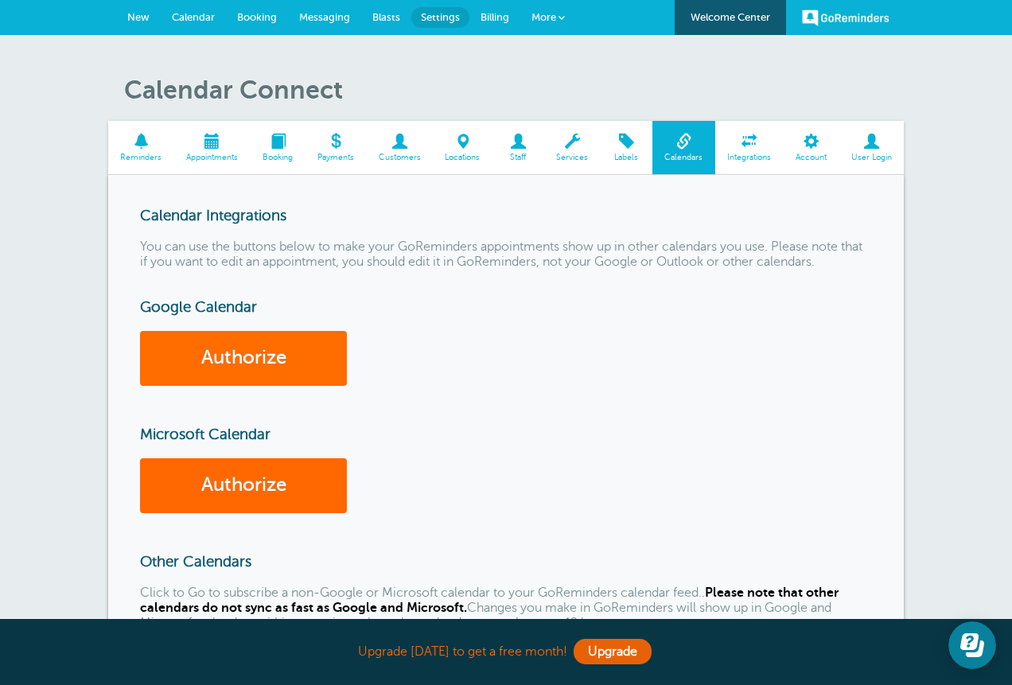
click at [217, 386] on link "Authorize" at bounding box center [243, 358] width 207 height 55
click at [1008, 499] on div "Calendar Connect Reminders Appointments Booking Payments Customers Locations St…" at bounding box center [506, 598] width 1012 height 1126
click at [1009, 508] on div "Calendar Connect Reminders Appointments Booking Payments Customers Locations St…" at bounding box center [506, 598] width 1012 height 1126
click at [289, 386] on link "Authorize" at bounding box center [243, 358] width 207 height 55
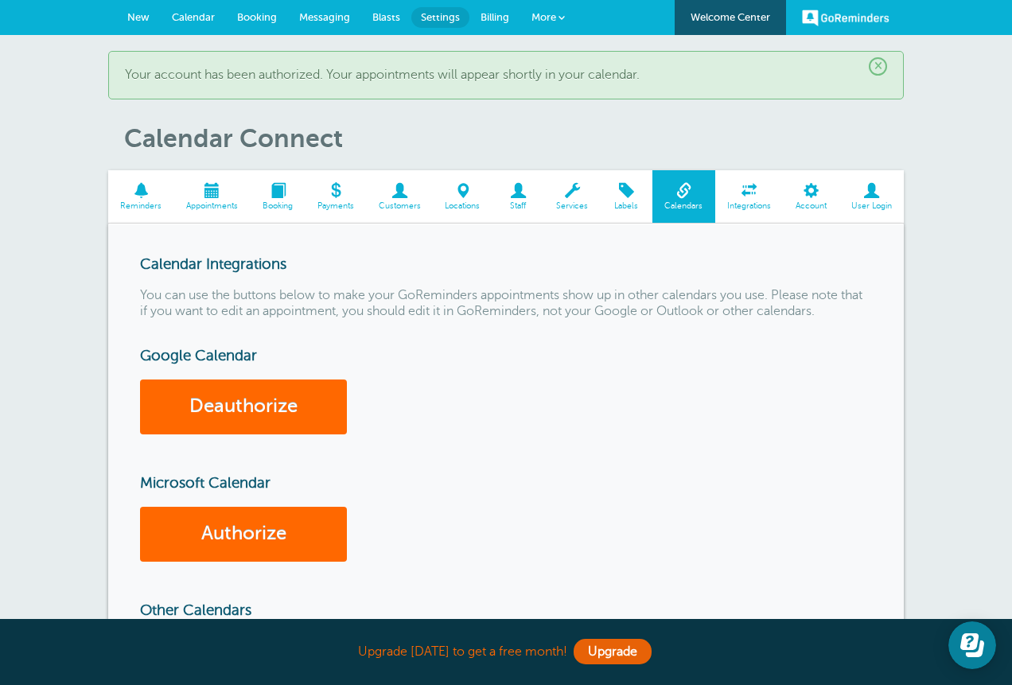
scroll to position [599, 0]
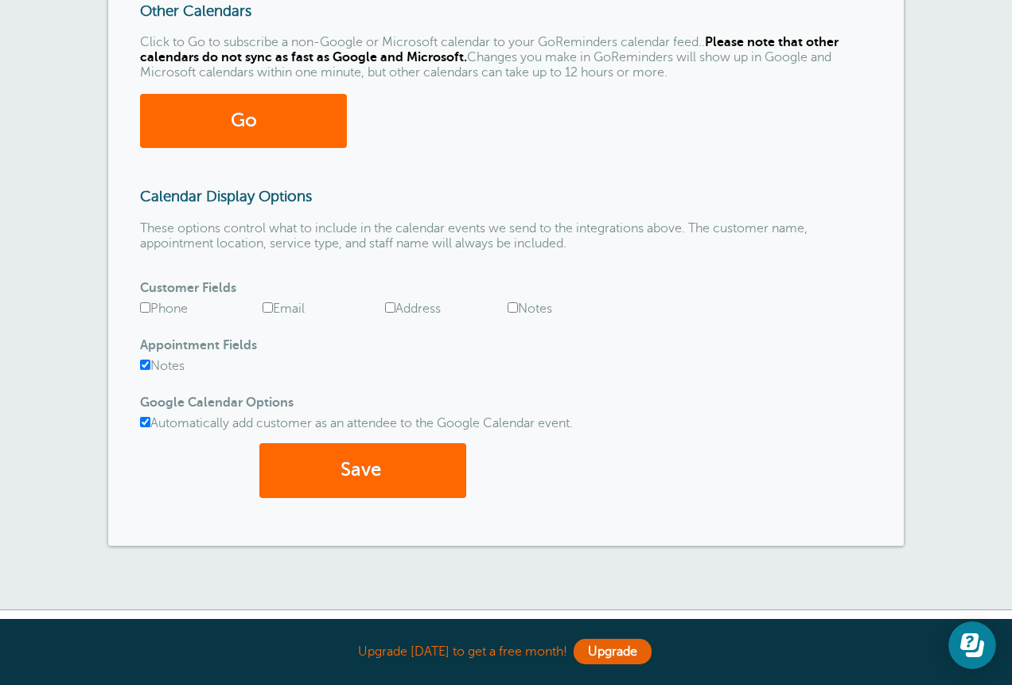
click at [1011, 586] on div "× Your account has been authorized. Your appointments will appear shortly in yo…" at bounding box center [506, 23] width 1012 height 1175
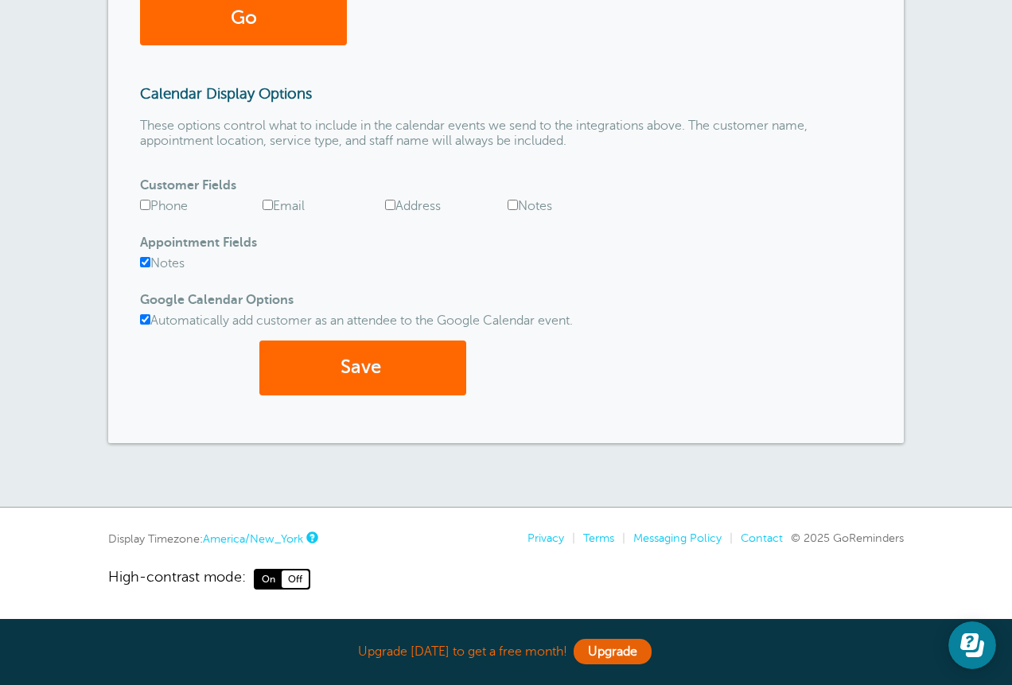
scroll to position [812, 0]
click at [143, 210] on input "Phone" at bounding box center [145, 205] width 10 height 10
checkbox input "true"
click at [262, 218] on div "Phone Email Address Notes" at bounding box center [506, 202] width 732 height 31
click at [267, 213] on label "Email" at bounding box center [284, 206] width 42 height 14
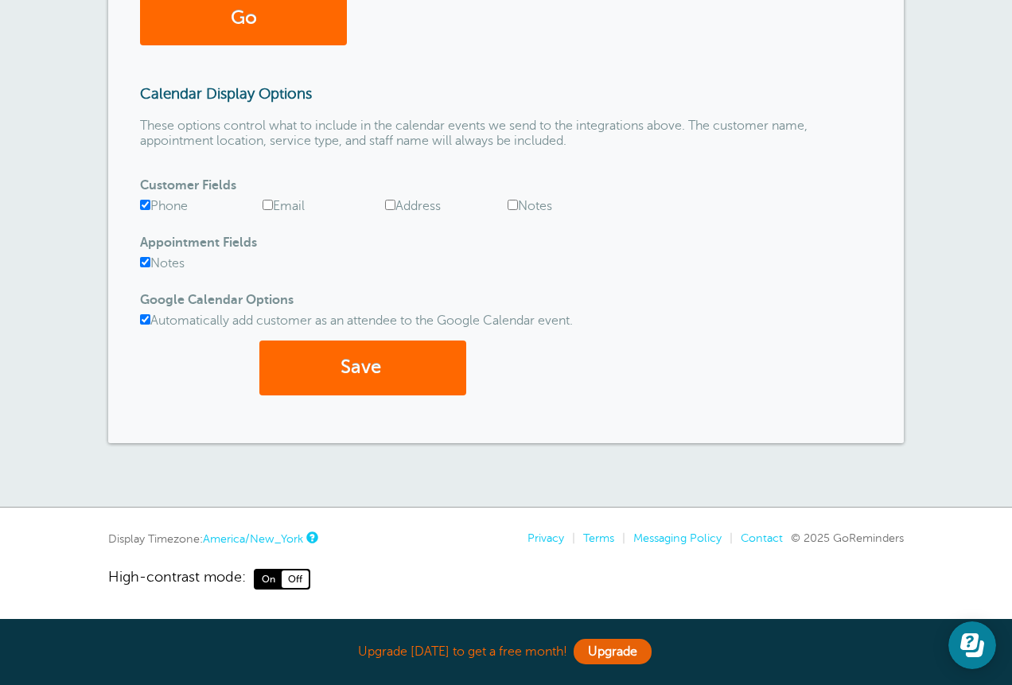
click at [267, 210] on input "Email" at bounding box center [268, 205] width 10 height 10
checkbox input "true"
click at [395, 210] on input "Address" at bounding box center [390, 205] width 10 height 10
checkbox input "true"
click at [383, 378] on span "submit" at bounding box center [383, 366] width 5 height 21
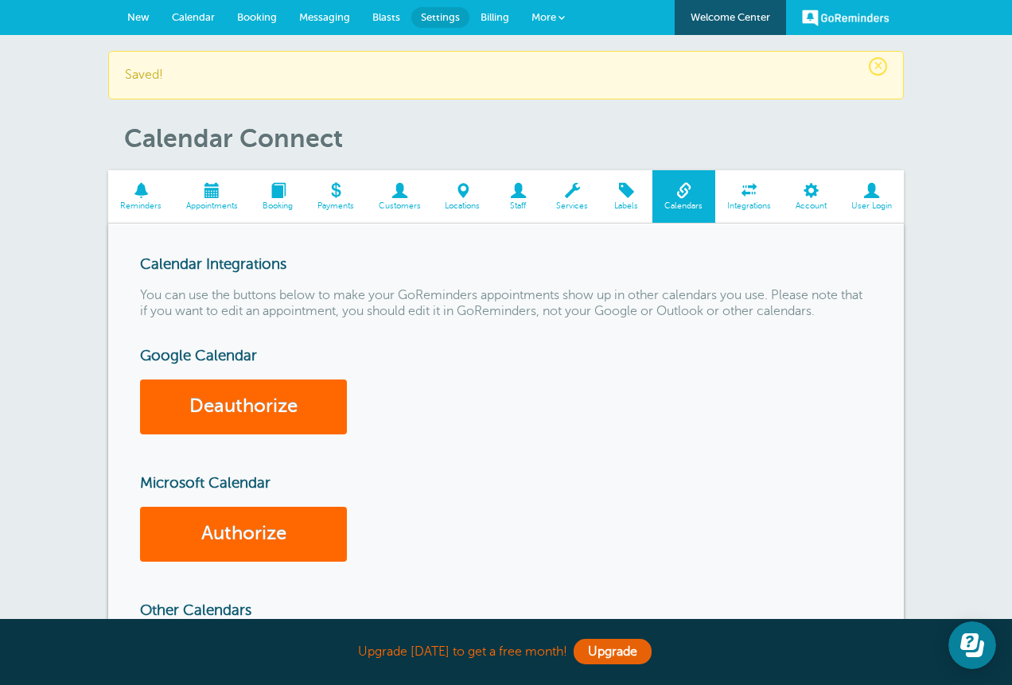
scroll to position [599, 0]
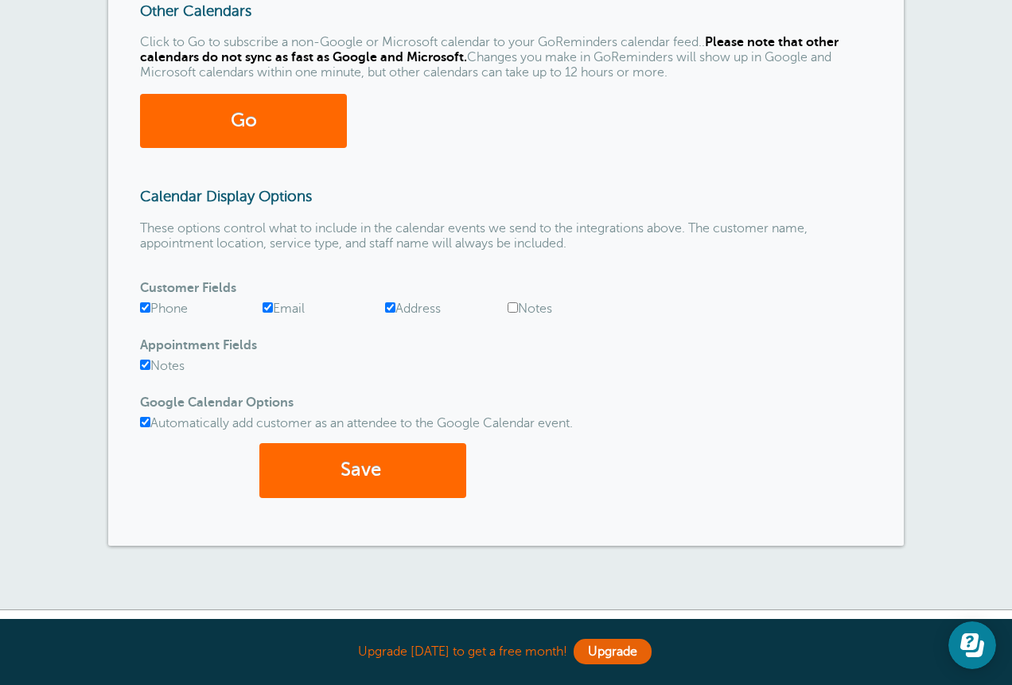
click at [515, 313] on input "Notes" at bounding box center [513, 307] width 10 height 10
checkbox input "true"
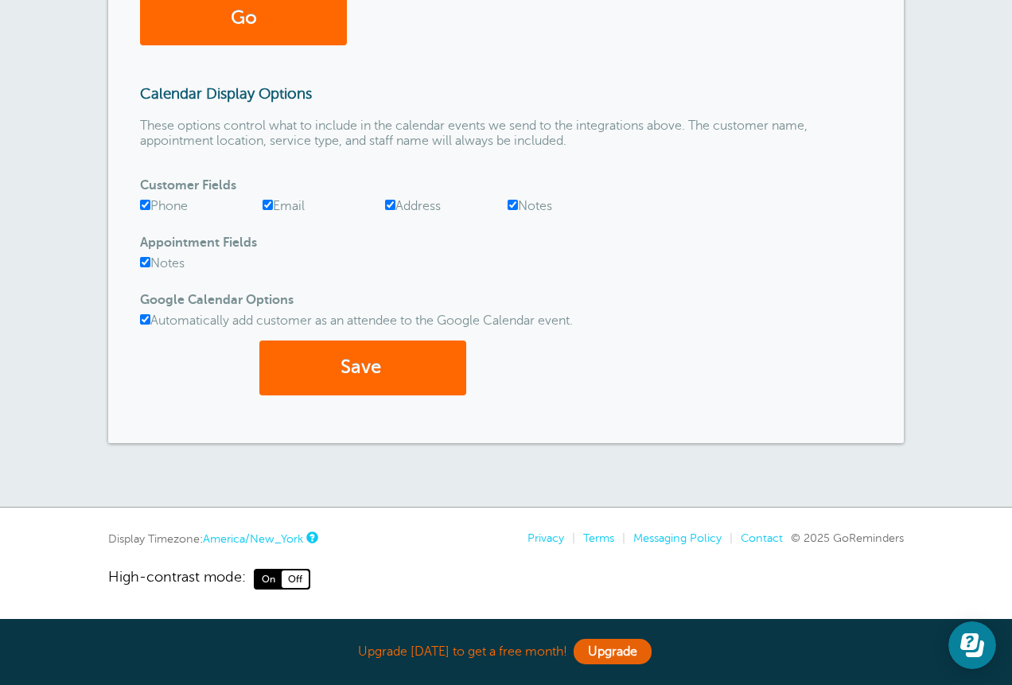
scroll to position [879, 0]
click at [362, 376] on button "Save" at bounding box center [362, 368] width 207 height 55
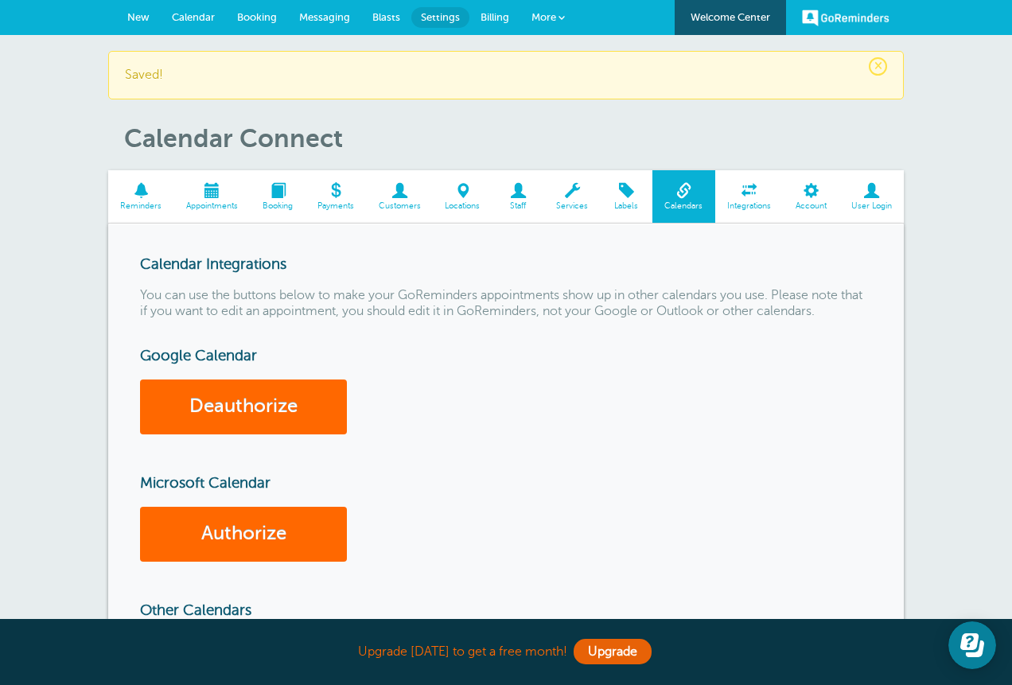
click at [746, 211] on span "Integrations" at bounding box center [749, 206] width 53 height 10
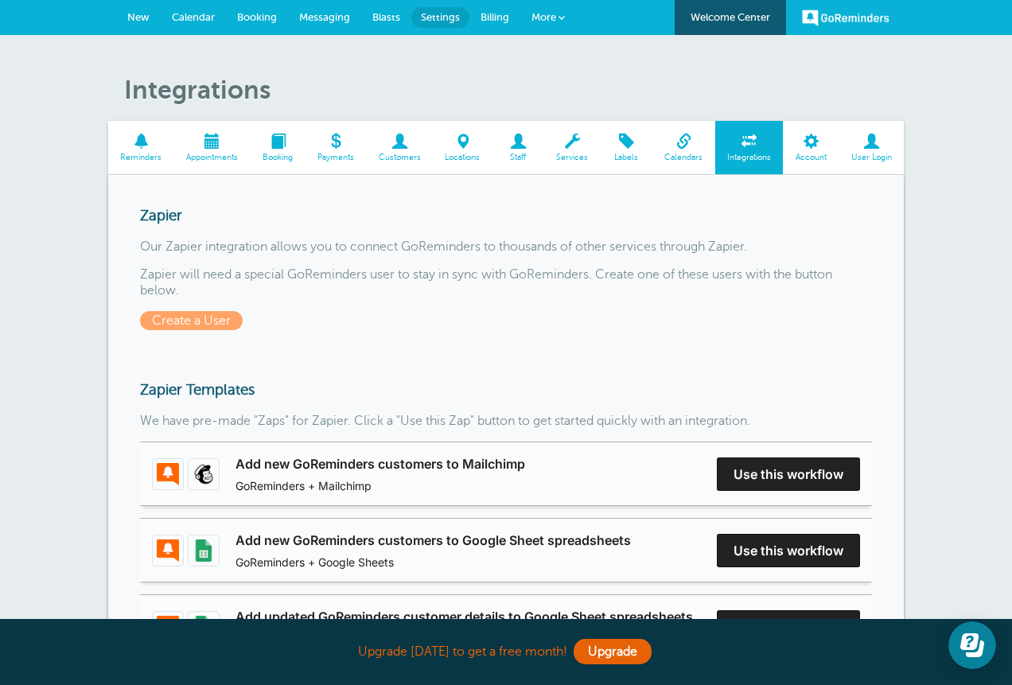
click at [1006, 506] on div "Integrations Reminders Appointments Booking Payments Customers Locations Staff …" at bounding box center [506, 618] width 1012 height 1167
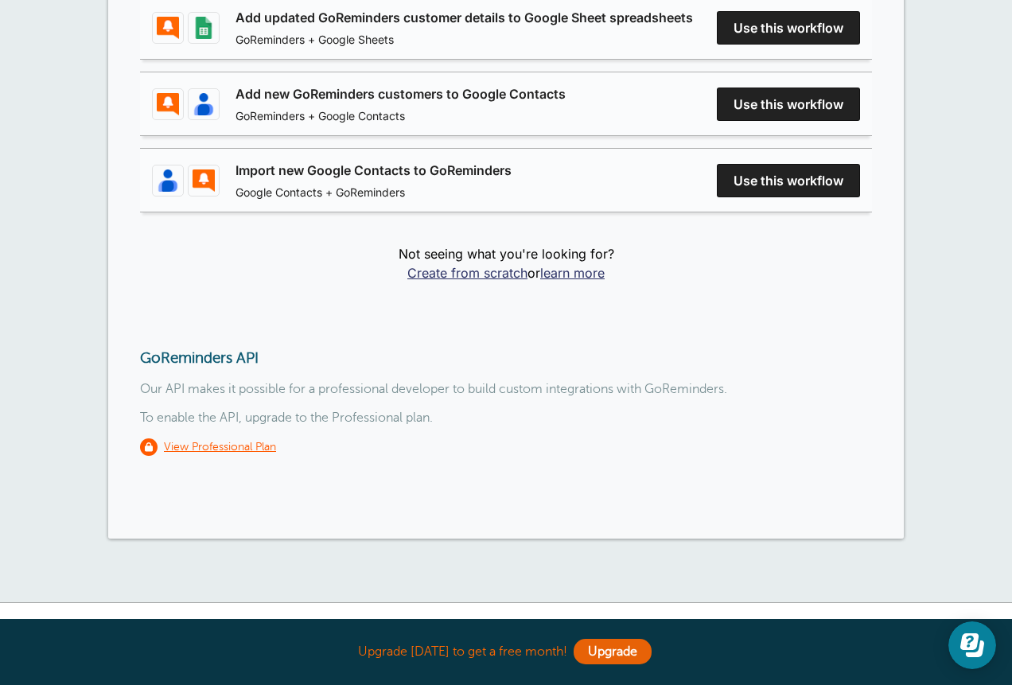
click at [1011, 221] on div "Integrations Reminders Appointments Booking Payments Customers Locations Staff …" at bounding box center [506, 19] width 1012 height 1167
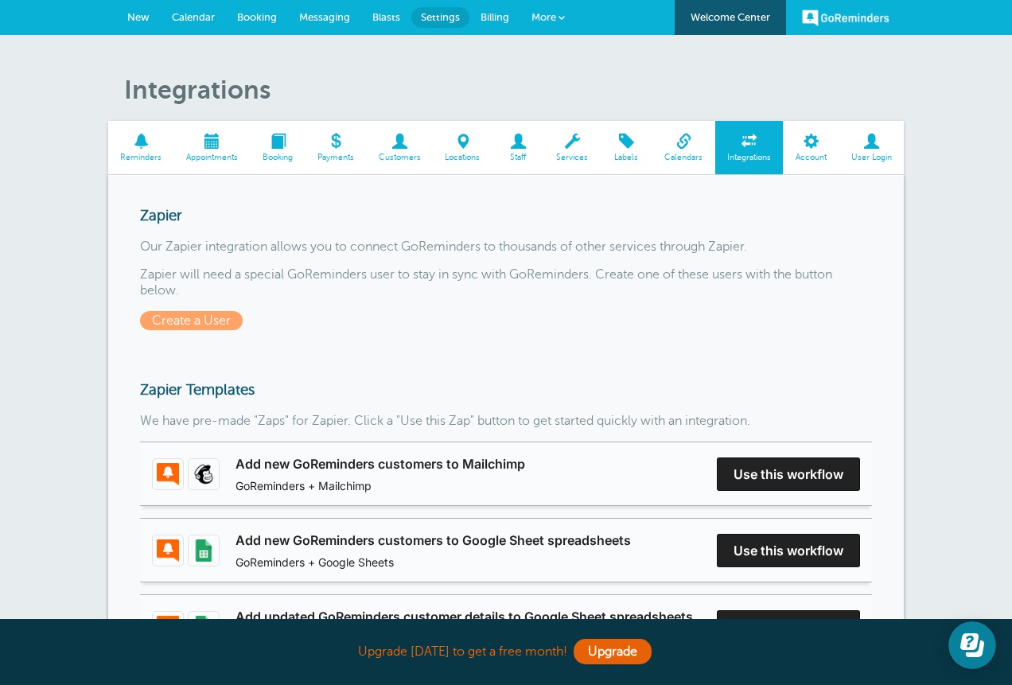
click at [575, 147] on span at bounding box center [572, 141] width 56 height 15
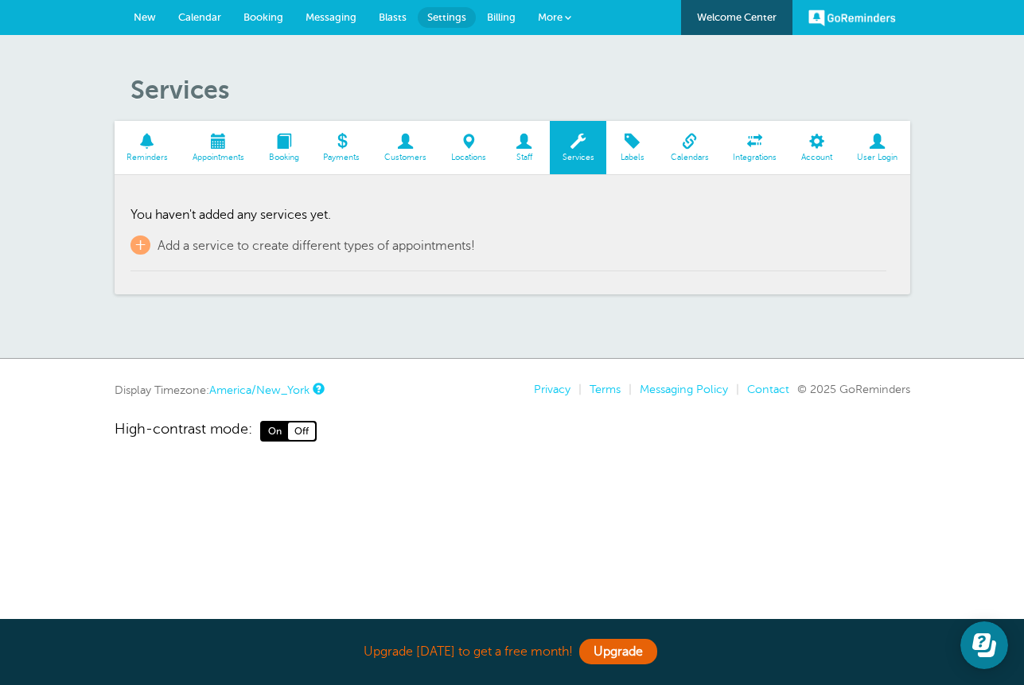
click at [528, 149] on span at bounding box center [524, 141] width 52 height 15
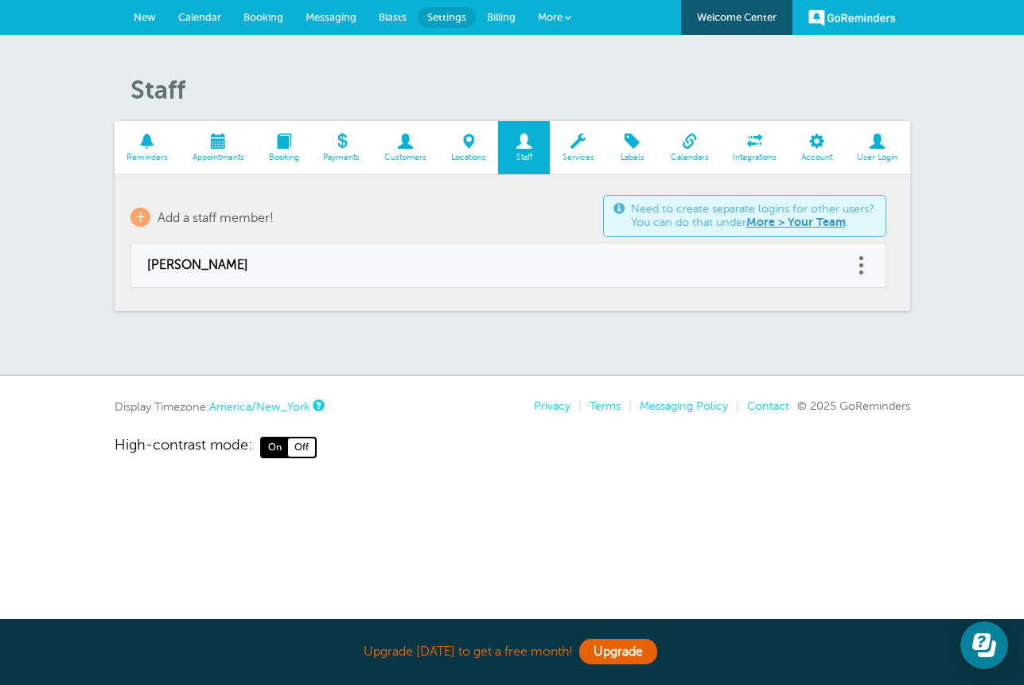
click at [345, 149] on span at bounding box center [341, 141] width 61 height 15
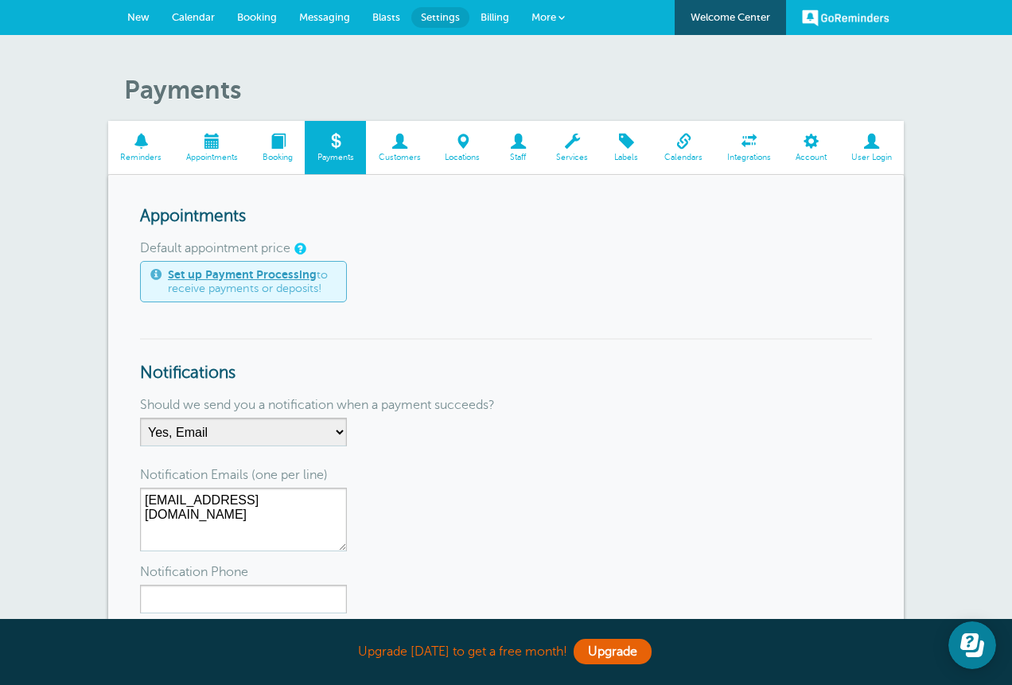
click at [286, 149] on span at bounding box center [278, 141] width 55 height 15
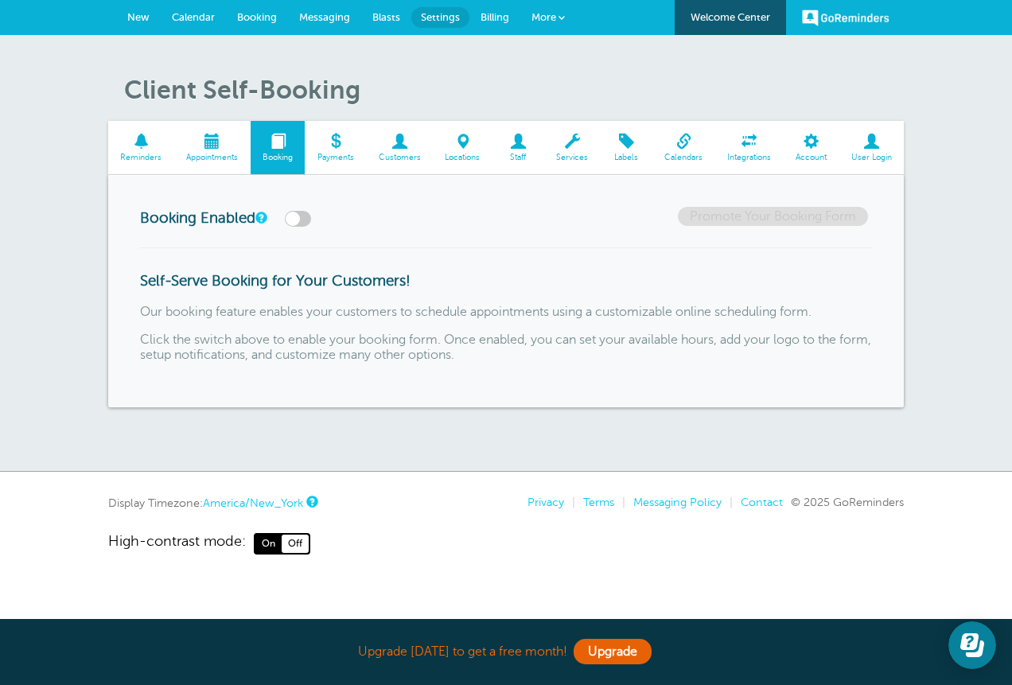
click at [311, 227] on label at bounding box center [298, 219] width 26 height 16
click at [0, 0] on input "checkbox" at bounding box center [0, 0] width 0 height 0
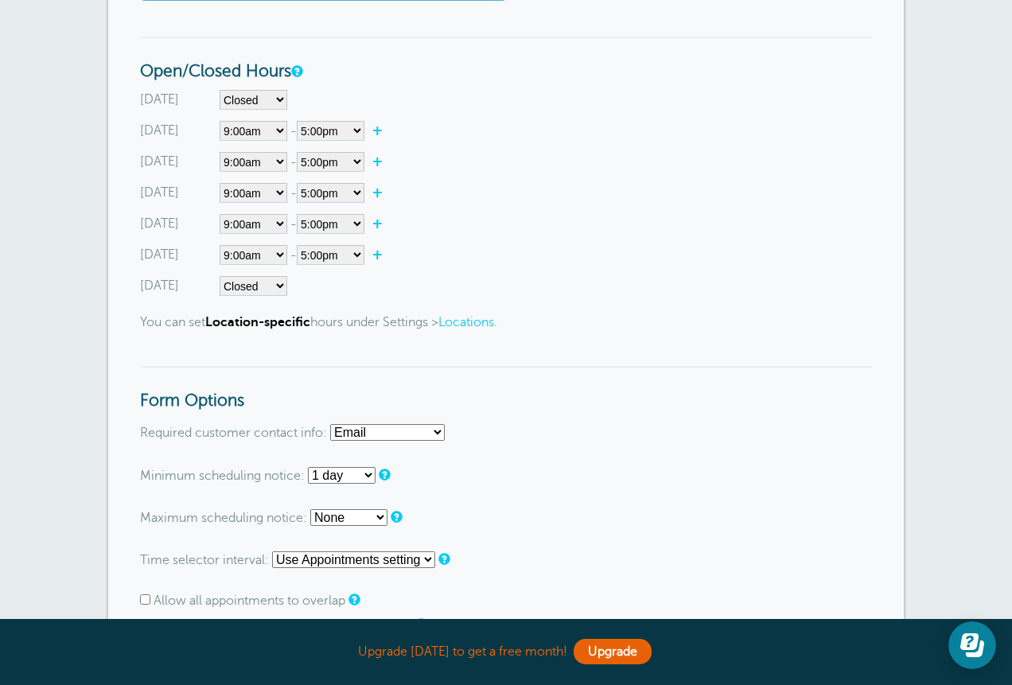
scroll to position [1198, 0]
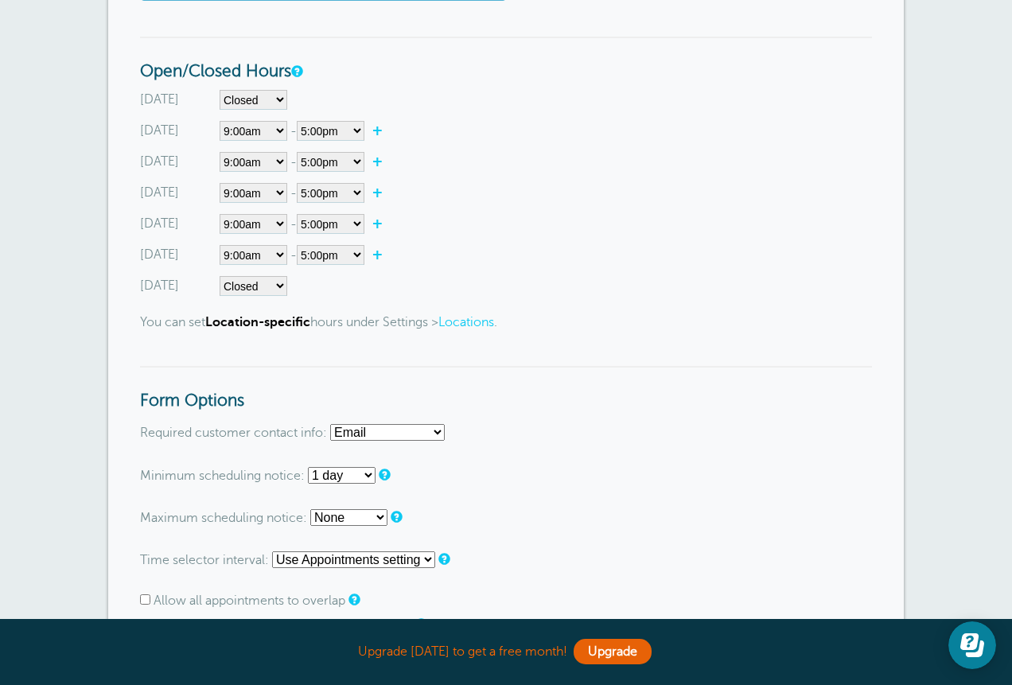
scroll to position [0, 0]
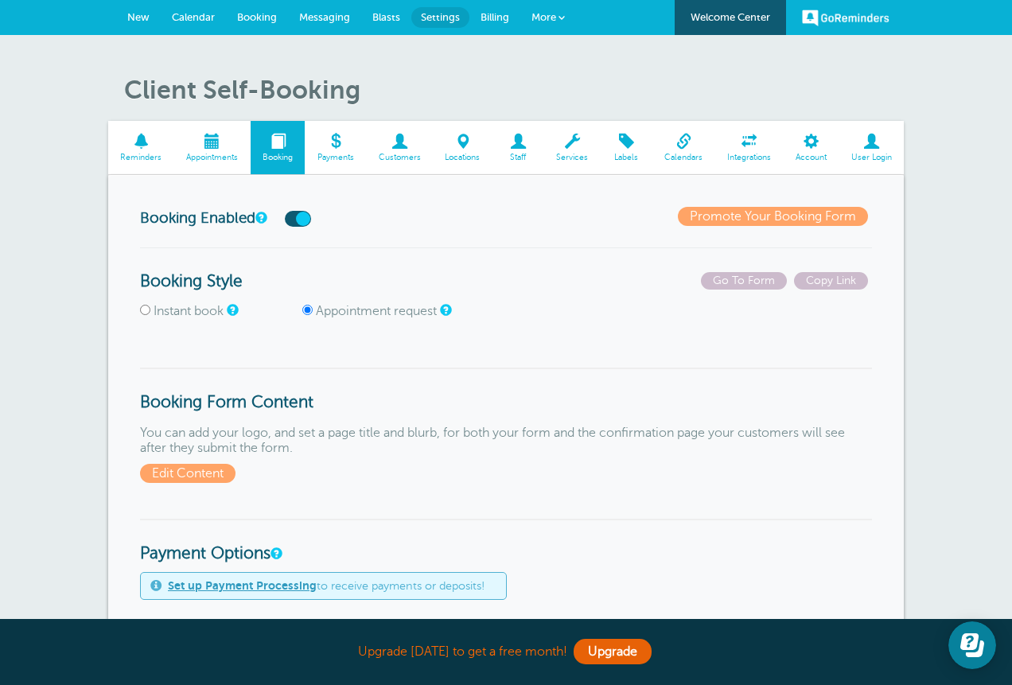
click at [148, 315] on input "Instant book" at bounding box center [145, 310] width 10 height 10
radio input "true"
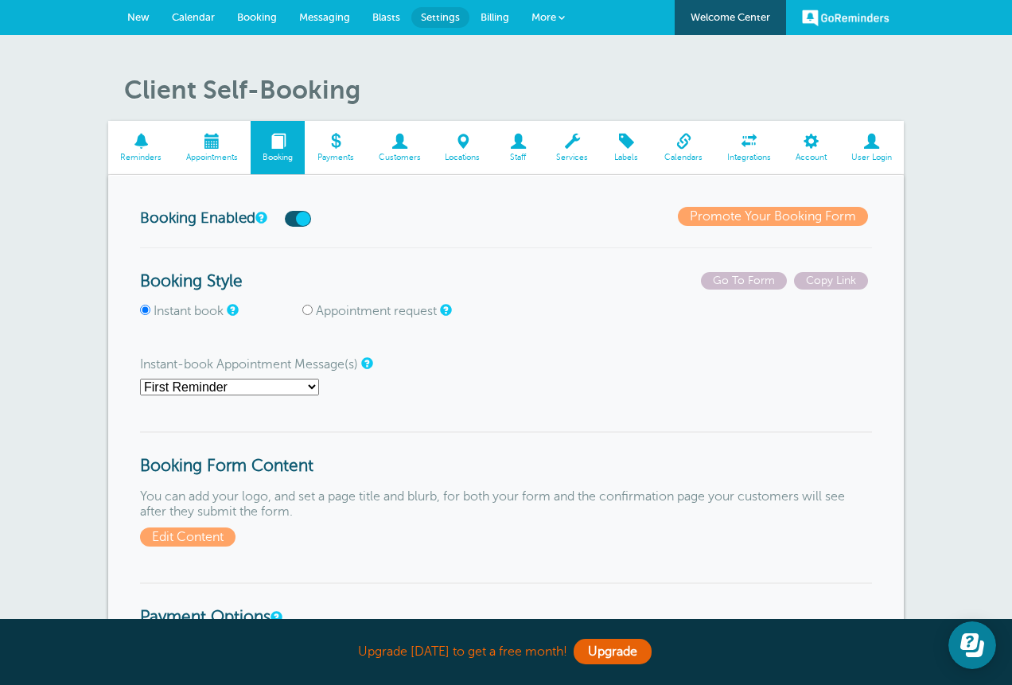
click at [319, 395] on select "First Reminder Second Reminder Third Reminder Main Reminder Sequence" at bounding box center [229, 387] width 179 height 17
click at [140, 395] on select "First Reminder Second Reminder Third Reminder Main Reminder Sequence" at bounding box center [229, 387] width 179 height 17
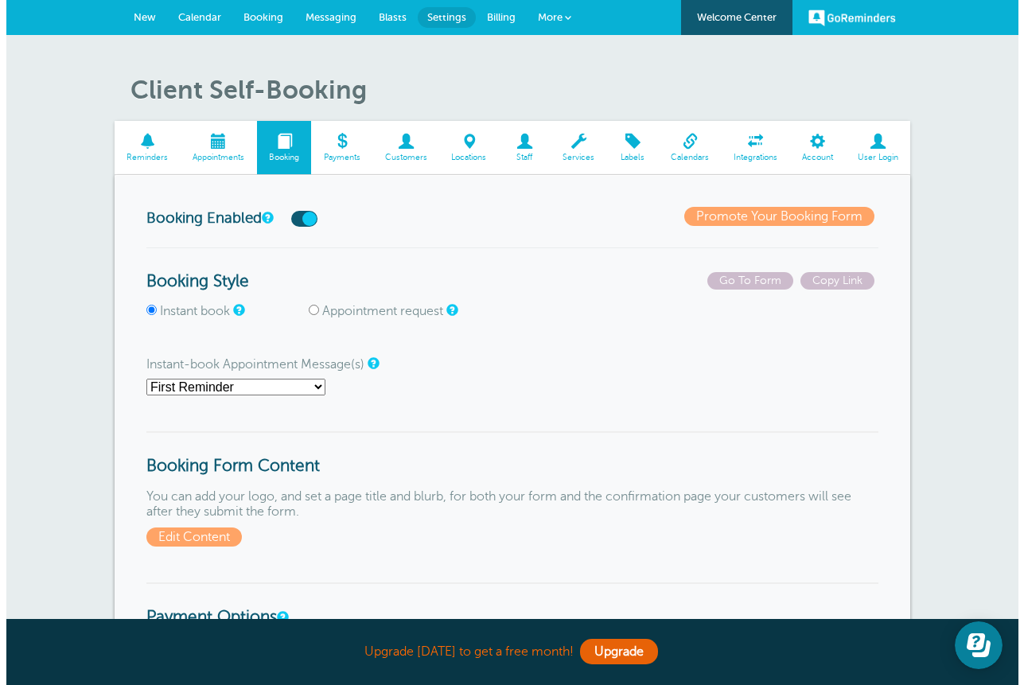
scroll to position [599, 0]
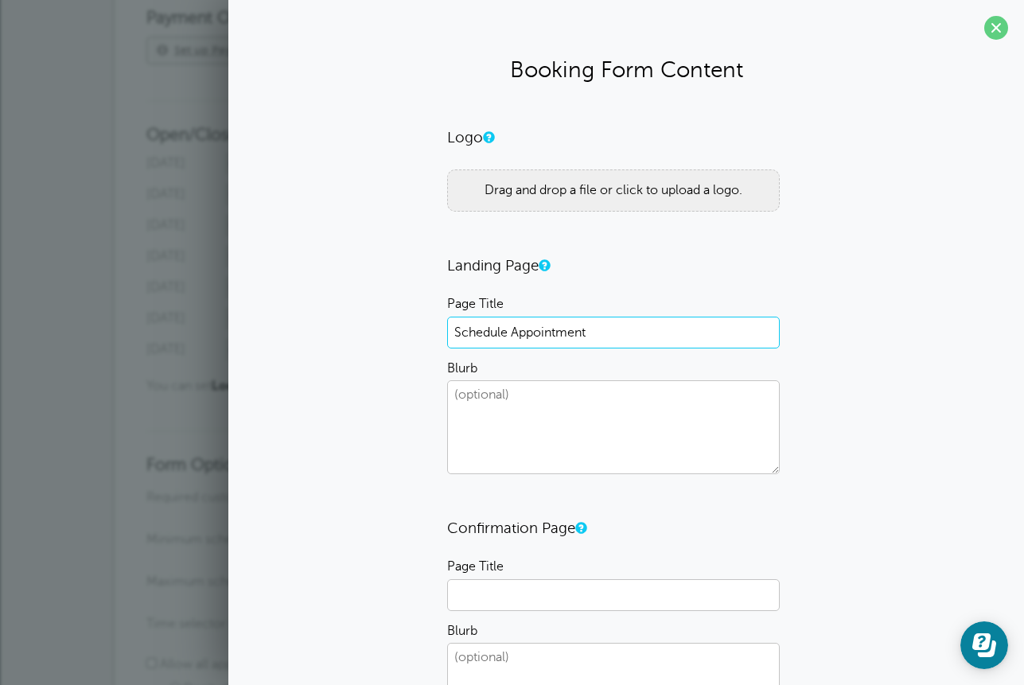
click at [642, 349] on input "Schedule Appointment" at bounding box center [613, 333] width 333 height 32
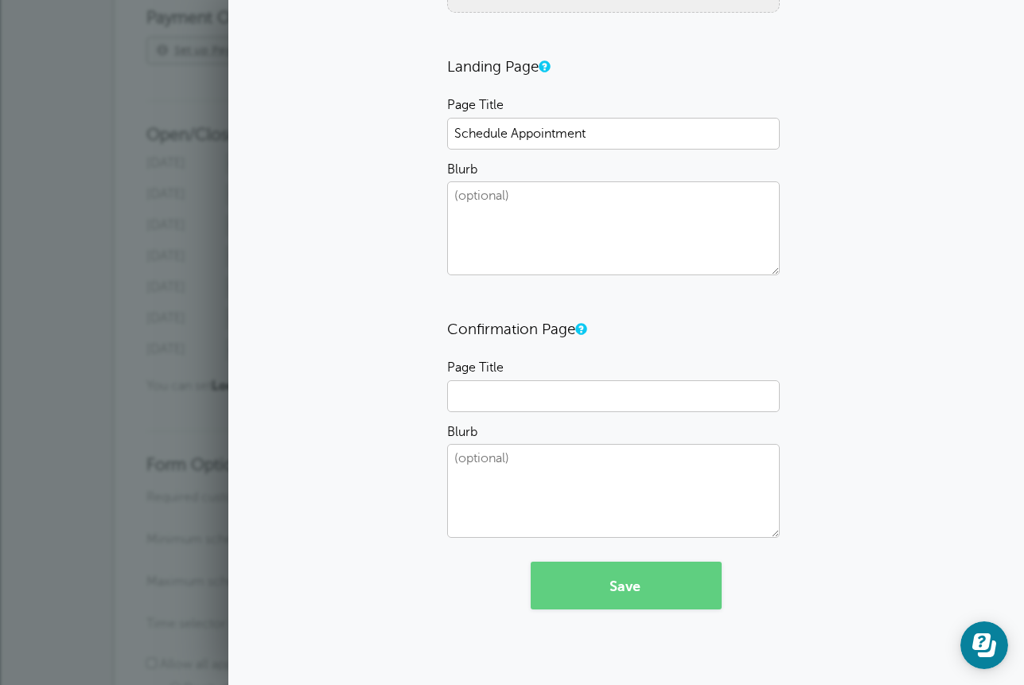
click at [1011, 213] on section "Booking Form Content Logo Drag and drop a file or click to upload a logo. Landi…" at bounding box center [626, 243] width 796 height 884
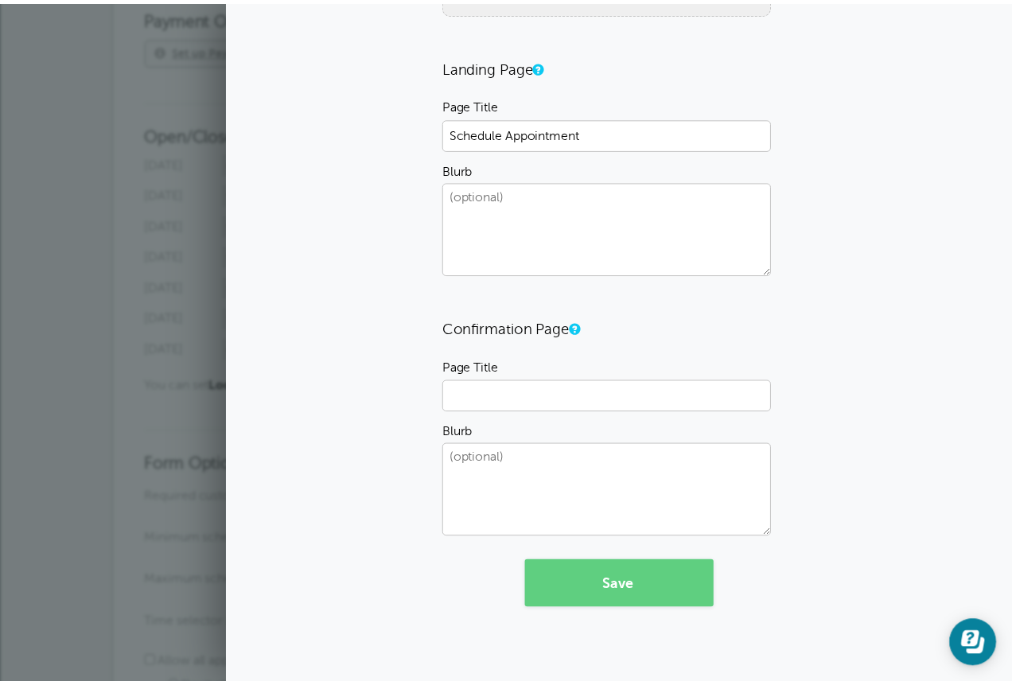
scroll to position [0, 0]
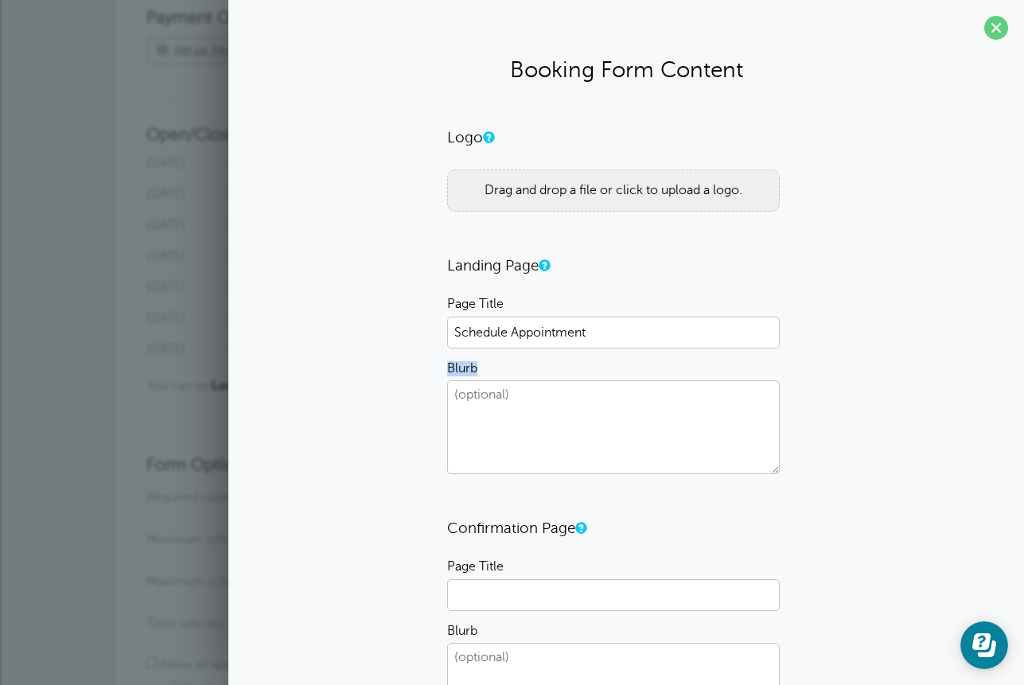
drag, startPoint x: 485, startPoint y: 454, endPoint x: 433, endPoint y: 442, distance: 53.9
click at [434, 444] on div "Logo Drag and drop a file or click to upload a logo. Landing Page Page Title Sc…" at bounding box center [626, 468] width 764 height 680
click at [586, 212] on div "Drag and drop a file or click to upload a logo." at bounding box center [613, 190] width 333 height 42
click at [986, 30] on span at bounding box center [996, 28] width 24 height 24
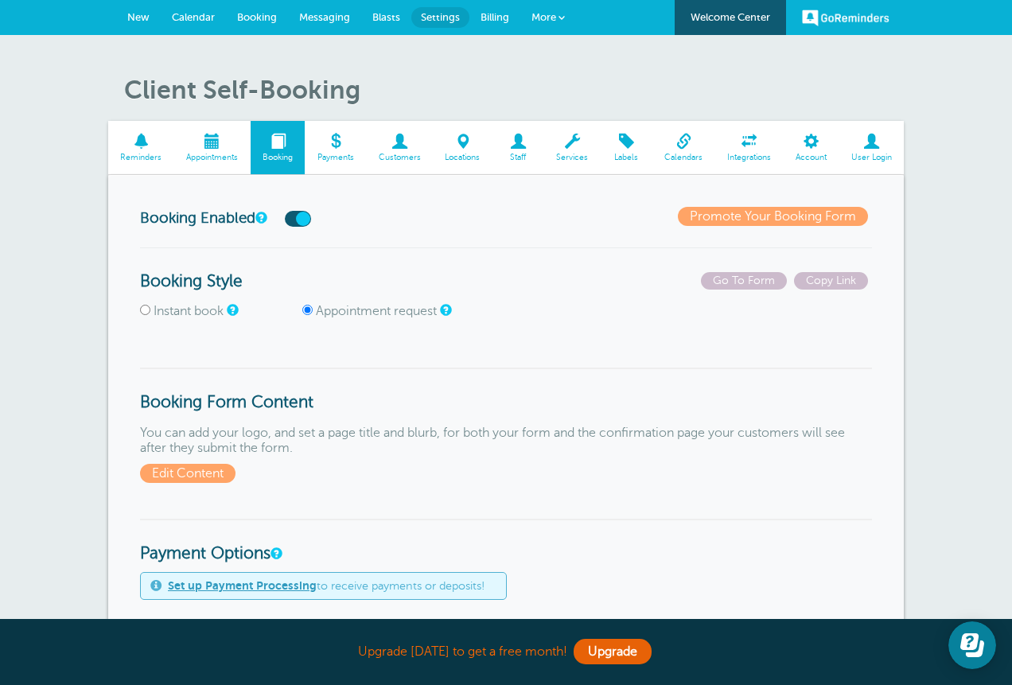
click at [878, 163] on link "User Login" at bounding box center [871, 147] width 65 height 53
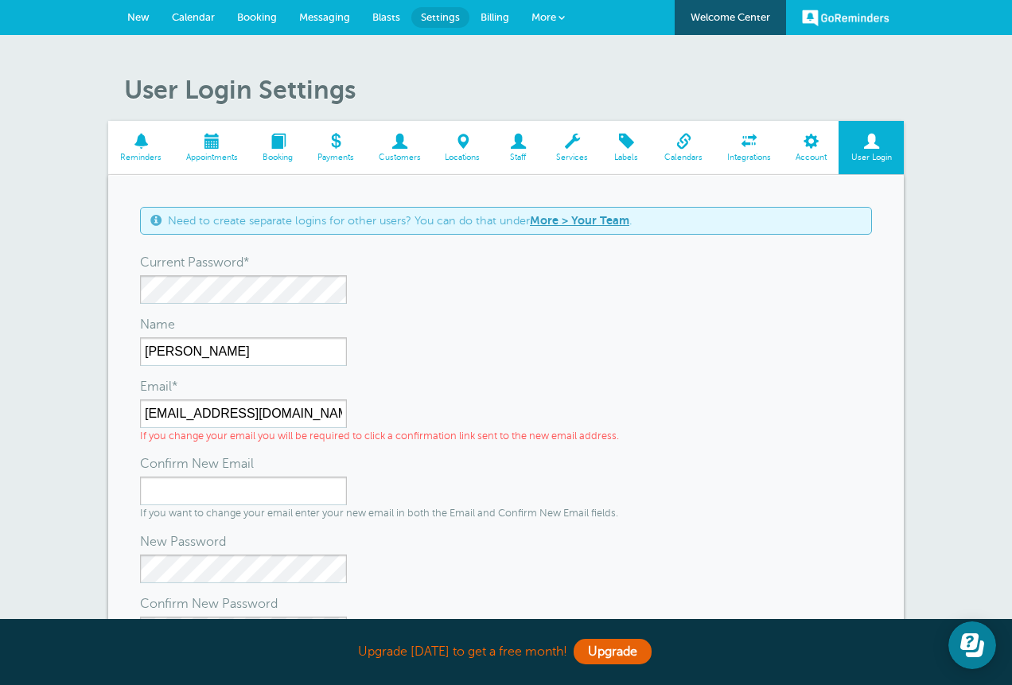
click at [821, 149] on span at bounding box center [811, 141] width 56 height 15
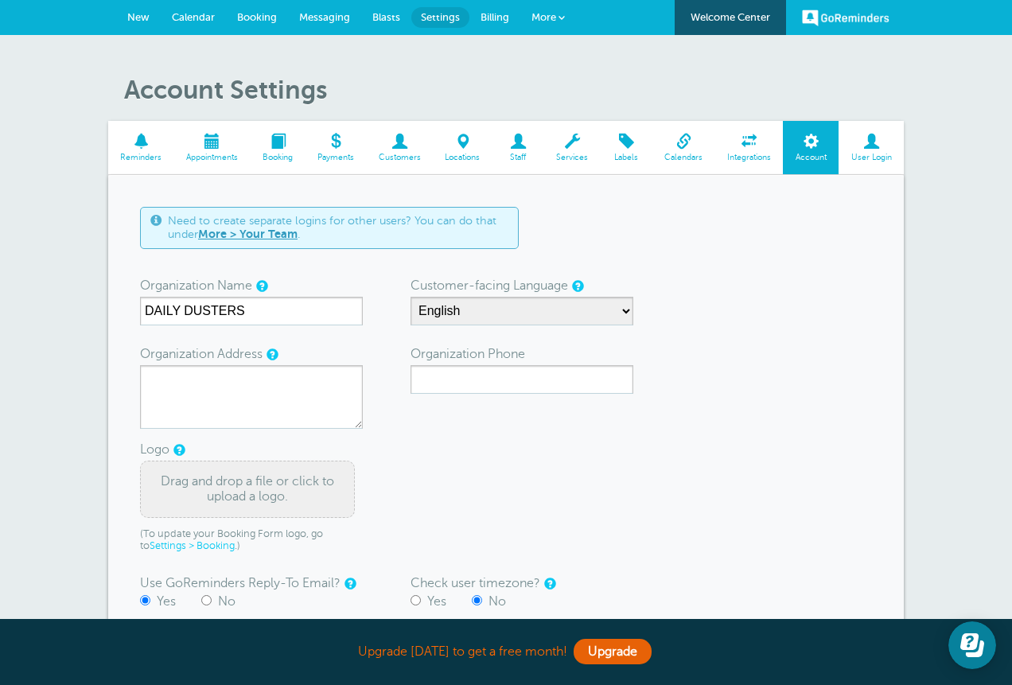
click at [567, 18] on link "More" at bounding box center [548, 18] width 56 height 36
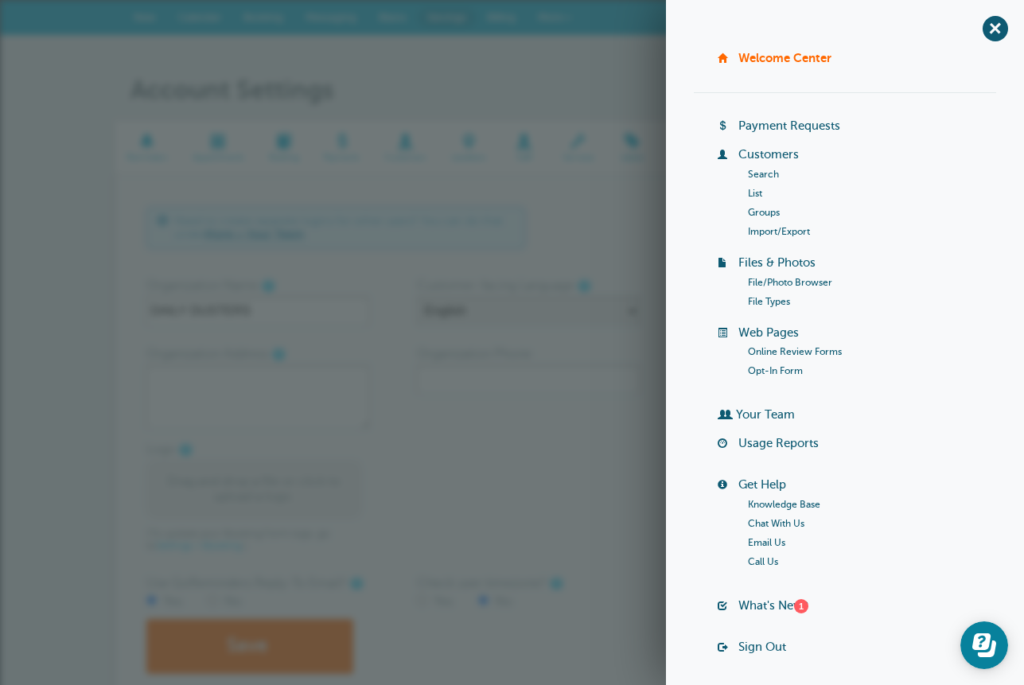
click at [980, 27] on span "+" at bounding box center [995, 28] width 36 height 36
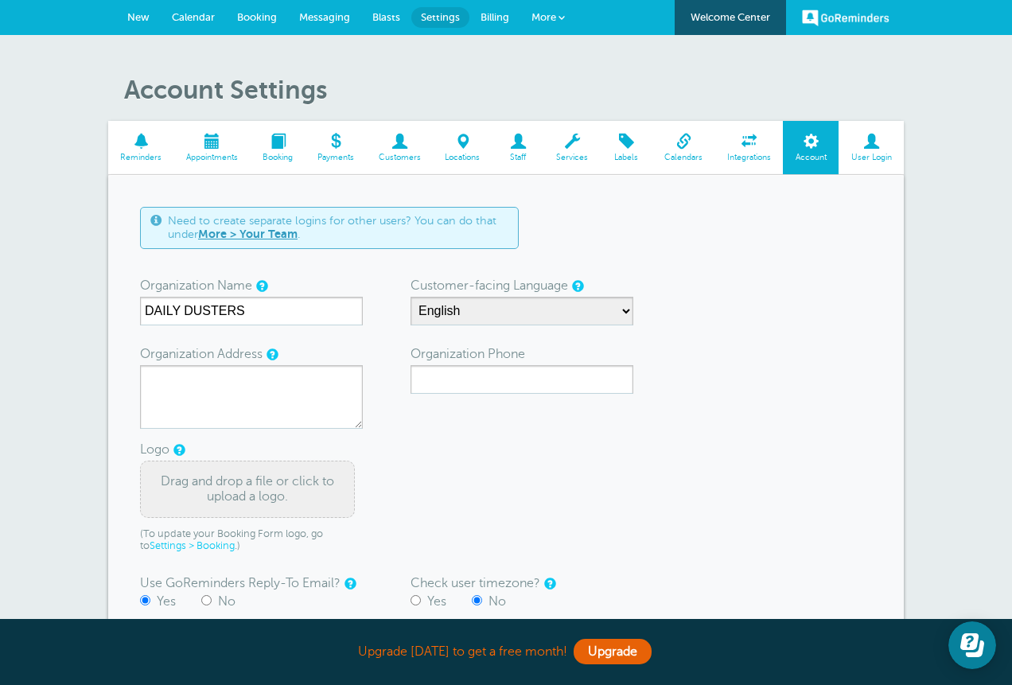
click at [499, 14] on span "Billing" at bounding box center [495, 17] width 29 height 12
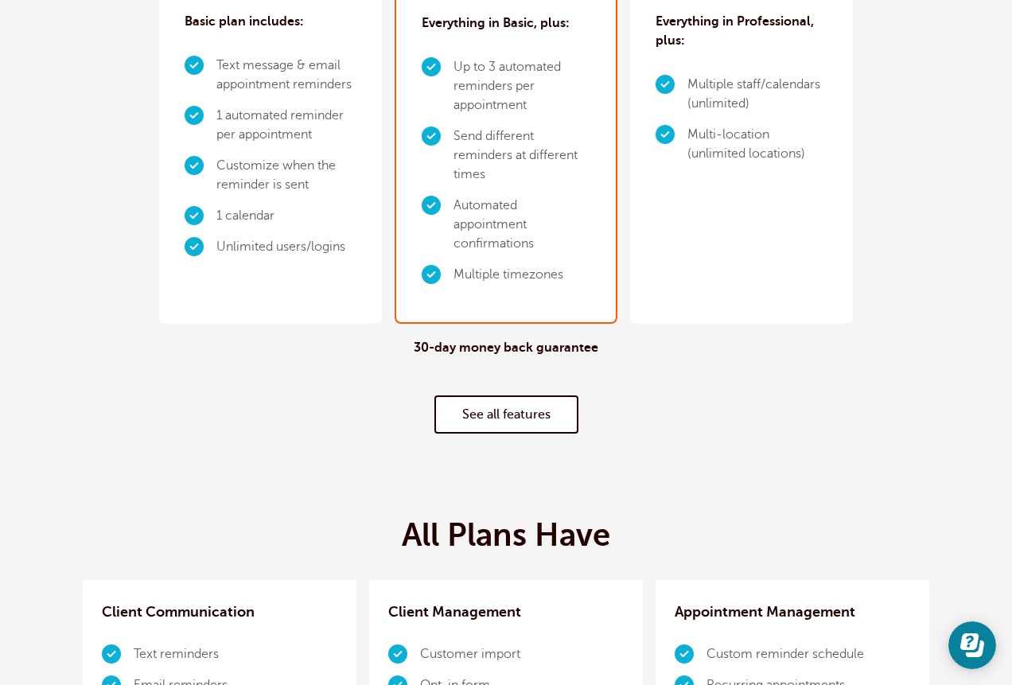
scroll to position [1198, 0]
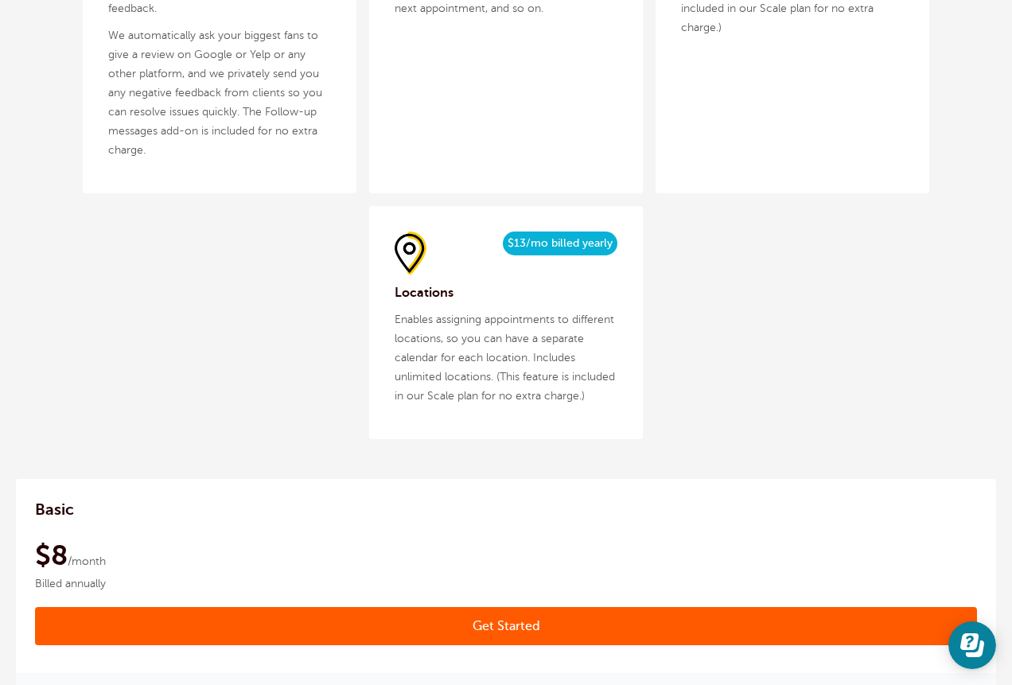
scroll to position [2996, 0]
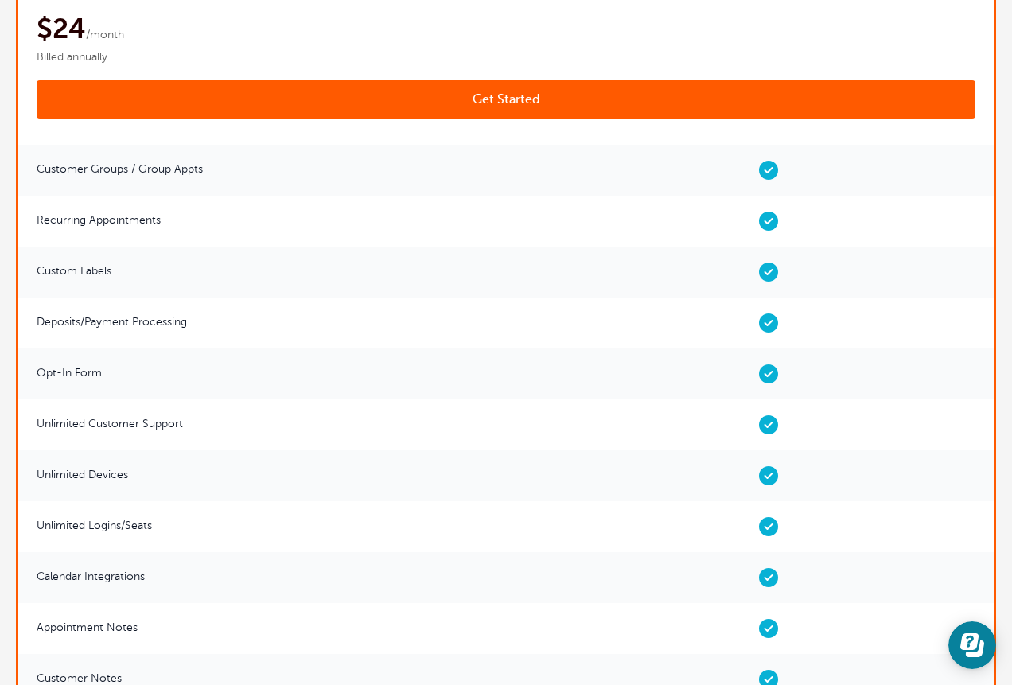
scroll to position [5393, 0]
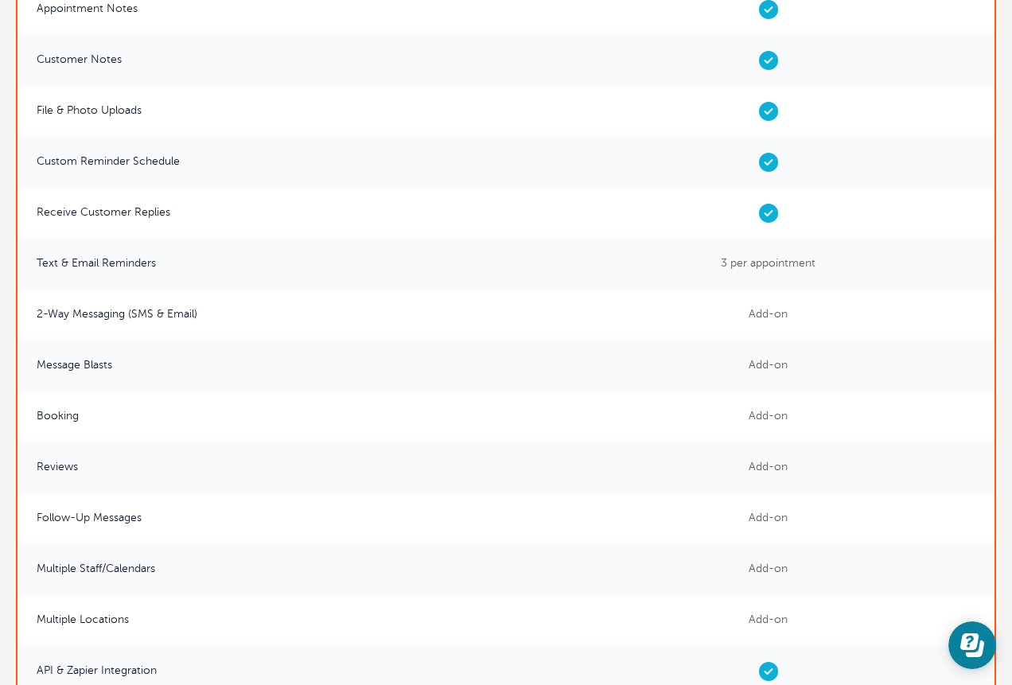
scroll to position [5425, 0]
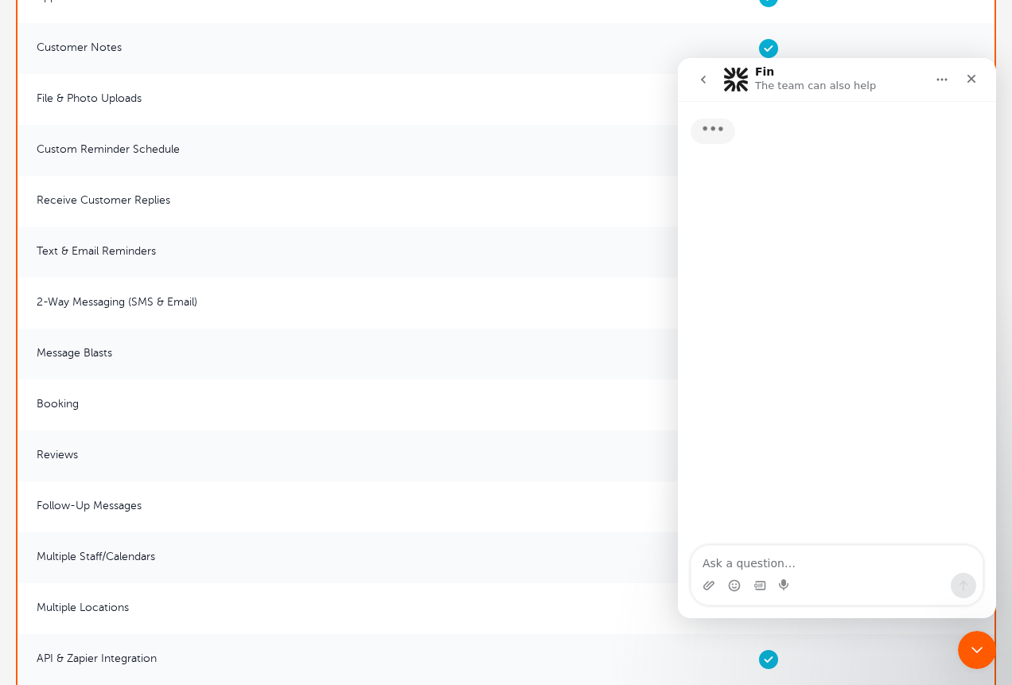
scroll to position [0, 0]
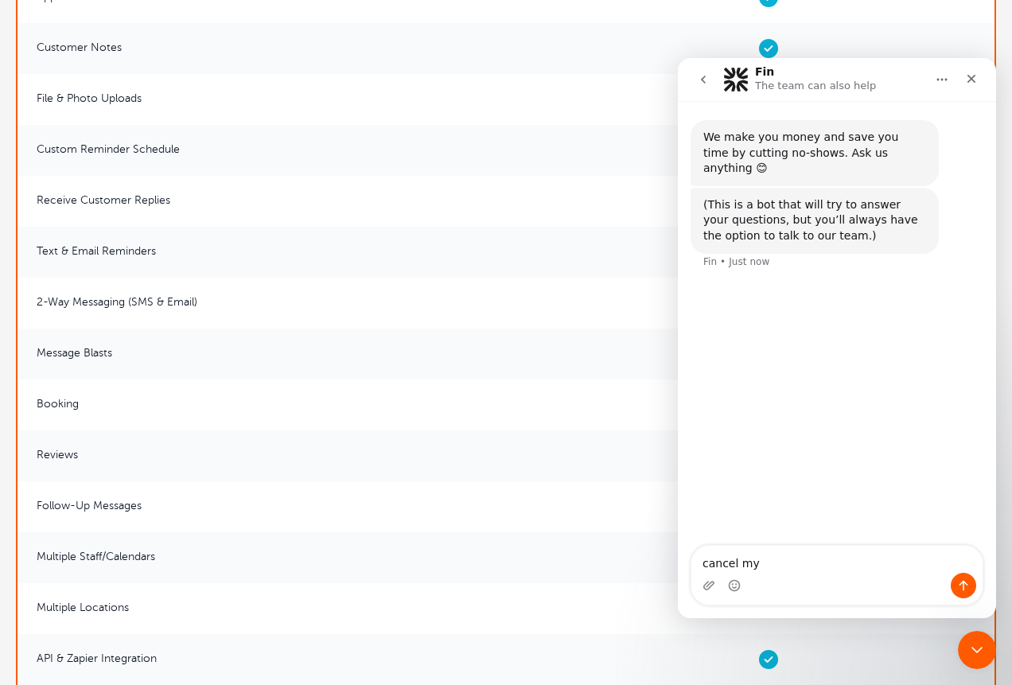
type textarea "cancel my a"
